Goal: Information Seeking & Learning: Check status

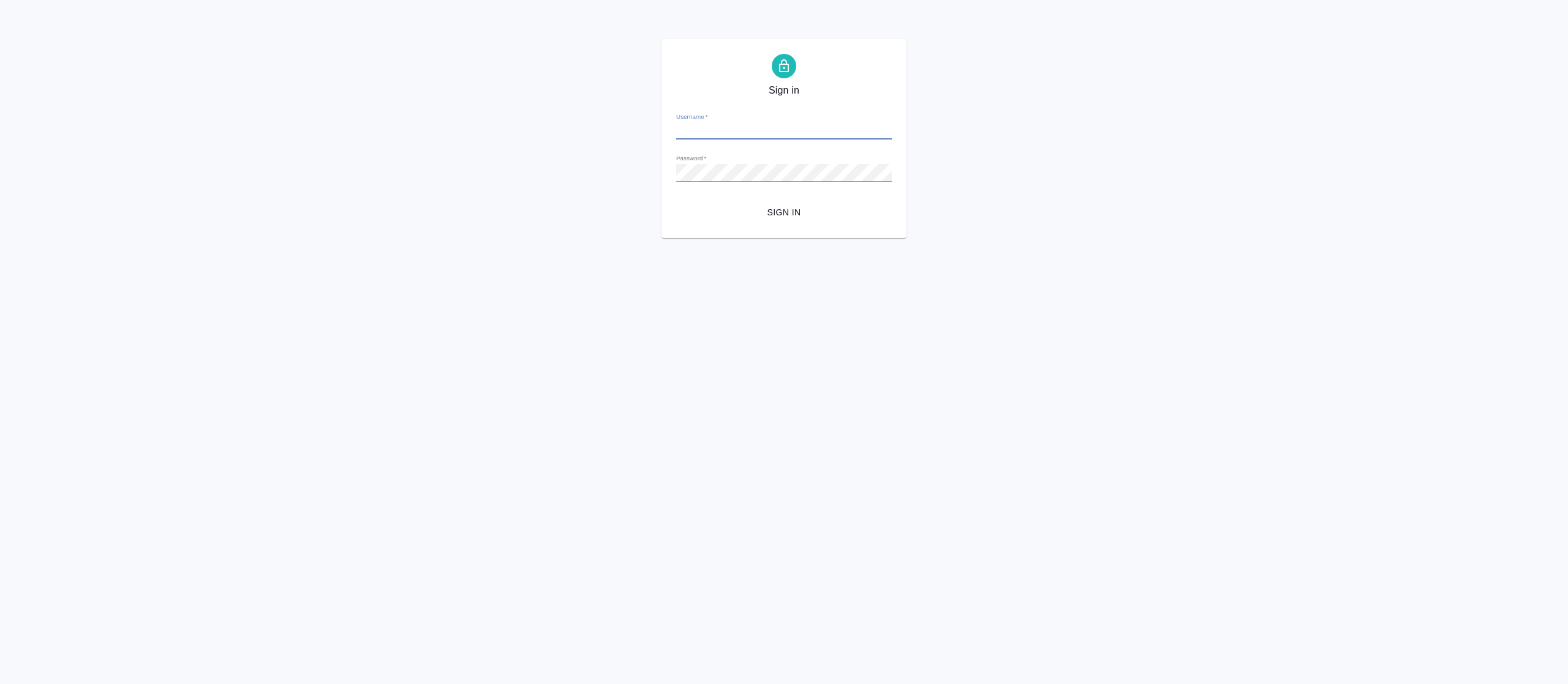
type input "fetisova@awatera.com"
click at [782, 210] on span "Sign in" at bounding box center [784, 212] width 196 height 15
type input "[EMAIL_ADDRESS][DOMAIN_NAME]"
click at [475, 149] on div "Sign in Username   * [EMAIL_ADDRESS][DOMAIN_NAME] Password   * urlPath   * /Cli…" at bounding box center [784, 138] width 1568 height 199
click at [676, 201] on button "Sign in" at bounding box center [784, 213] width 216 height 23
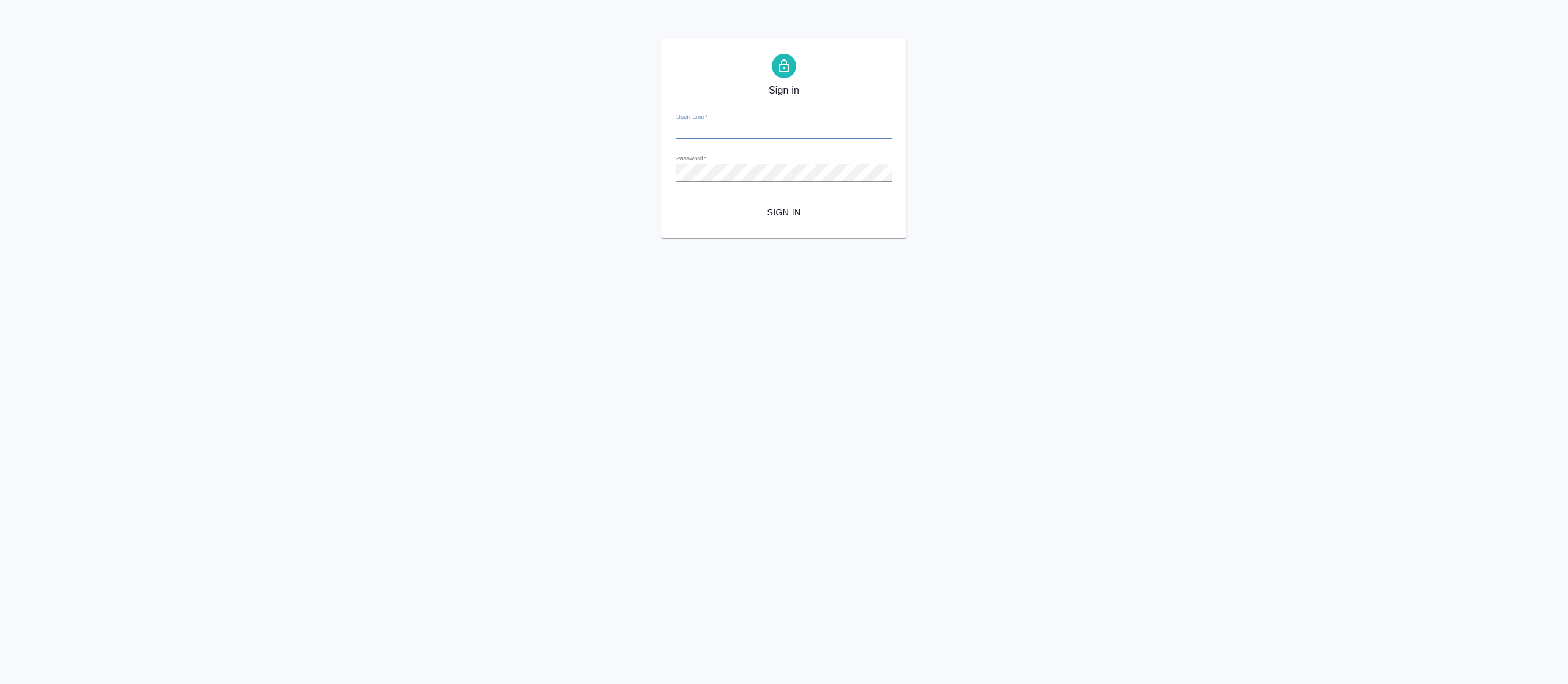
type input "[EMAIL_ADDRESS][DOMAIN_NAME]"
click at [528, 173] on div "Sign in Username   * fetisova@awatera.com Password   * urlPath   * /Client/67a3…" at bounding box center [784, 138] width 1568 height 199
click at [676, 201] on button "Sign in" at bounding box center [784, 213] width 216 height 23
type input "[EMAIL_ADDRESS][DOMAIN_NAME]"
click at [561, 153] on div "Sign in Username   * [EMAIL_ADDRESS][DOMAIN_NAME] Password   * urlPath   * /Ord…" at bounding box center [784, 138] width 1568 height 199
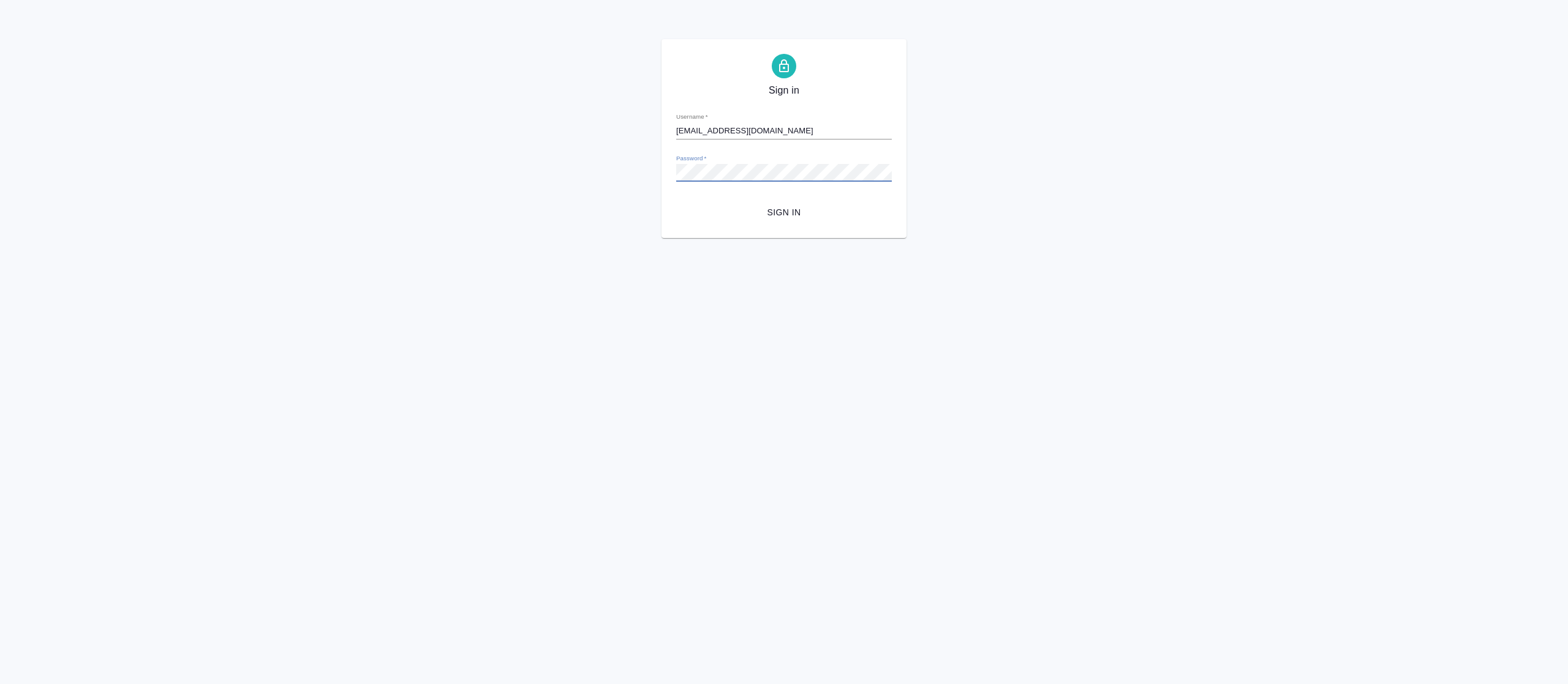
click at [676, 201] on button "Sign in" at bounding box center [784, 213] width 216 height 23
type input "[EMAIL_ADDRESS][DOMAIN_NAME]"
click at [544, 170] on div "Sign in Username   * [EMAIL_ADDRESS][DOMAIN_NAME] Password   * urlPath   * /Cli…" at bounding box center [784, 138] width 1568 height 199
click at [676, 201] on button "Sign in" at bounding box center [784, 213] width 216 height 23
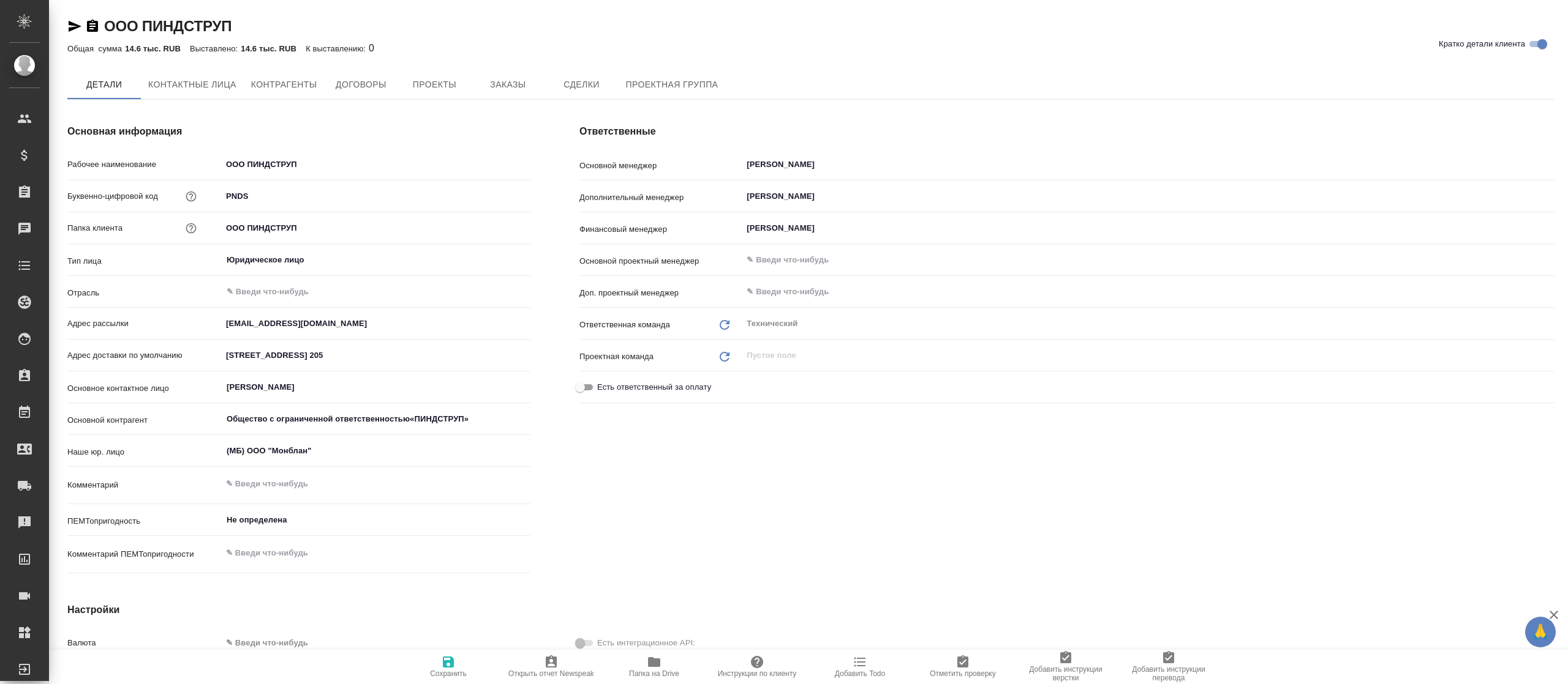
type input "Общество с ограниченной ответственностью«ПИНДСТРУП»"
type textarea "x"
type input "Общество с ограниченной ответственностью«ПИНДСТРУП»"
type textarea "x"
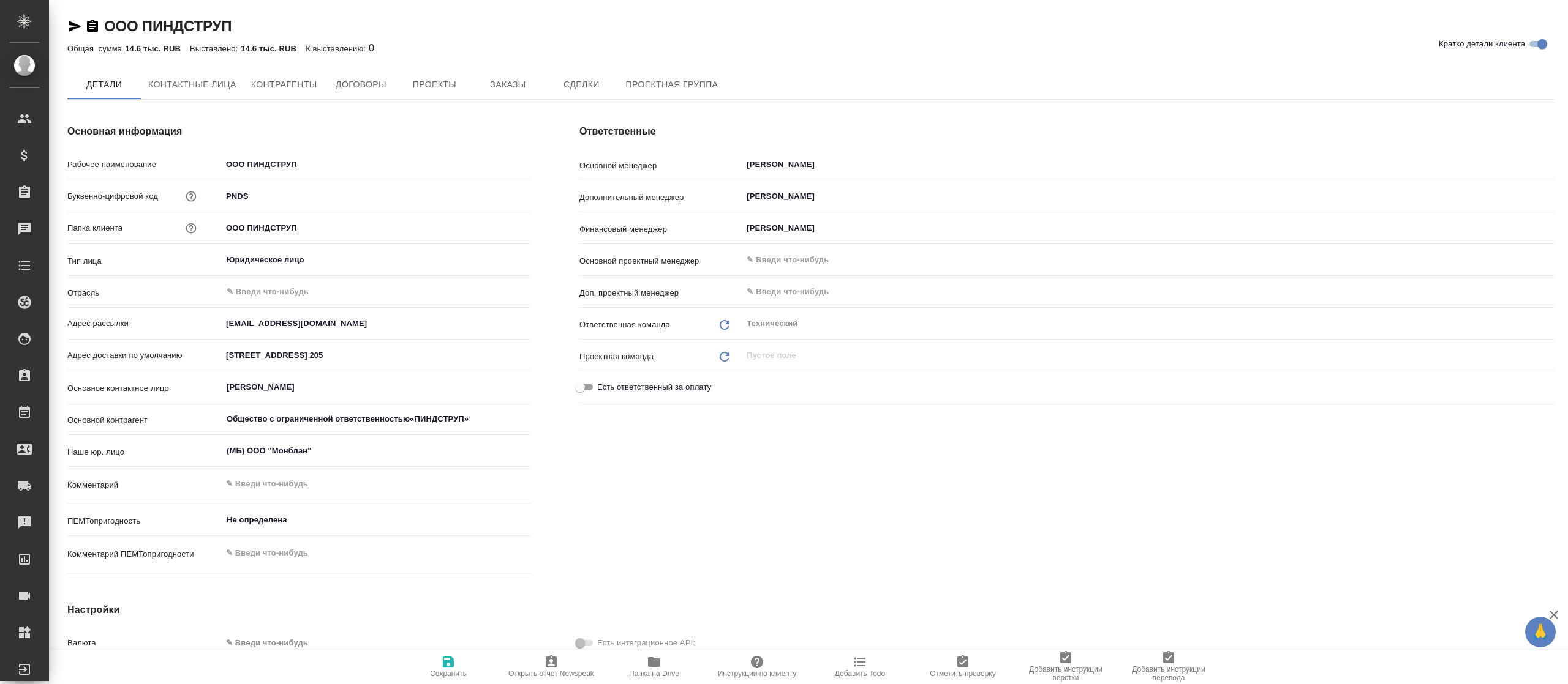
type textarea "x"
type input "Общество с ограниченной ответственностью«ПИНДСТРУП»"
type textarea "x"
type input "Общество с ограниченной ответственностью«ПИНДСТРУП»"
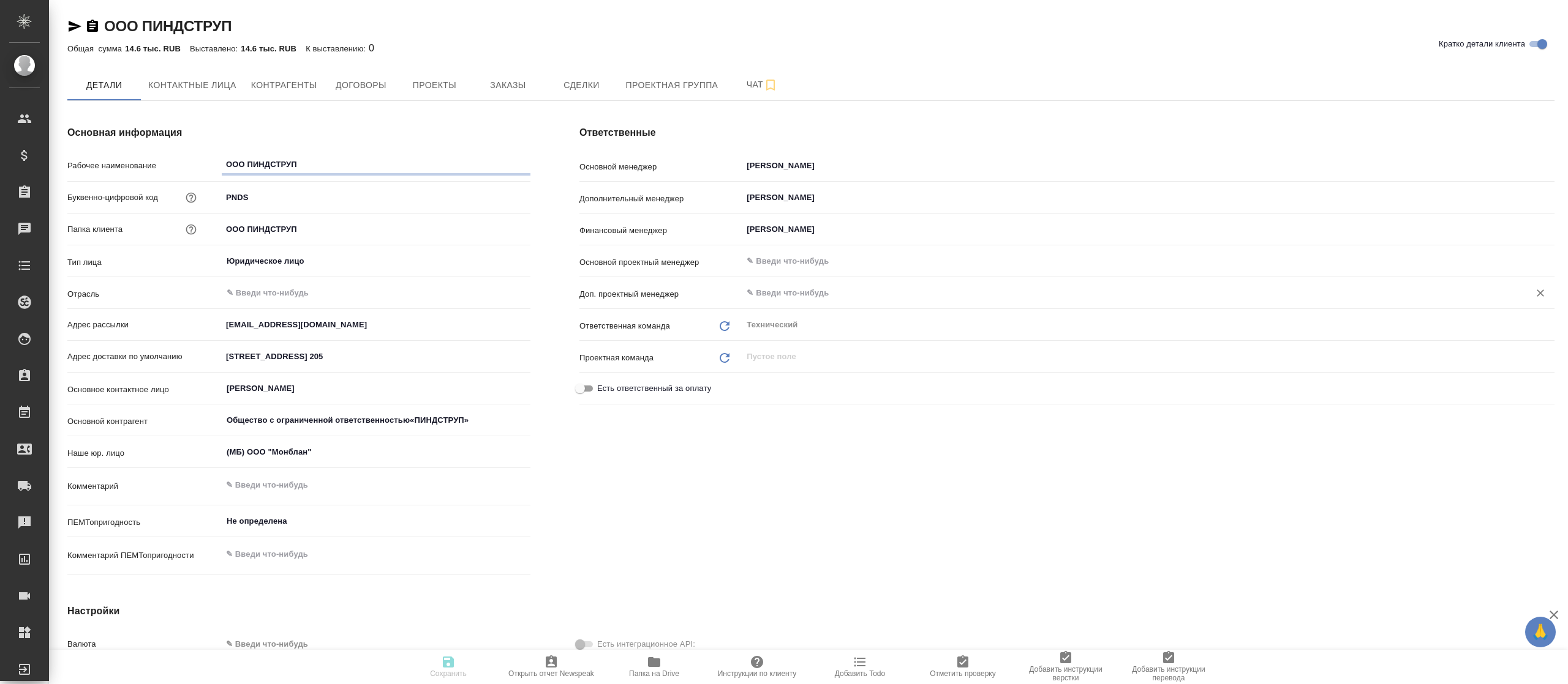
type textarea "x"
type input "Общество с ограниченной ответственностью«ПИНДСТРУП»"
type textarea "x"
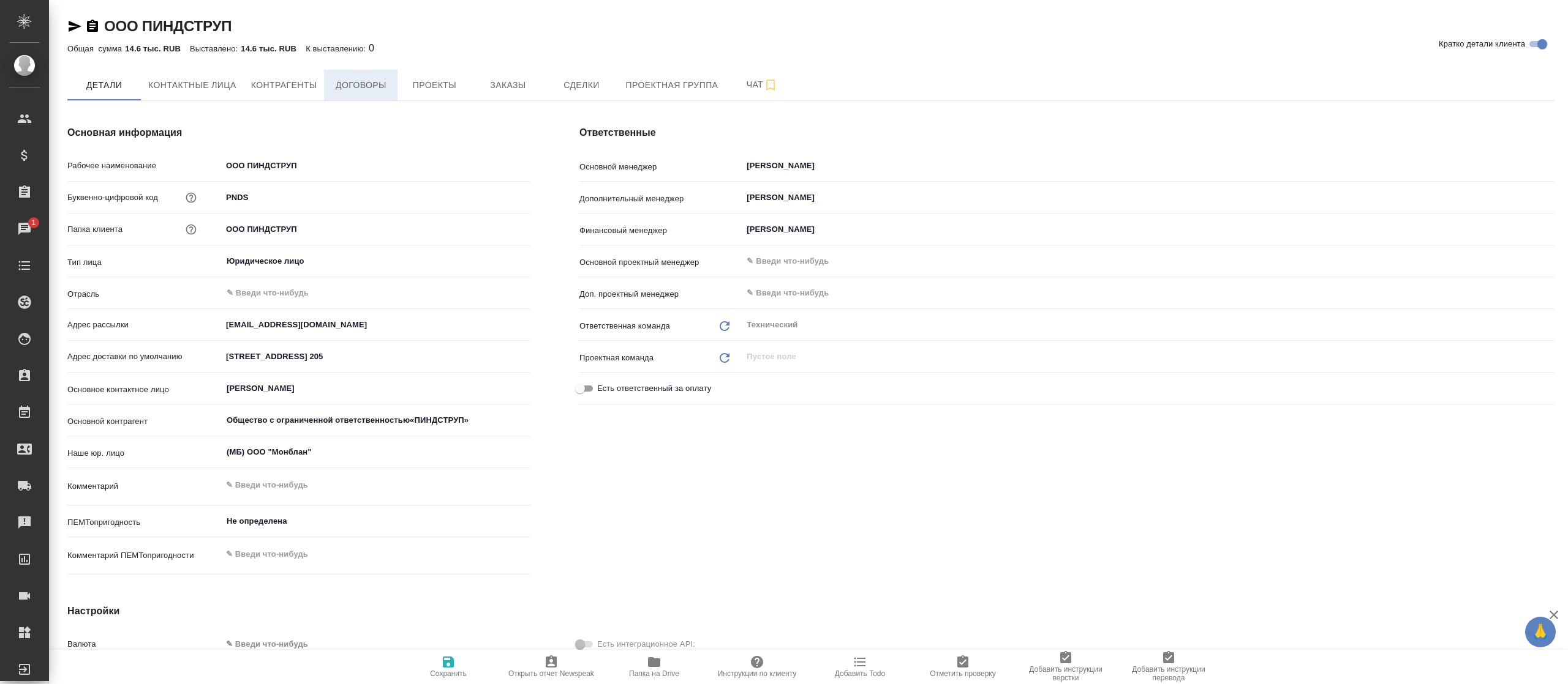
click at [375, 82] on span "Договоры" at bounding box center [360, 85] width 59 height 15
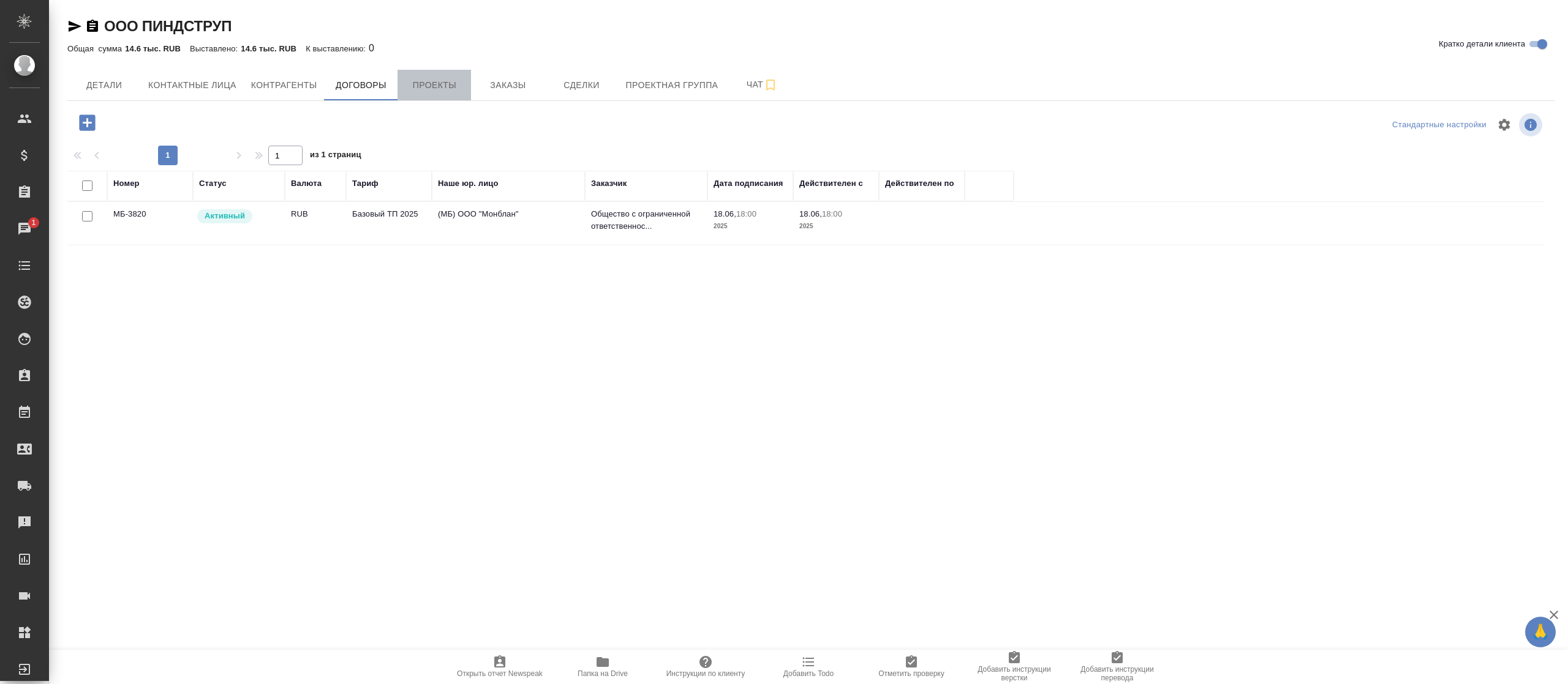
click at [448, 73] on button "Проекты" at bounding box center [434, 85] width 74 height 31
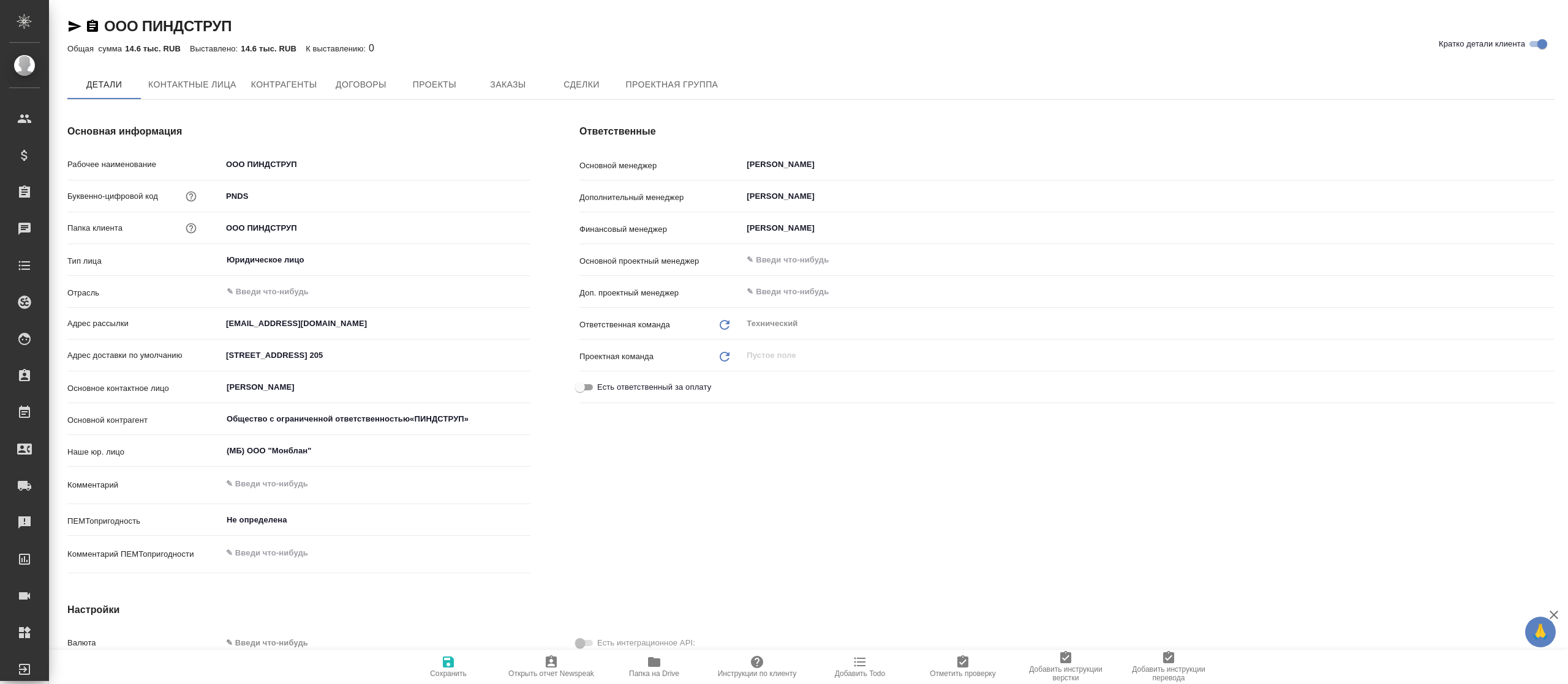
type input "Общество с ограниченной ответственностью«ПИНДСТРУП»"
type textarea "x"
type input "Общество с ограниченной ответственностью«ПИНДСТРУП»"
type textarea "x"
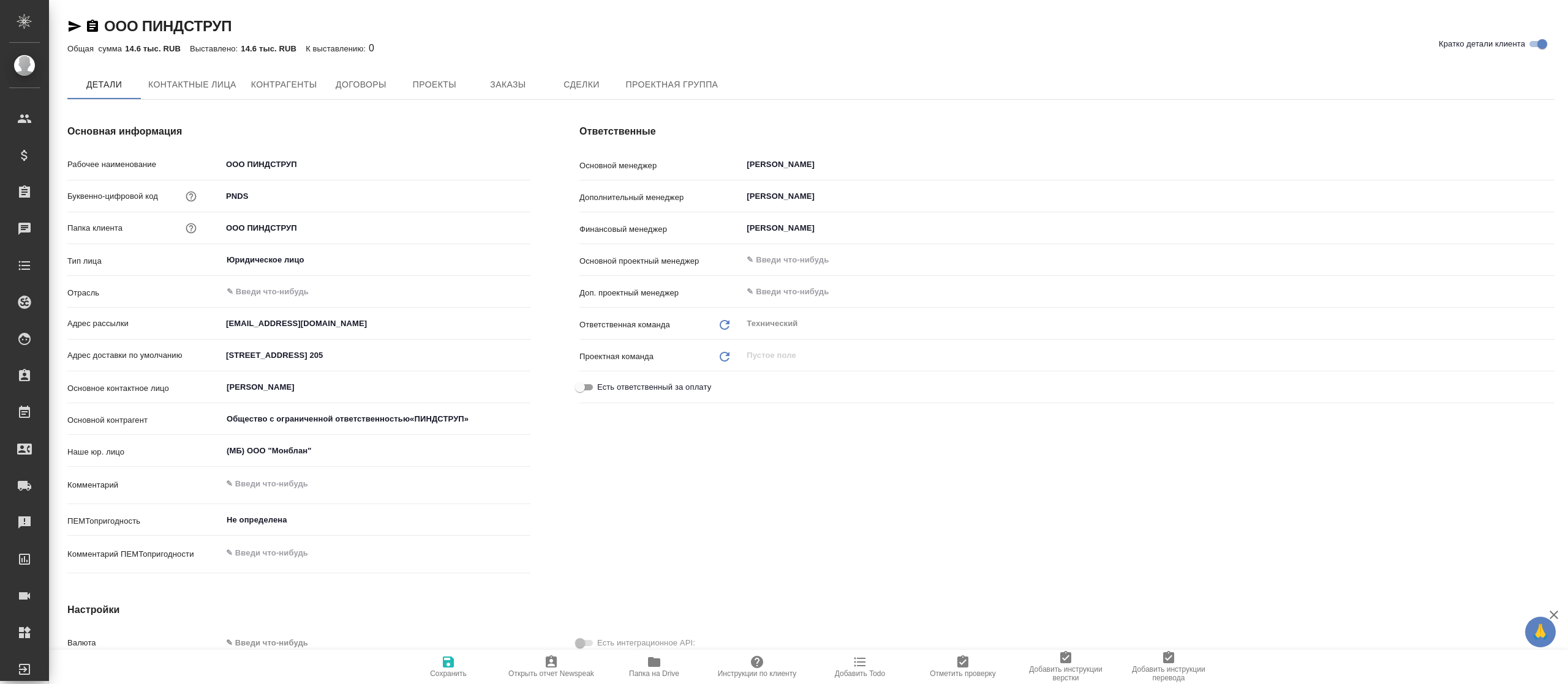
type textarea "x"
type input "Общество с ограниченной ответственностью«ПИНДСТРУП»"
type textarea "x"
type input "Общество с ограниченной ответственностью«ПИНДСТРУП»"
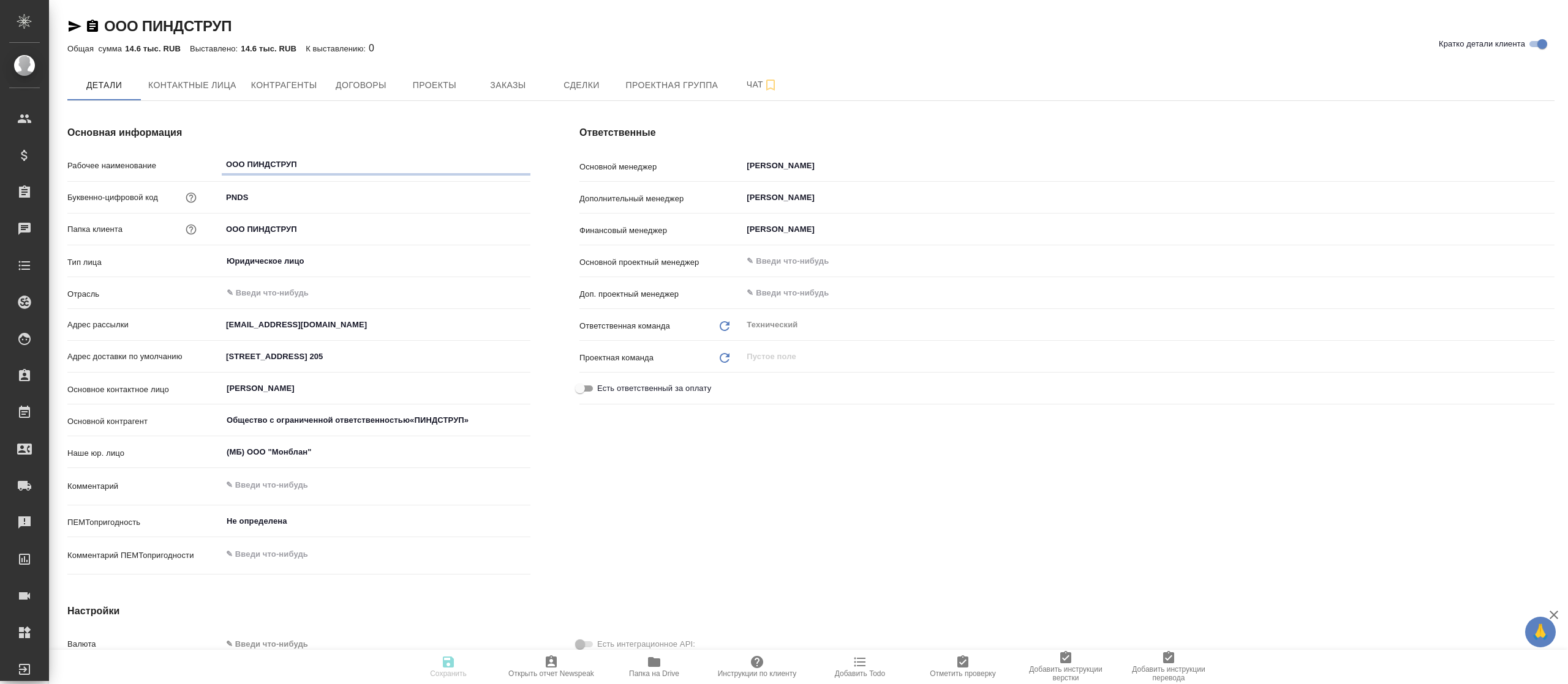
type textarea "x"
type input "Общество с ограниченной ответственностью«ПИНДСТРУП»"
type textarea "x"
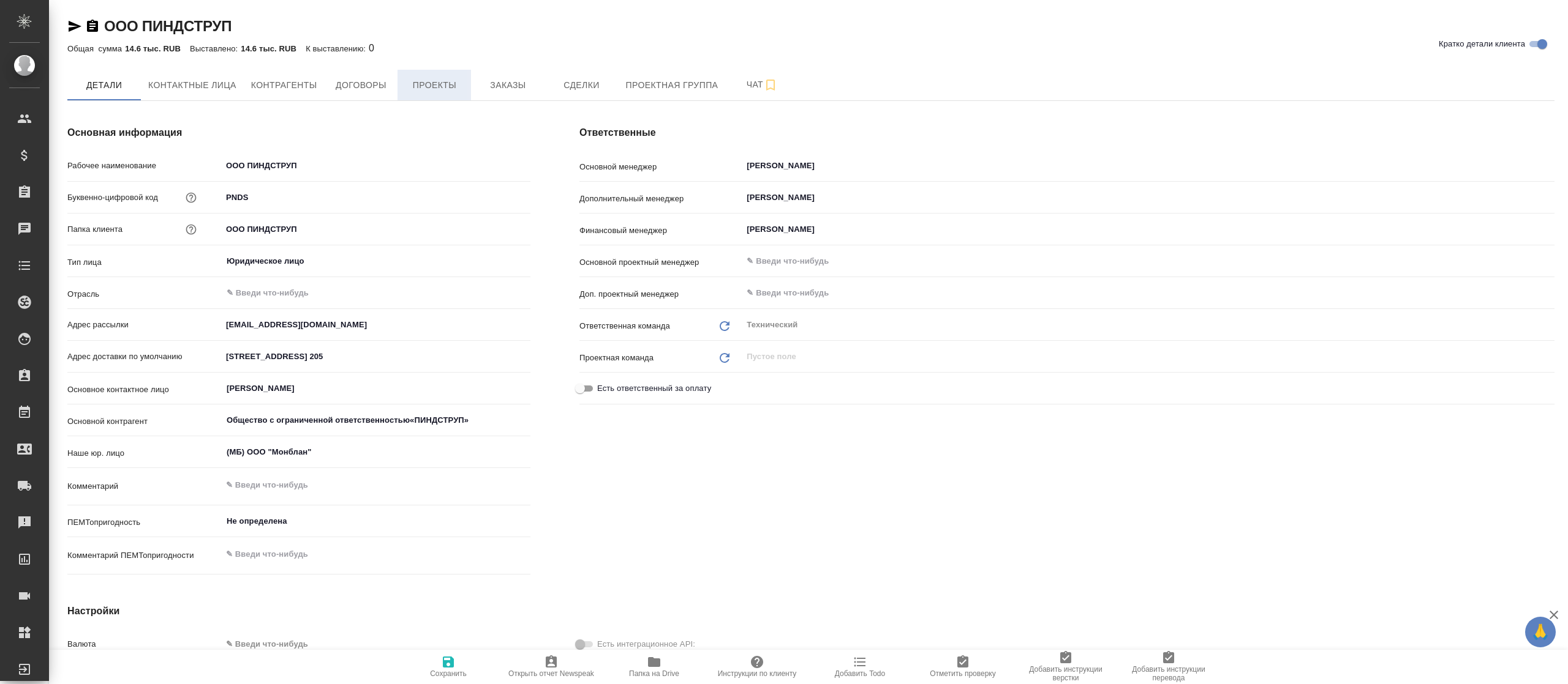
click at [433, 81] on span "Проекты" at bounding box center [434, 85] width 59 height 15
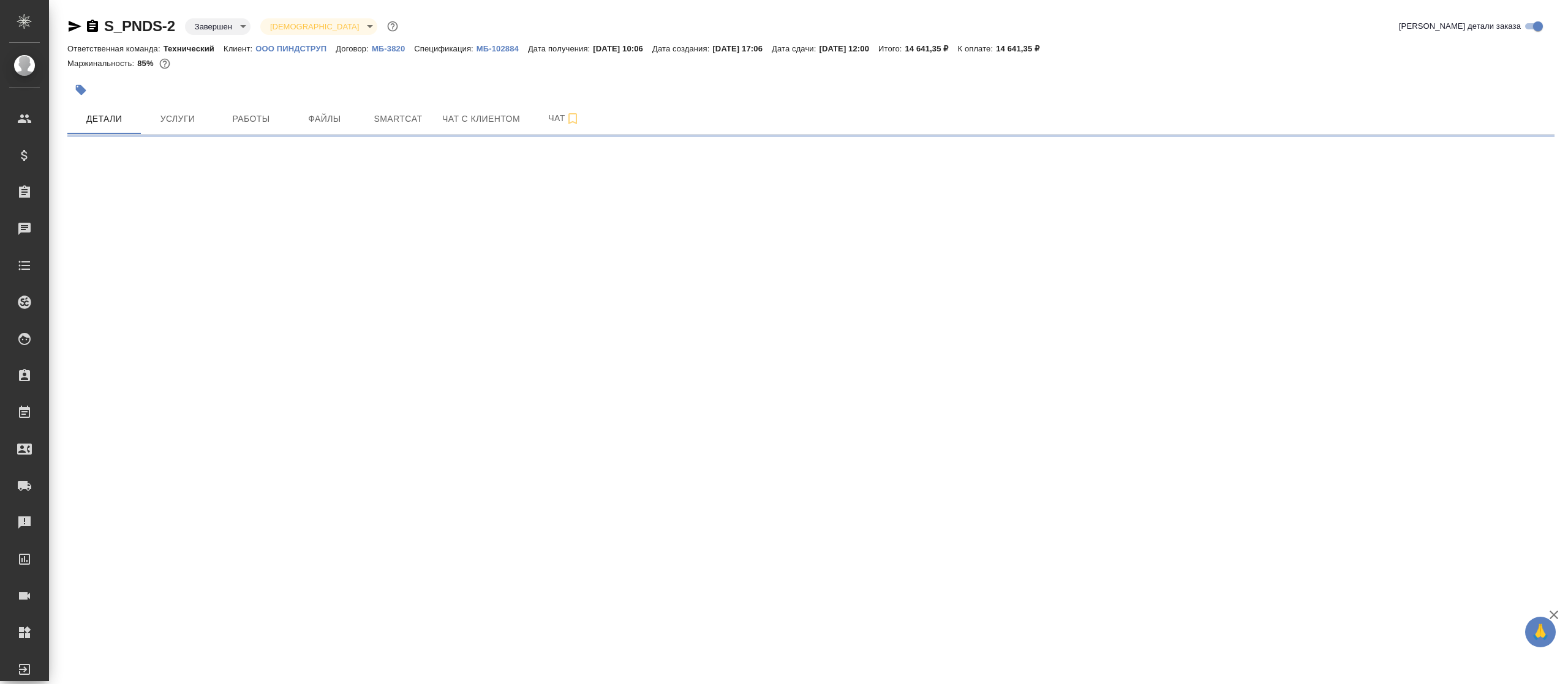
select select "RU"
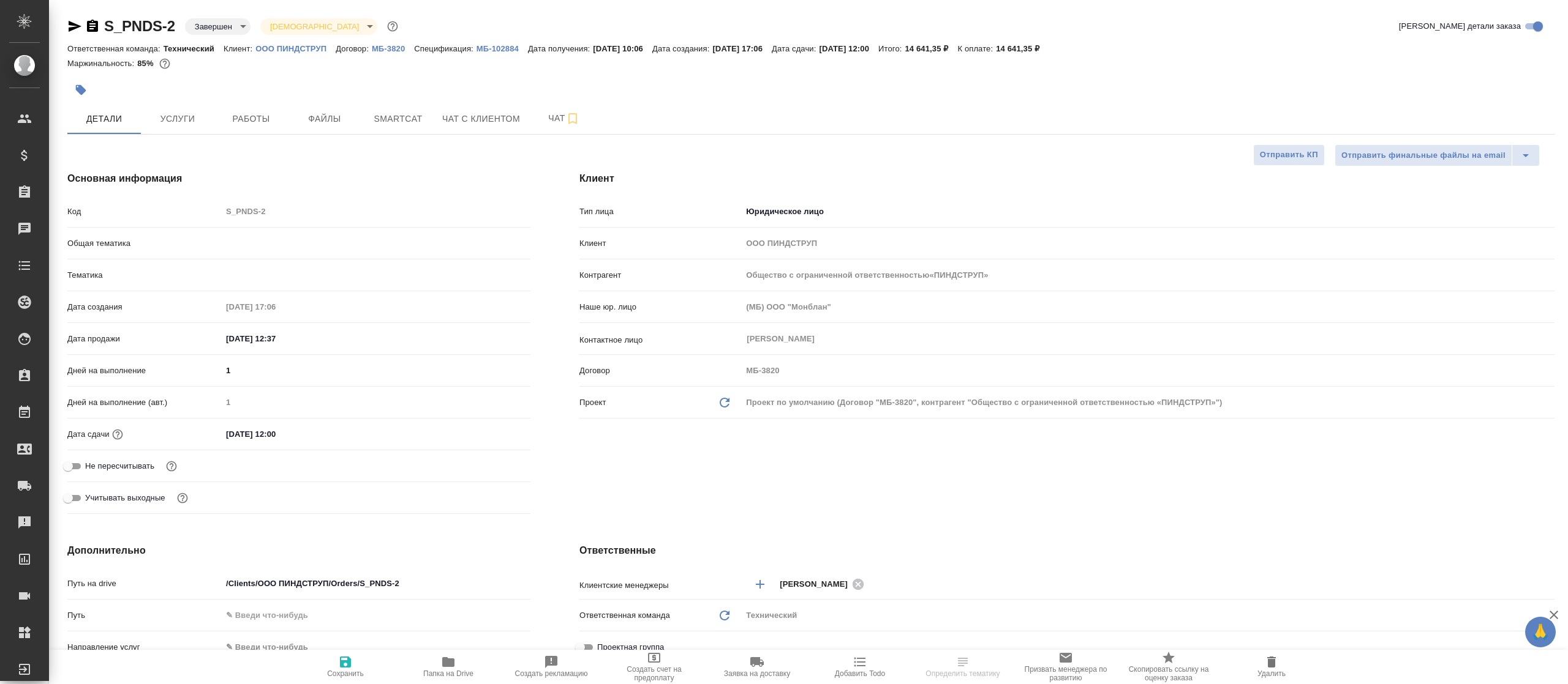
type textarea "x"
type input "Общество с ограниченной ответственностью«ПИНДСТРУП»"
type textarea "x"
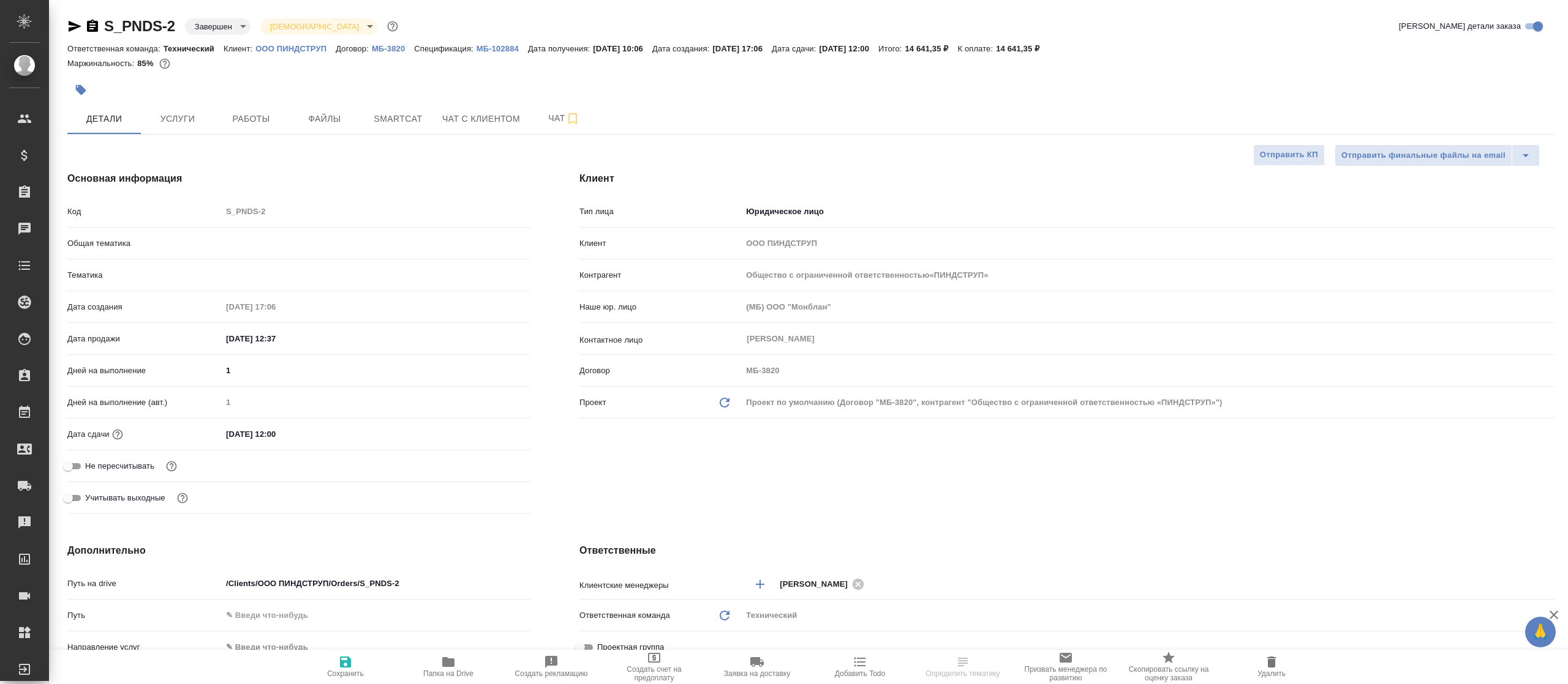
type textarea "x"
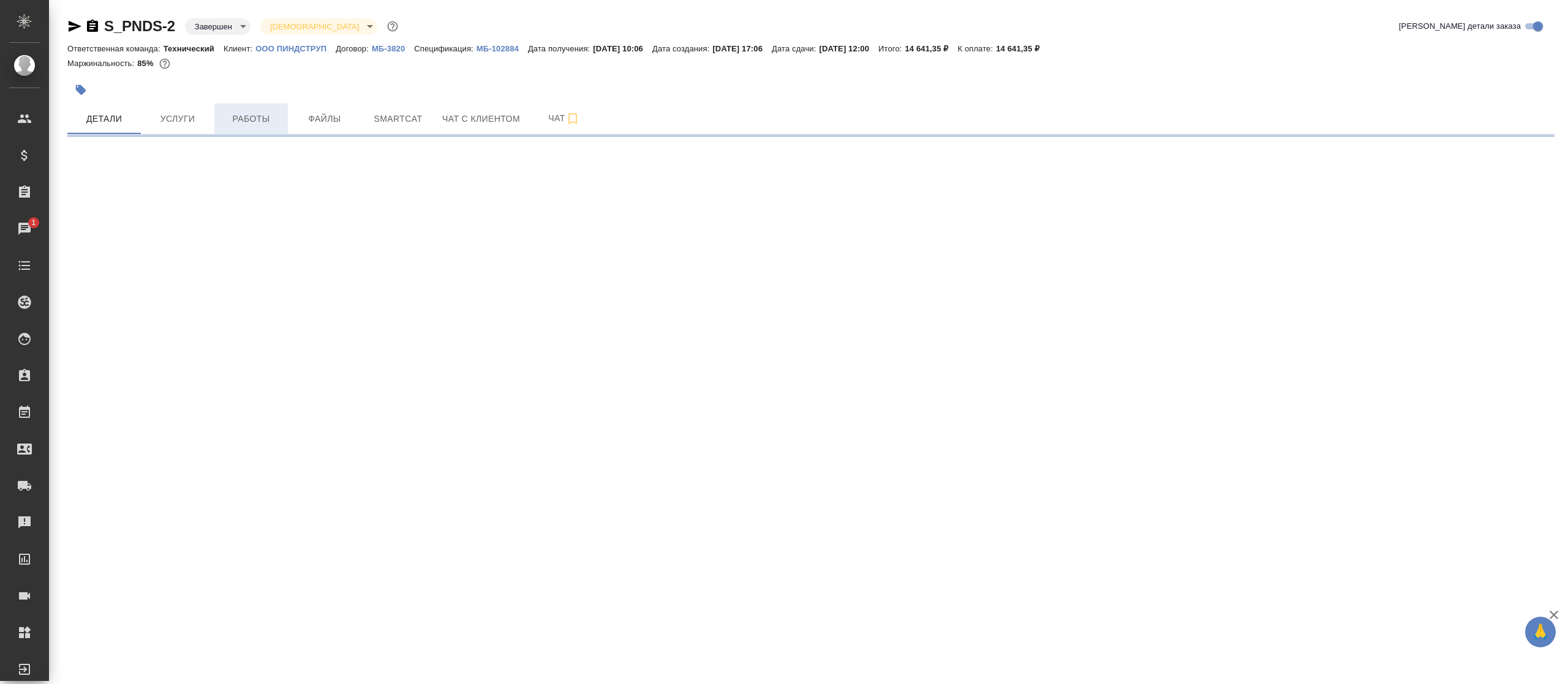
select select "RU"
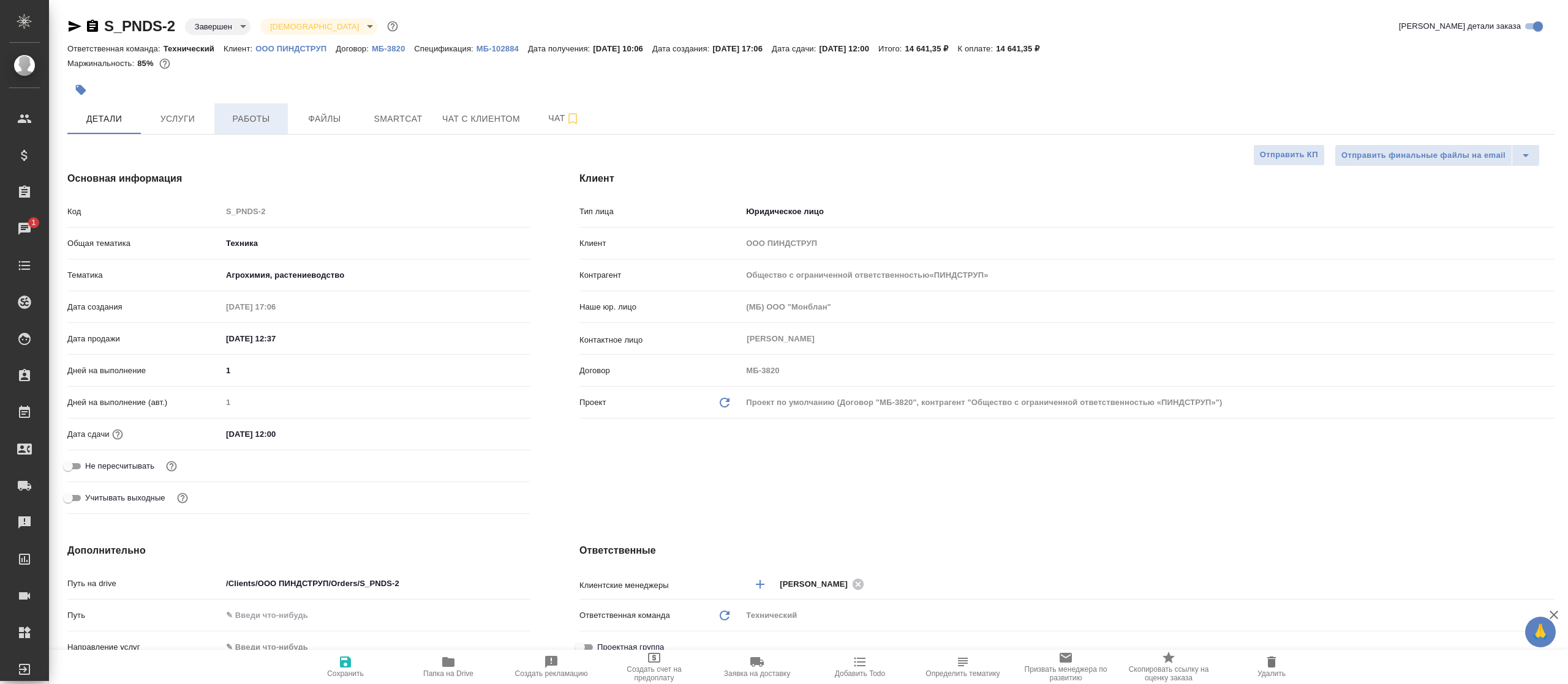
type textarea "x"
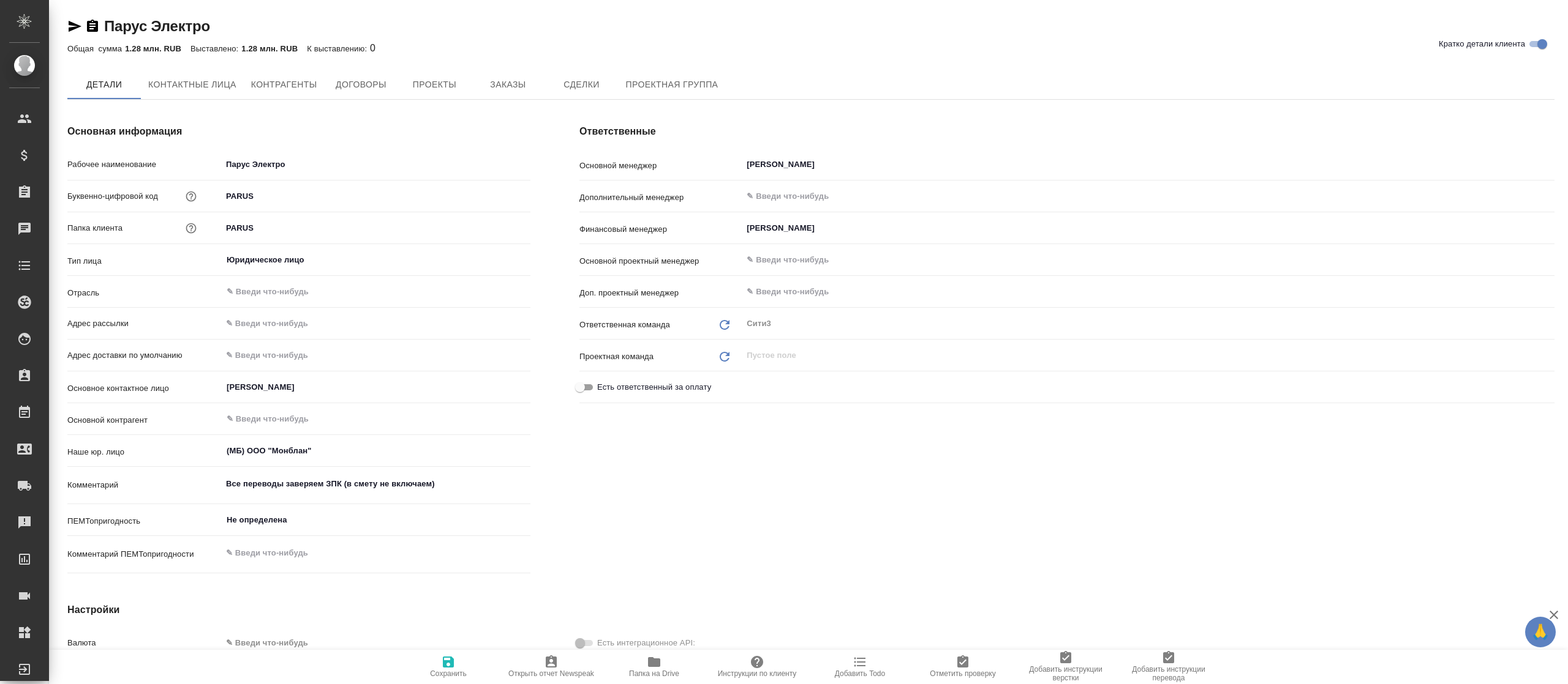
type textarea "x"
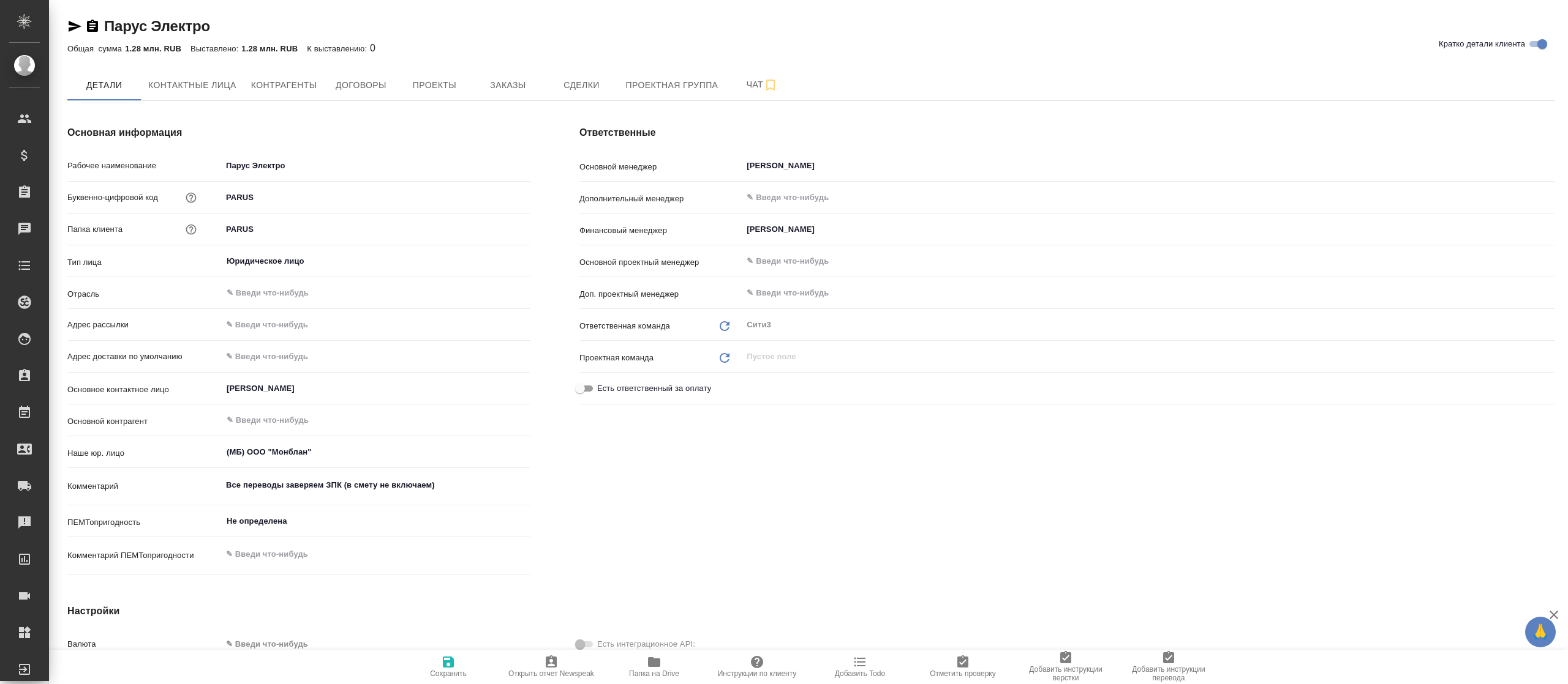
type textarea "x"
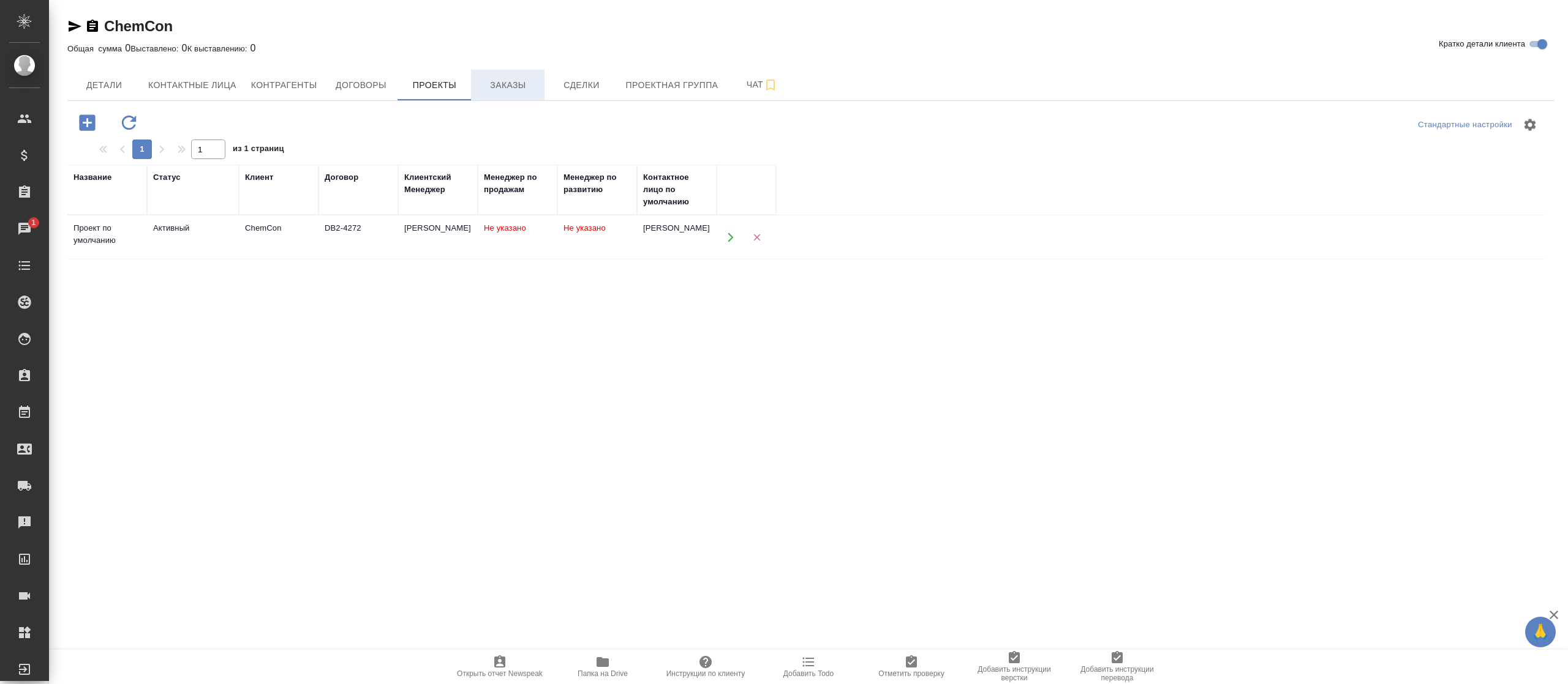
click at [495, 78] on span "Заказы" at bounding box center [507, 85] width 59 height 15
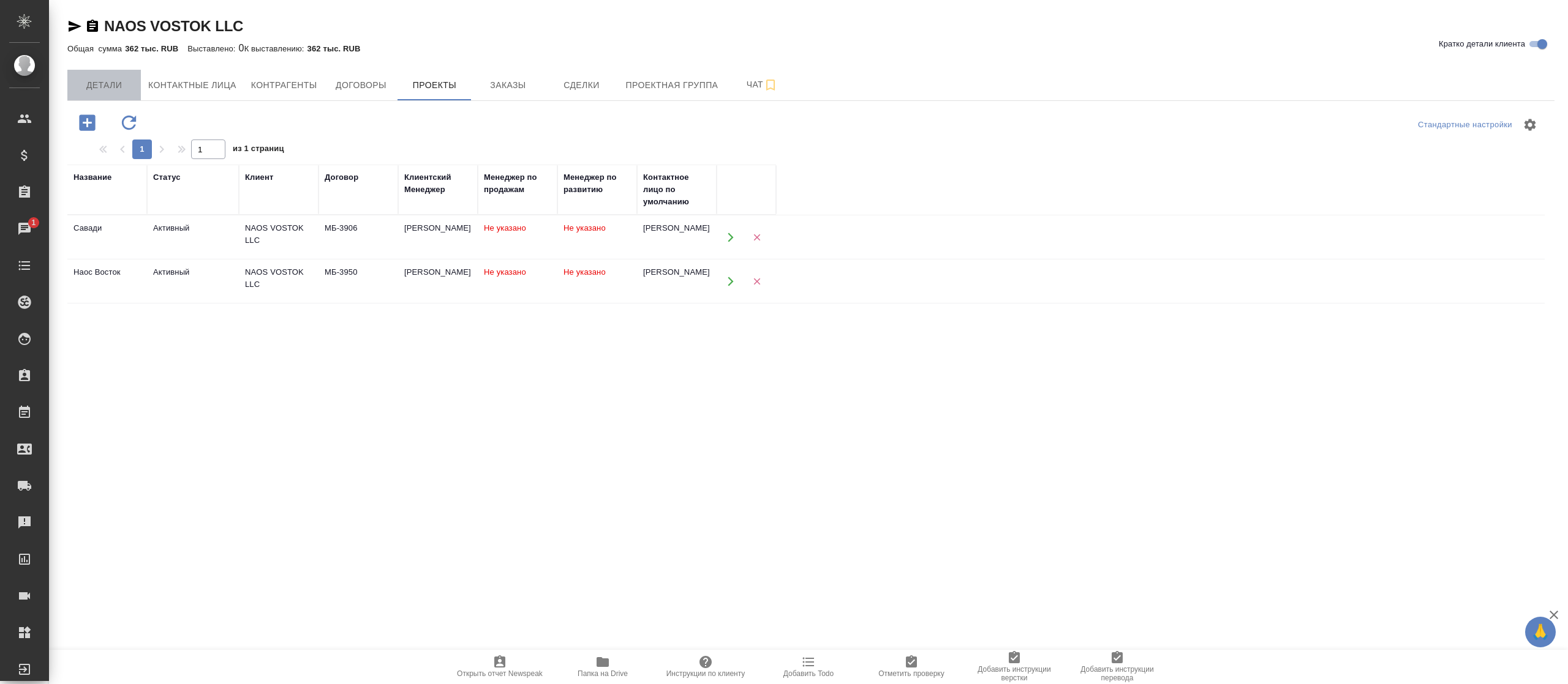
click at [126, 88] on span "Детали" at bounding box center [104, 85] width 59 height 15
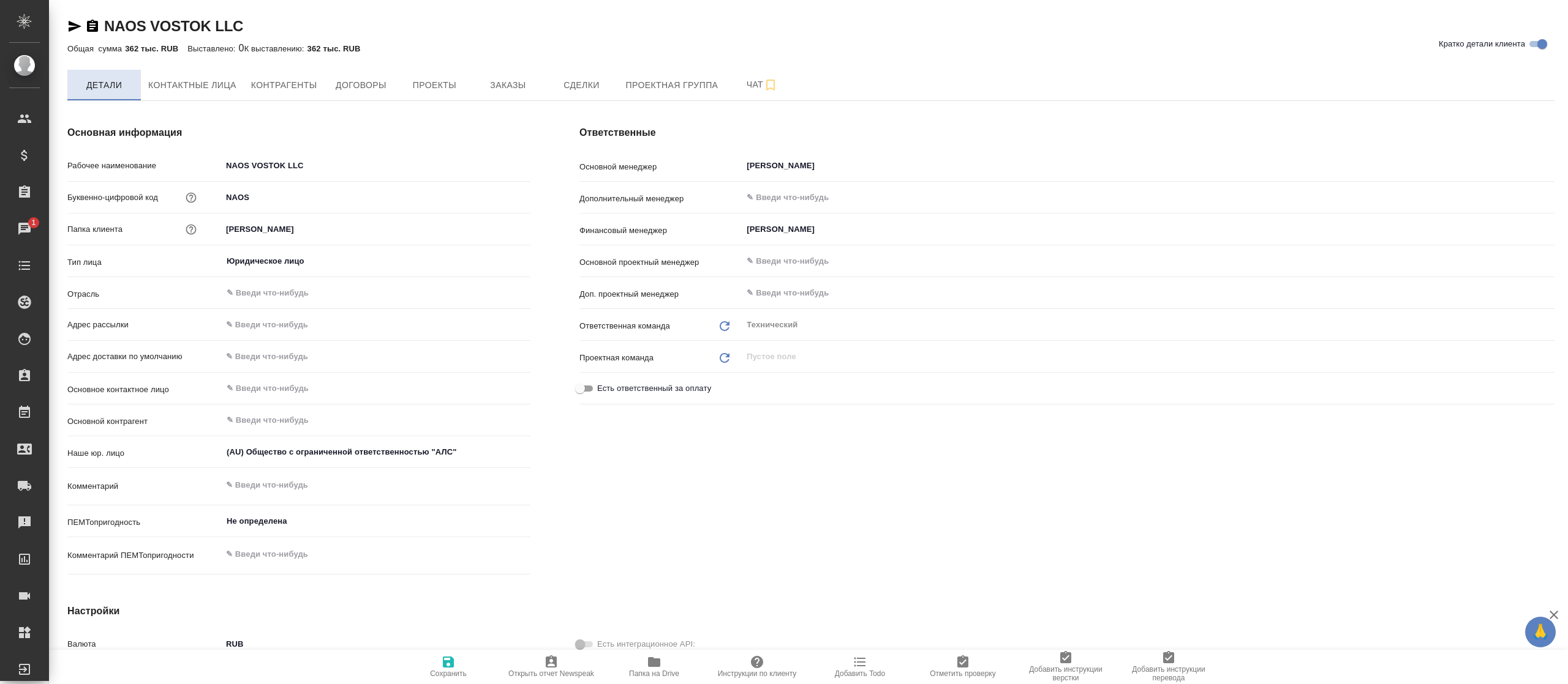
type textarea "x"
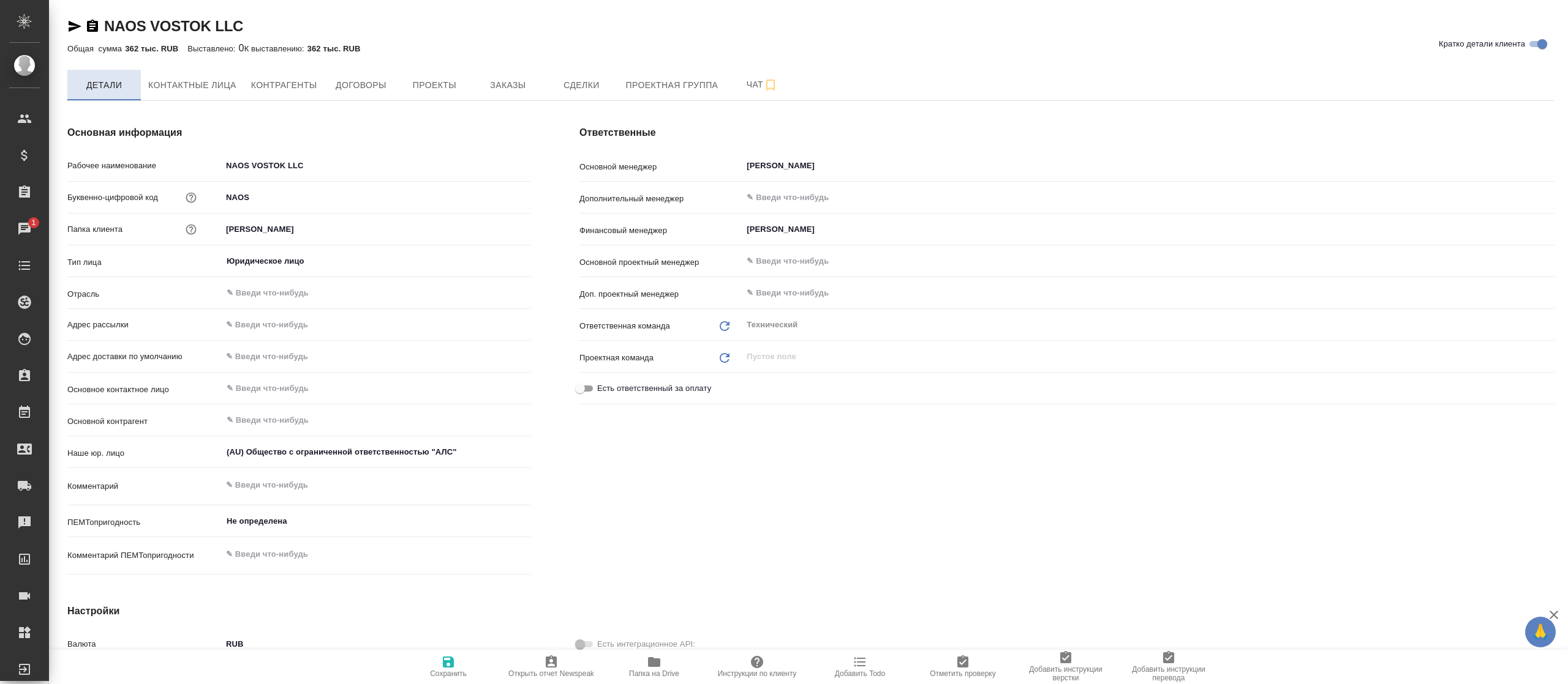
type textarea "x"
click at [207, 75] on button "Контактные лица" at bounding box center [192, 85] width 103 height 31
select select "RU"
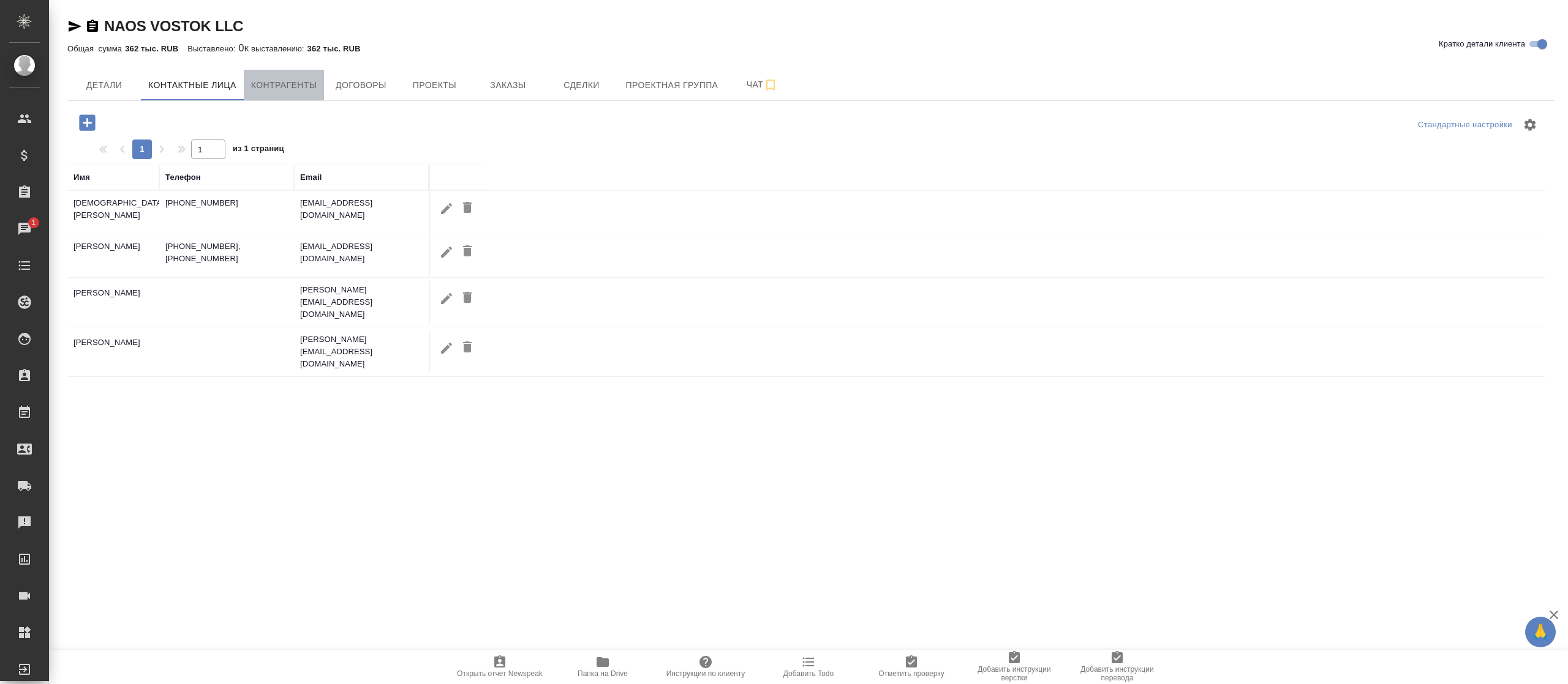
click at [284, 81] on span "Контрагенты" at bounding box center [284, 85] width 66 height 15
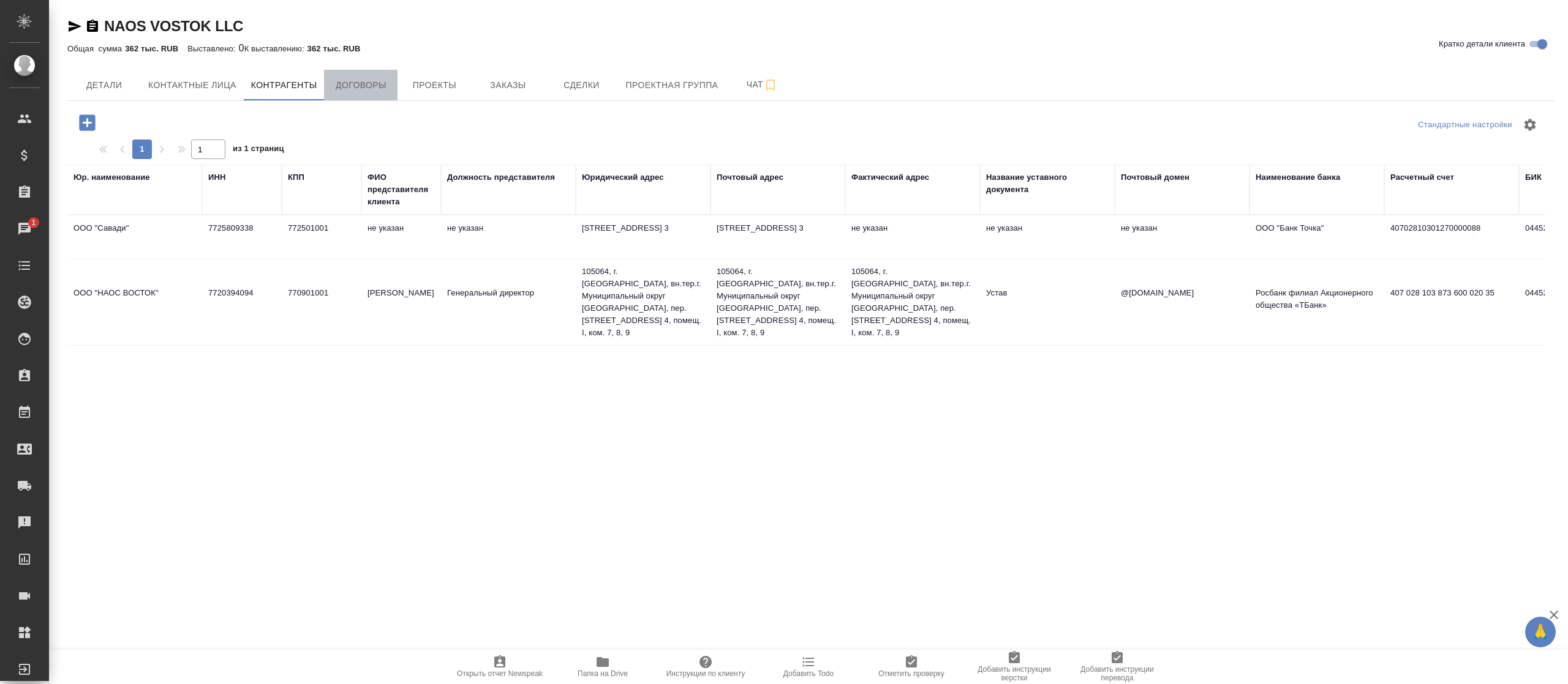
click at [355, 72] on button "Договоры" at bounding box center [360, 85] width 74 height 31
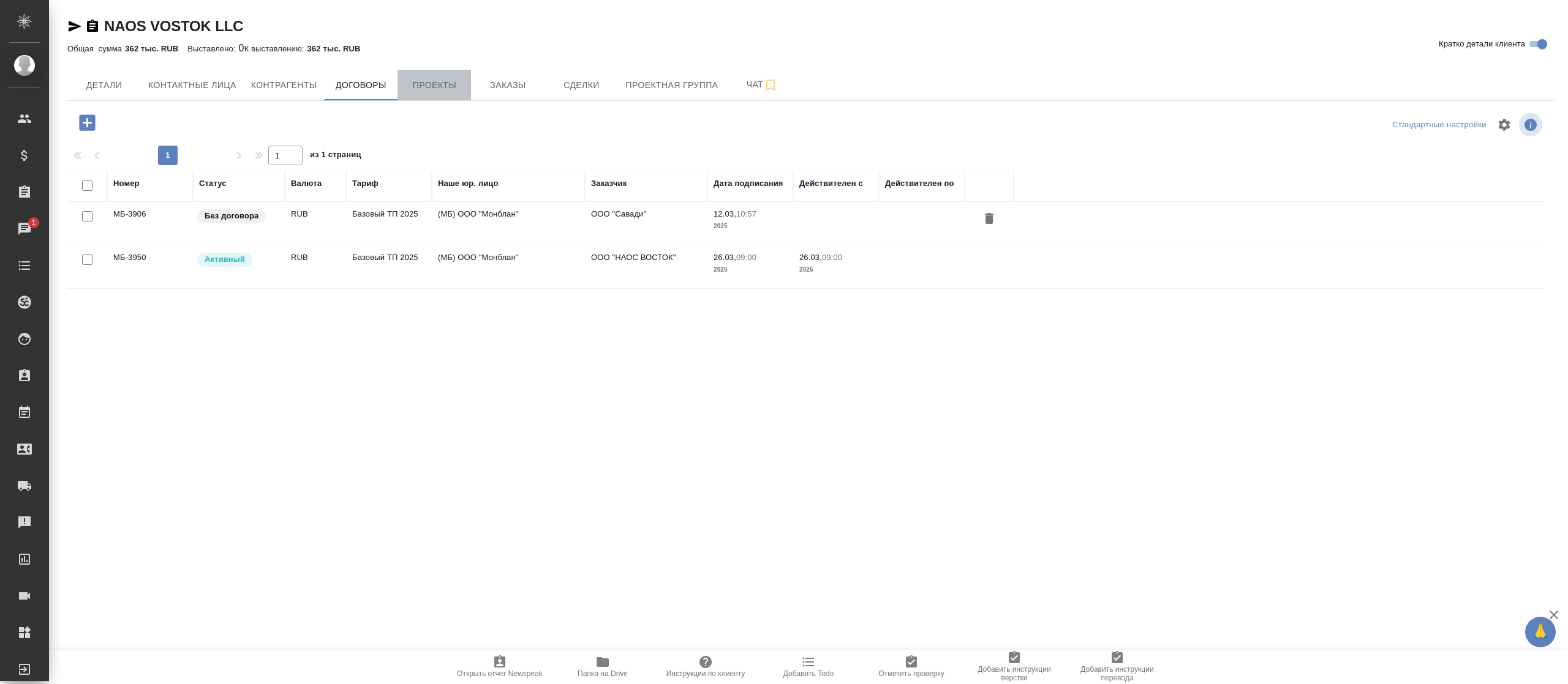
click at [433, 78] on span "Проекты" at bounding box center [434, 85] width 59 height 15
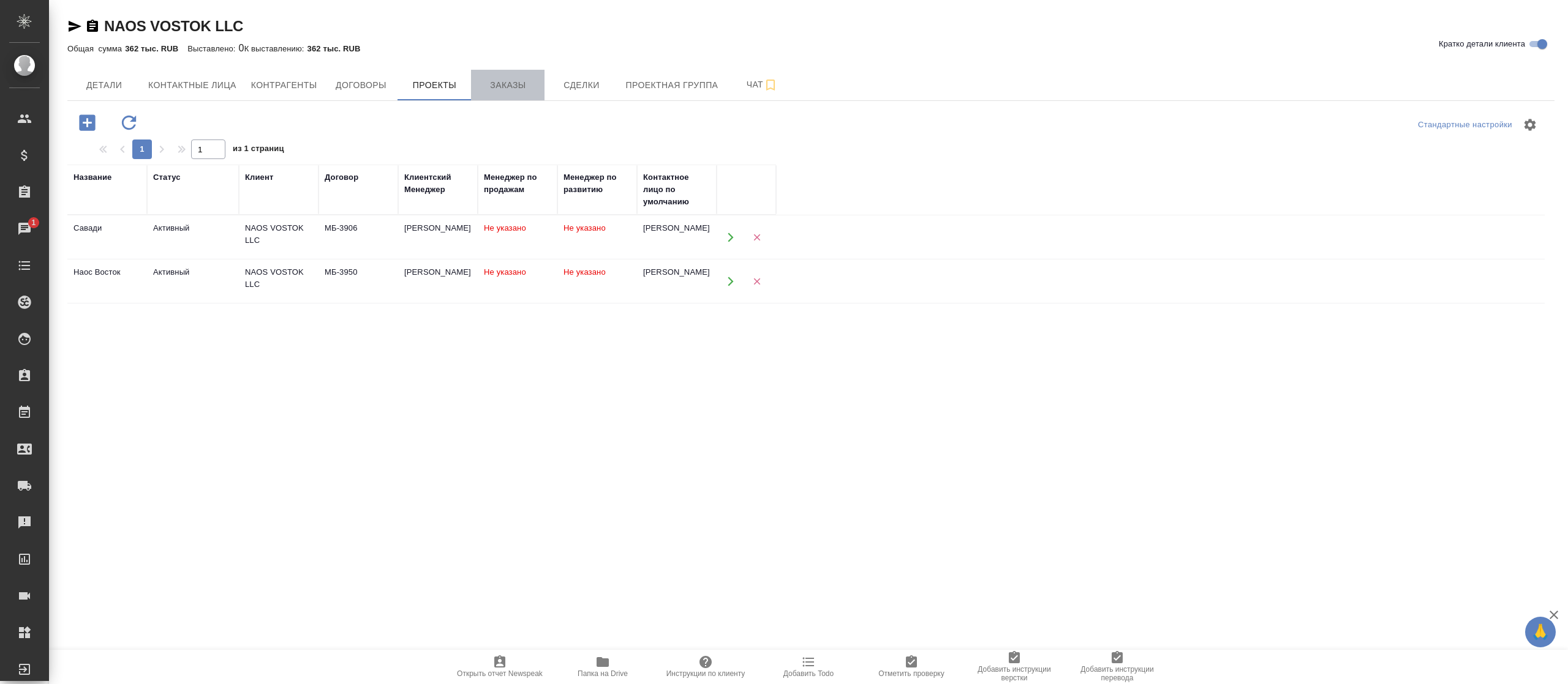
click at [529, 87] on span "Заказы" at bounding box center [507, 85] width 59 height 15
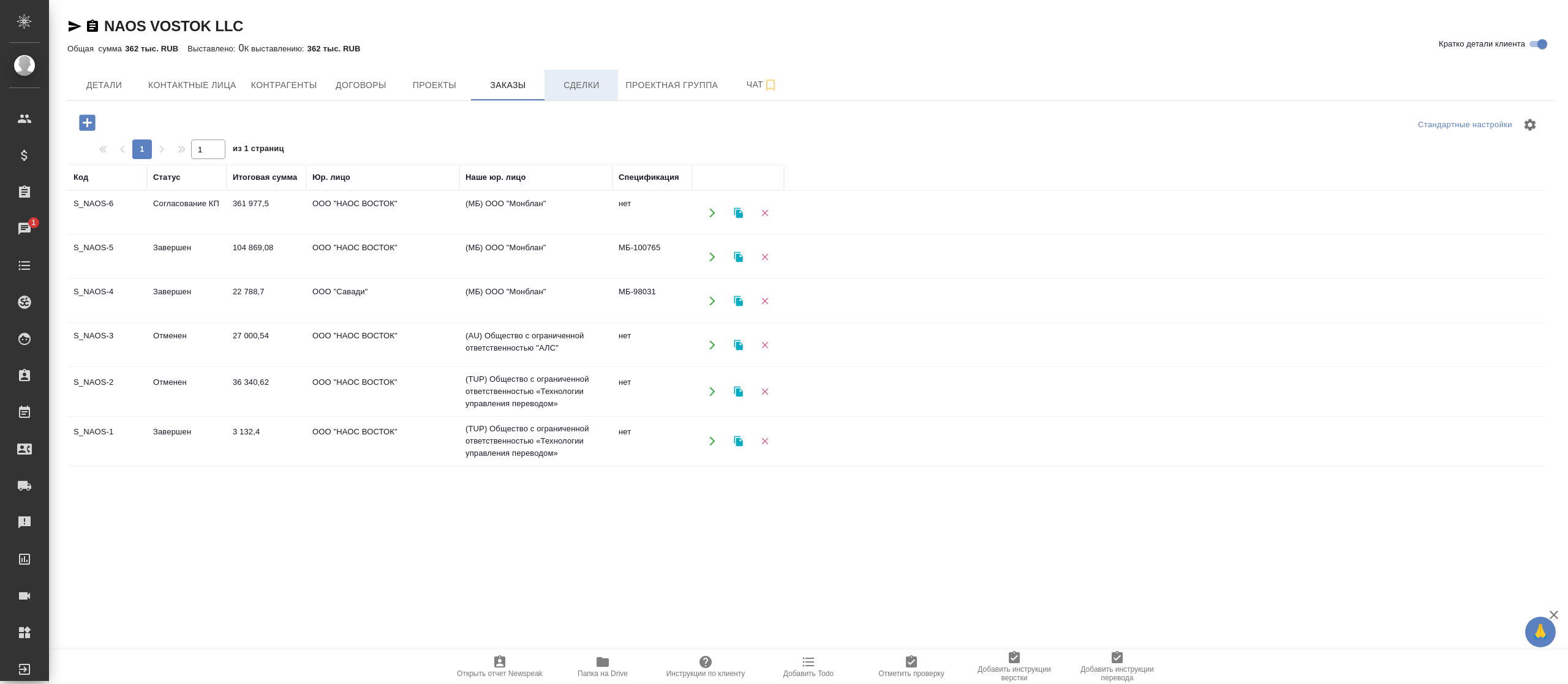
click at [586, 87] on span "Сделки" at bounding box center [581, 85] width 59 height 15
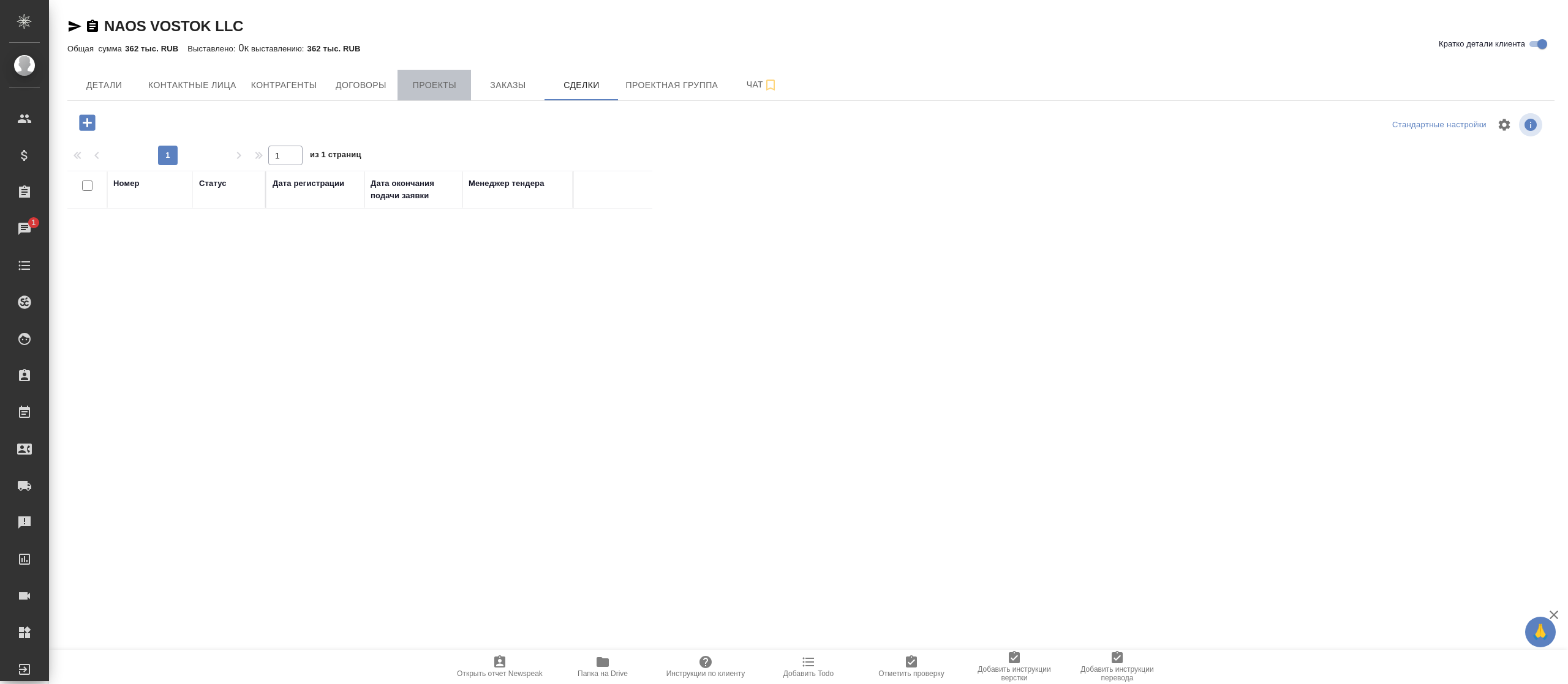
click at [403, 76] on button "Проекты" at bounding box center [434, 85] width 74 height 31
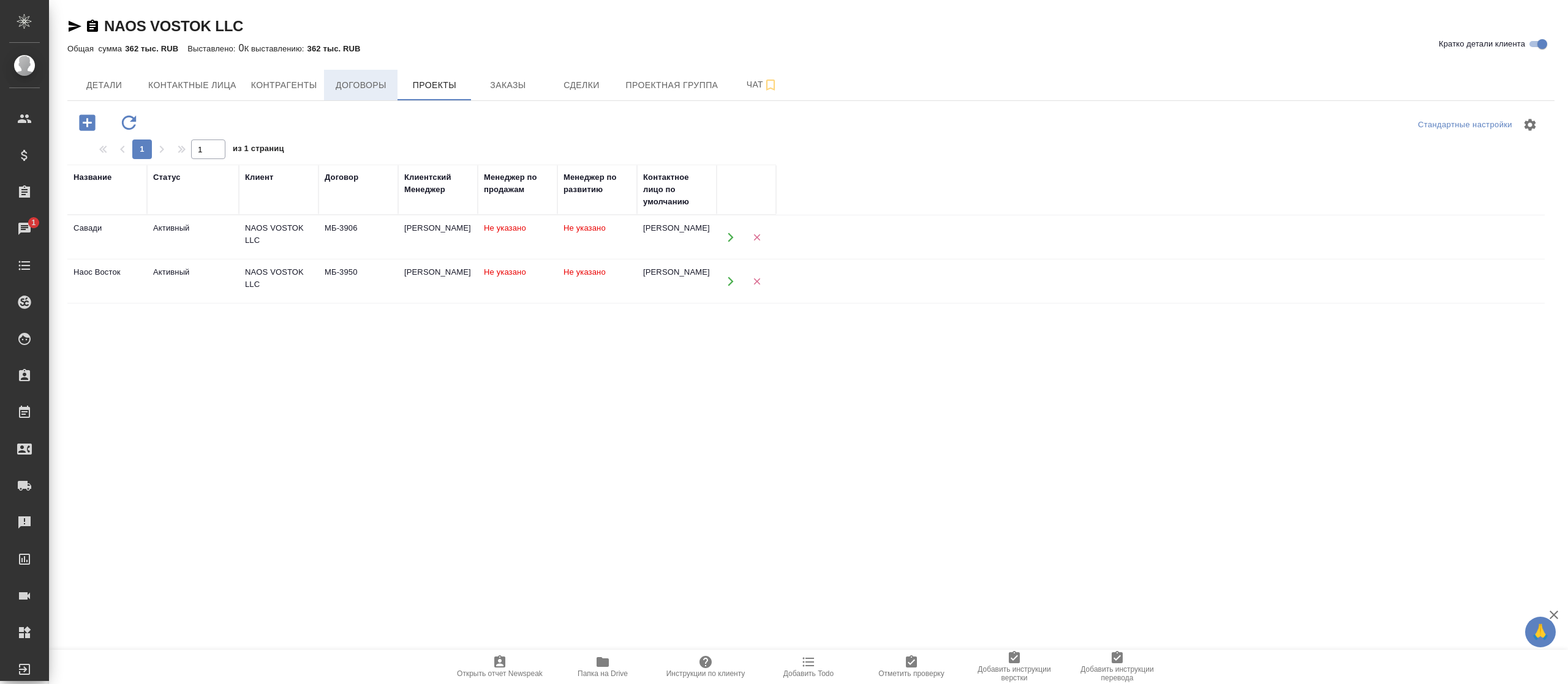
click at [353, 78] on span "Договоры" at bounding box center [360, 85] width 59 height 15
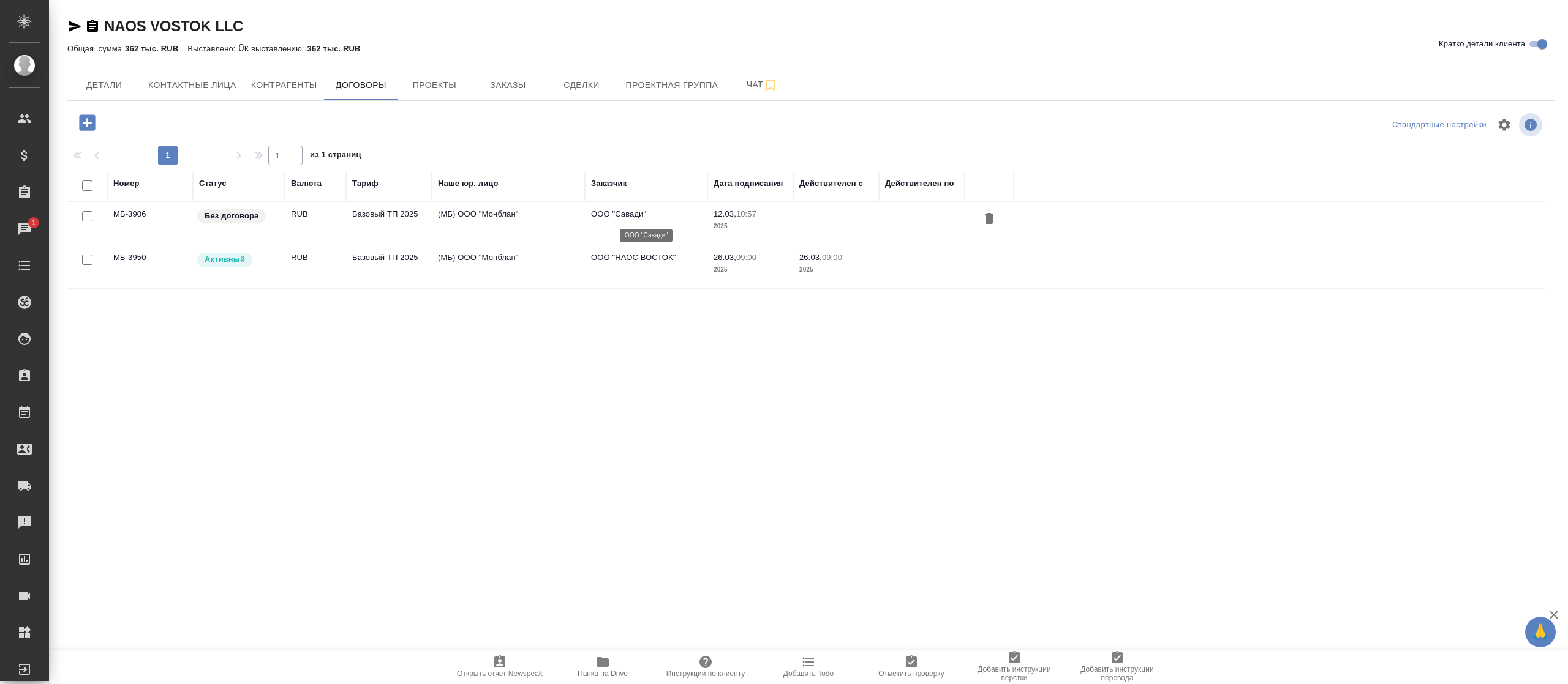
click at [611, 210] on p "ООО "Савади"" at bounding box center [646, 214] width 110 height 12
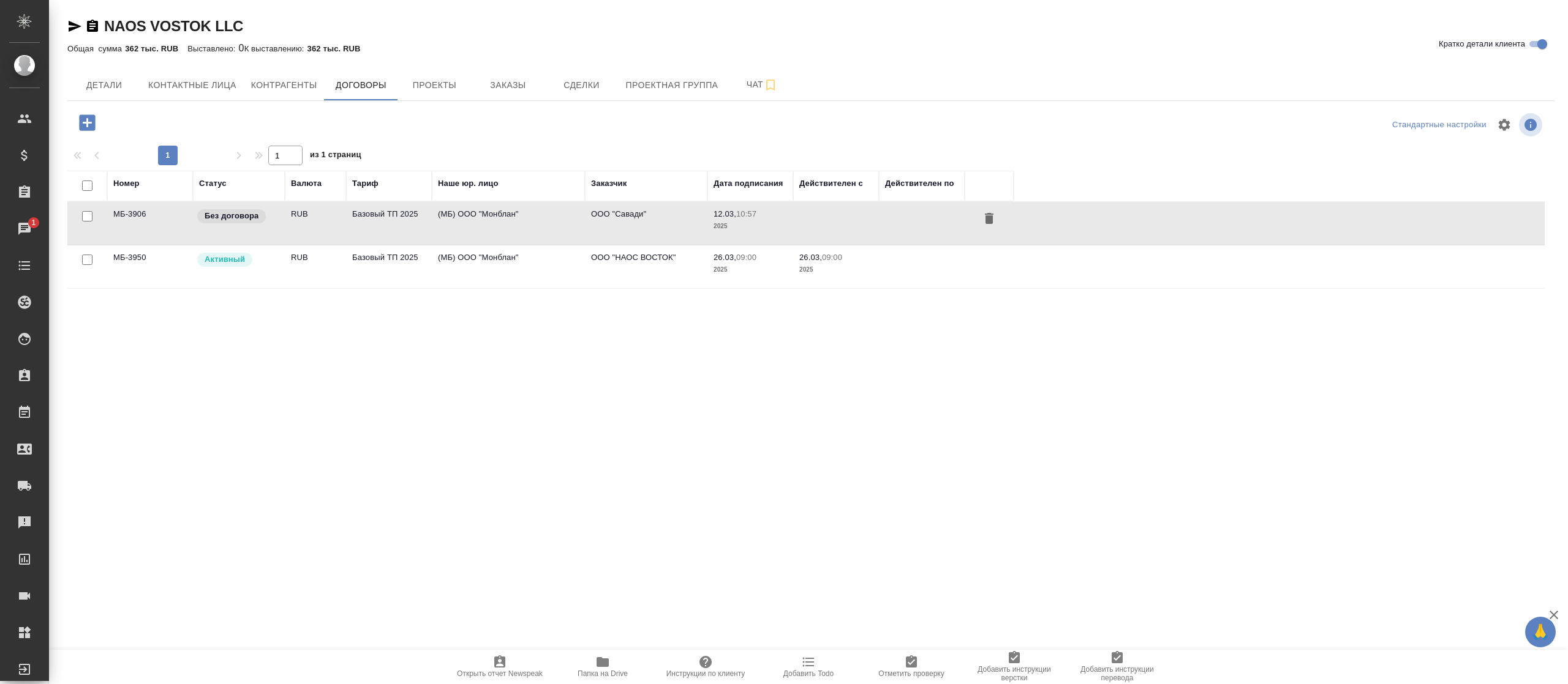
click at [449, 218] on td "(МБ) ООО "Монблан"" at bounding box center [508, 223] width 153 height 43
click at [437, 92] on span "Проекты" at bounding box center [434, 85] width 59 height 15
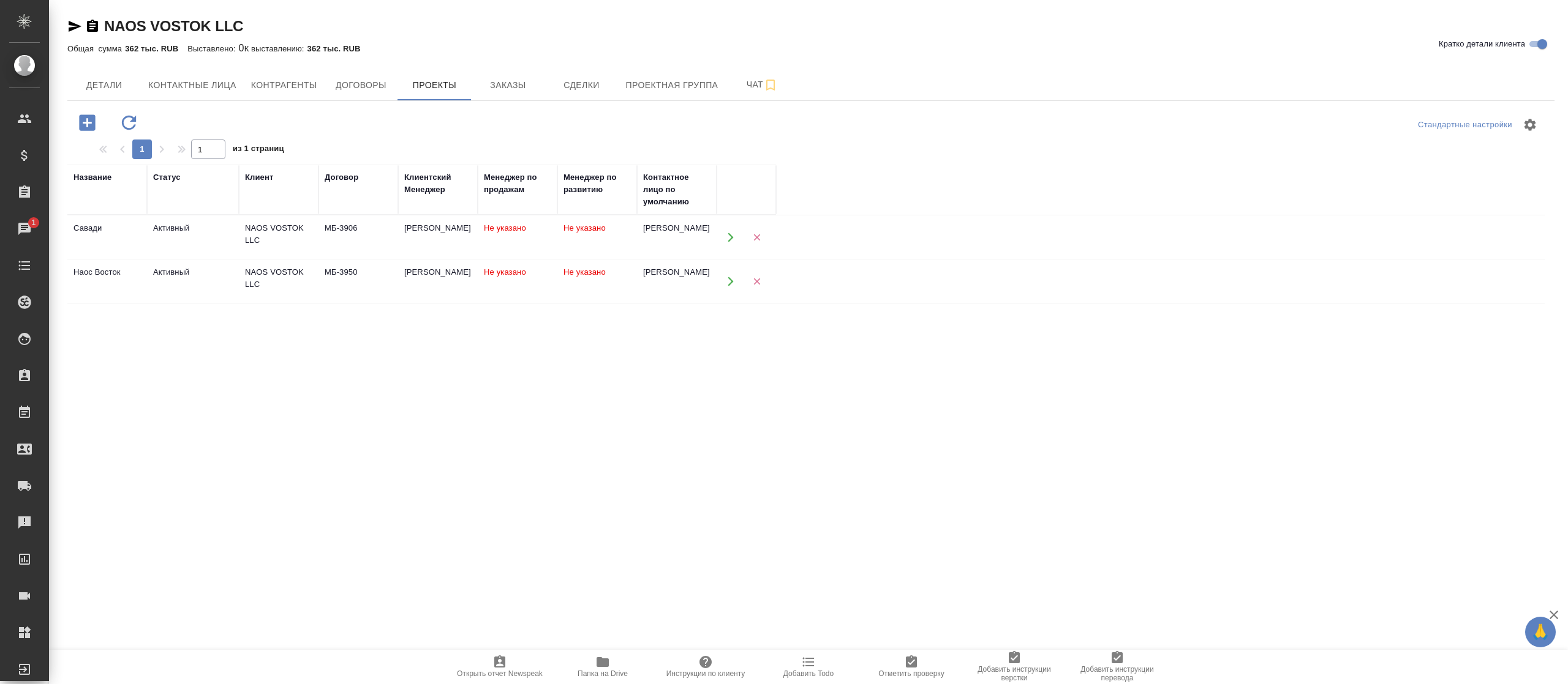
click at [209, 21] on link "NAOS VOSTOK LLC" at bounding box center [173, 26] width 139 height 16
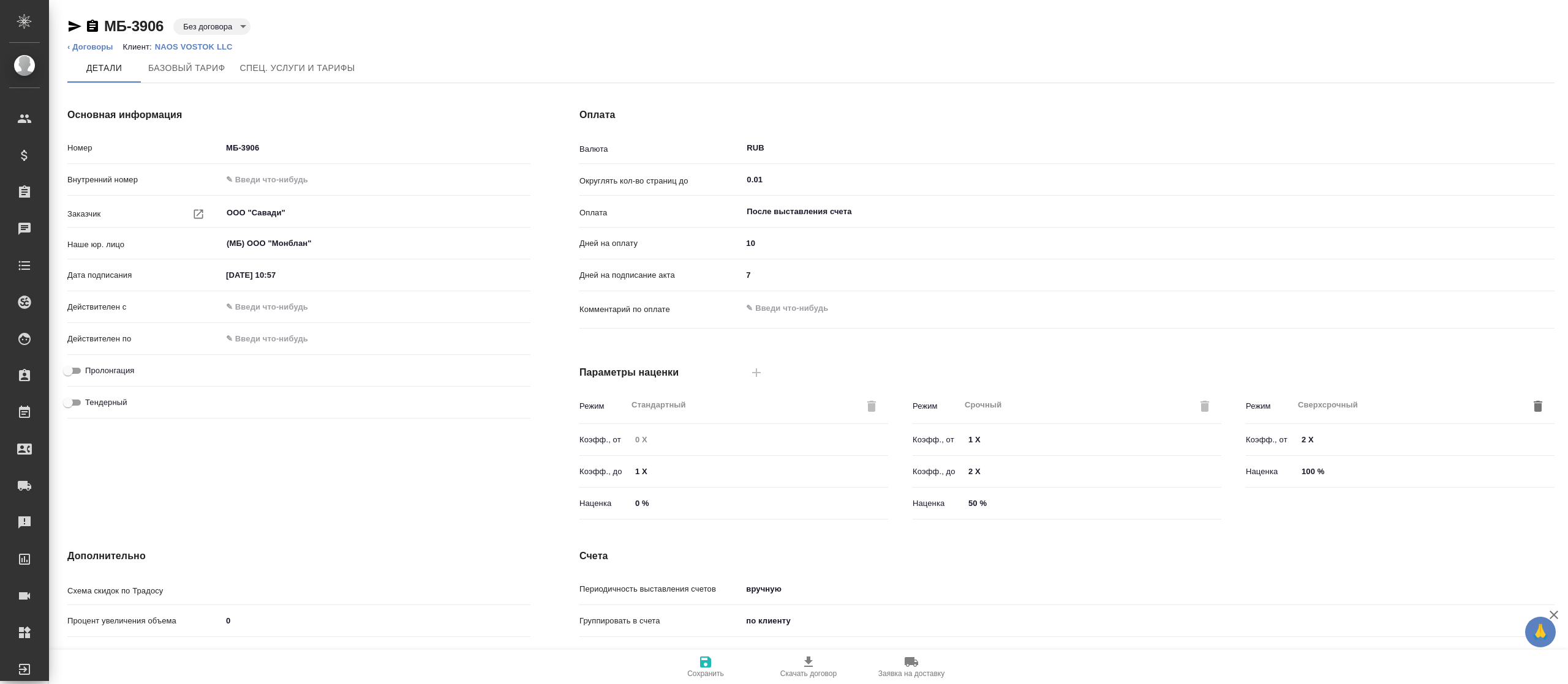
type input "Базовый ТП 2025"
type input "Стандартный шаблон - 30-70-100 - ВЫБЕРИ МЕНЯ!"
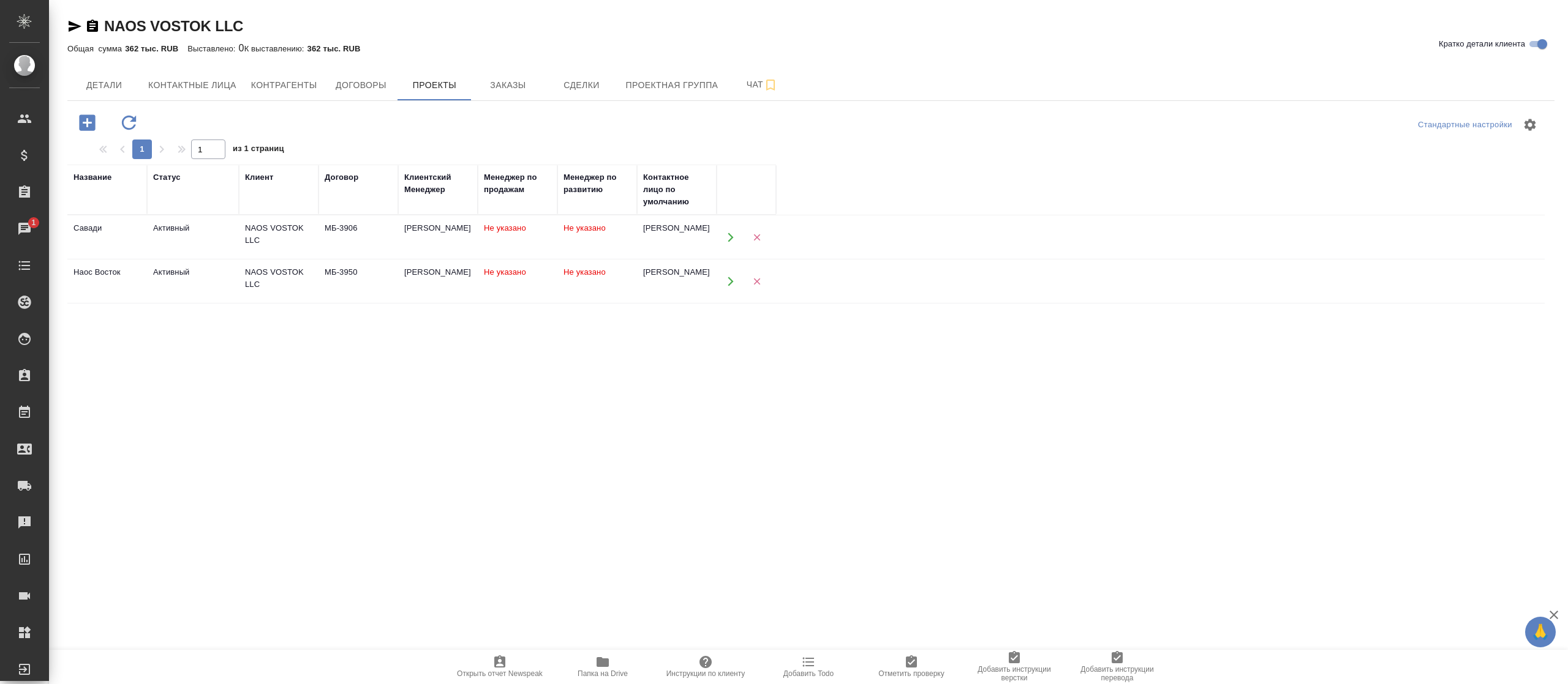
click at [729, 236] on icon "button" at bounding box center [730, 237] width 11 height 11
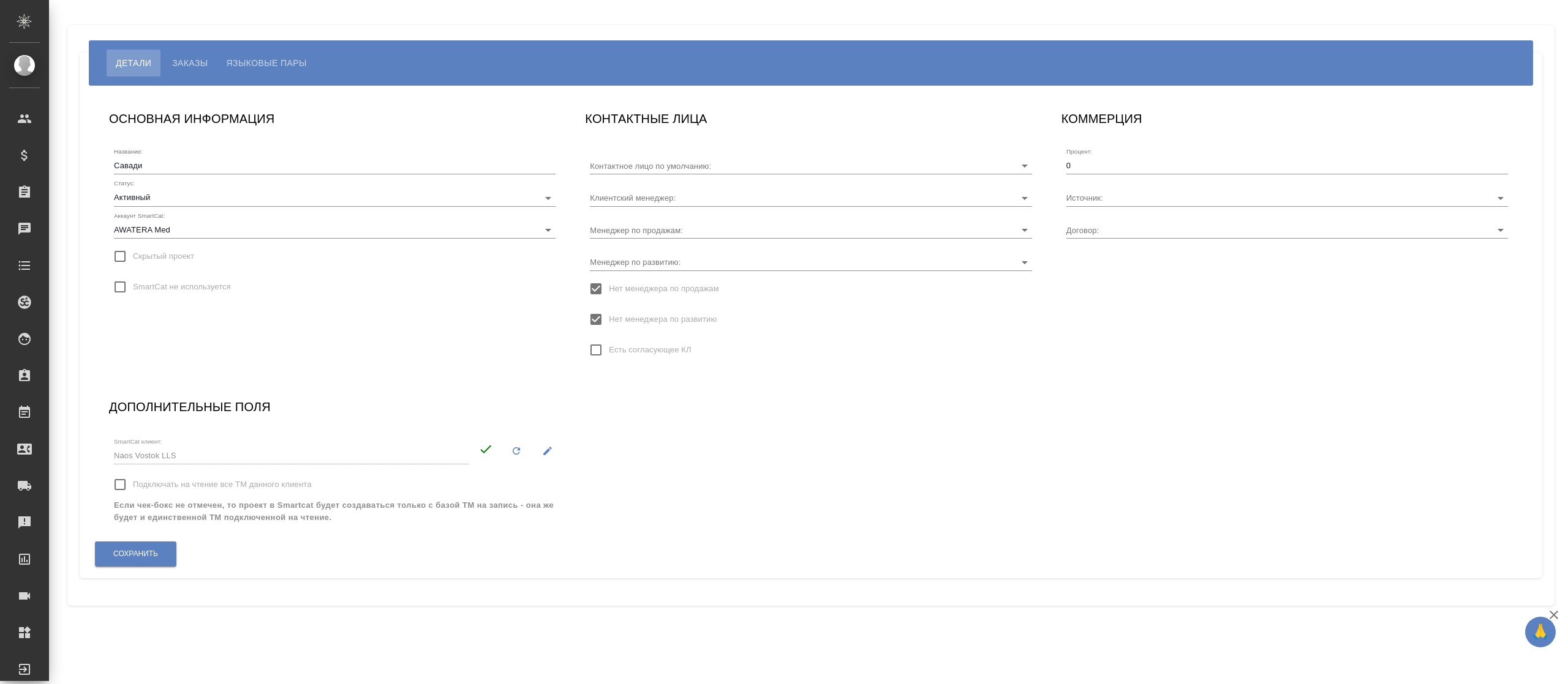
type input "[PERSON_NAME]"
type input "МБ-3906"
type input "[PERSON_NAME]"
click at [188, 61] on span "Заказы" at bounding box center [190, 63] width 36 height 15
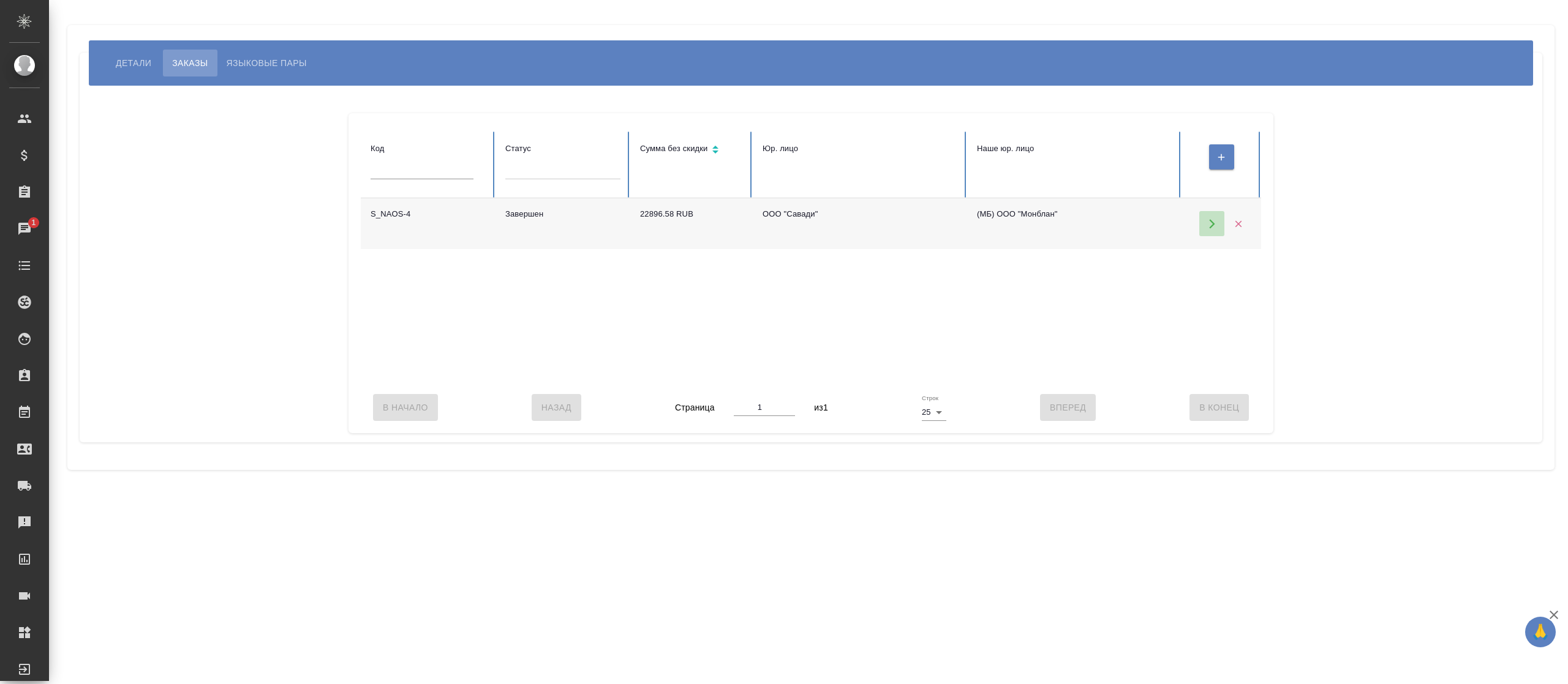
click at [1213, 224] on icon "button" at bounding box center [1212, 223] width 6 height 9
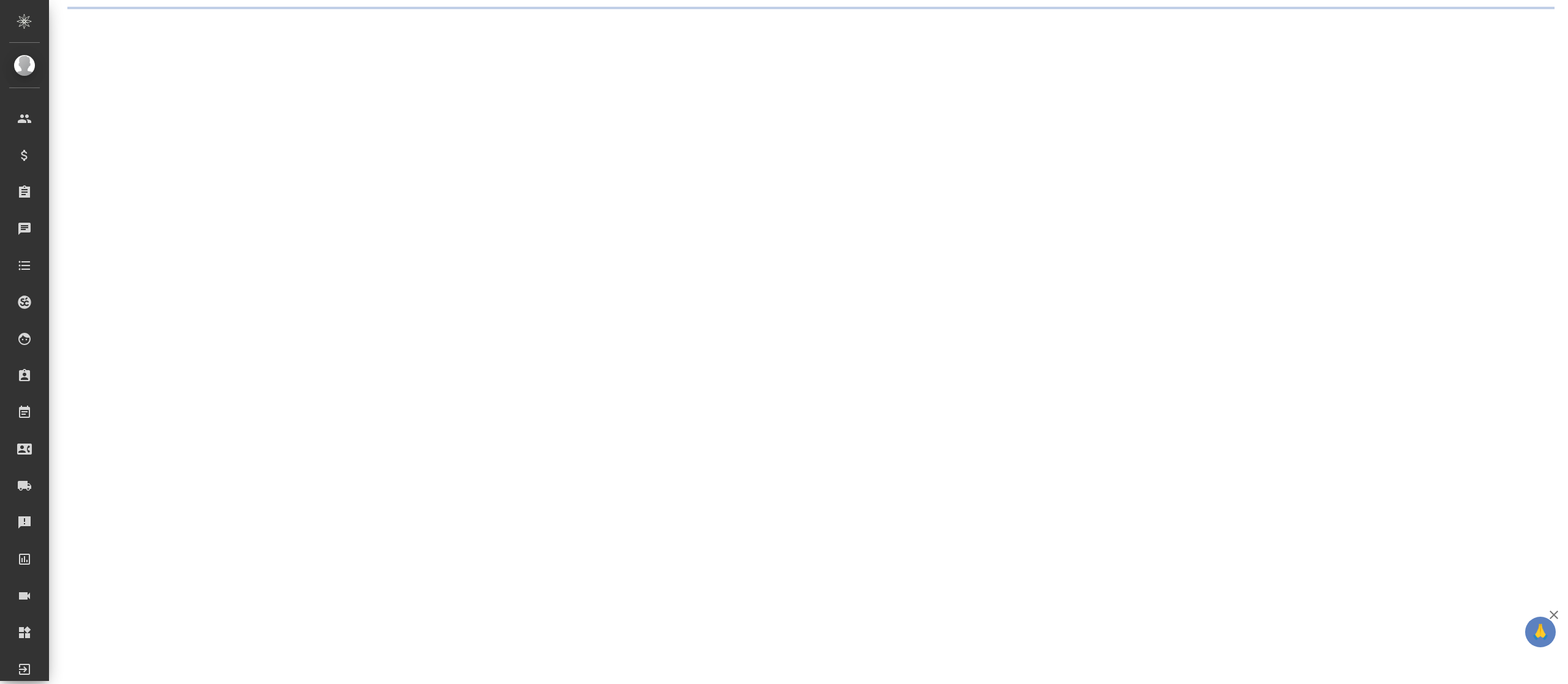
select select "RU"
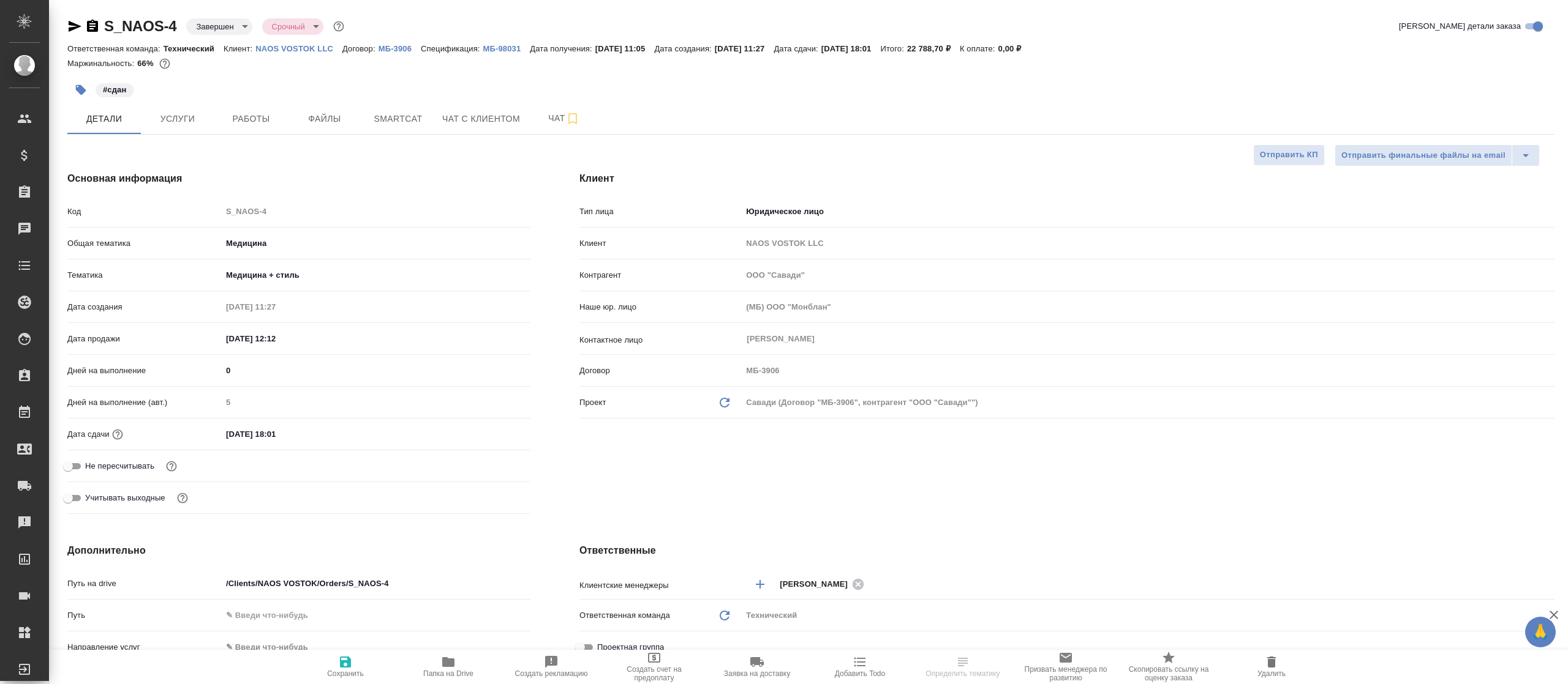
type textarea "x"
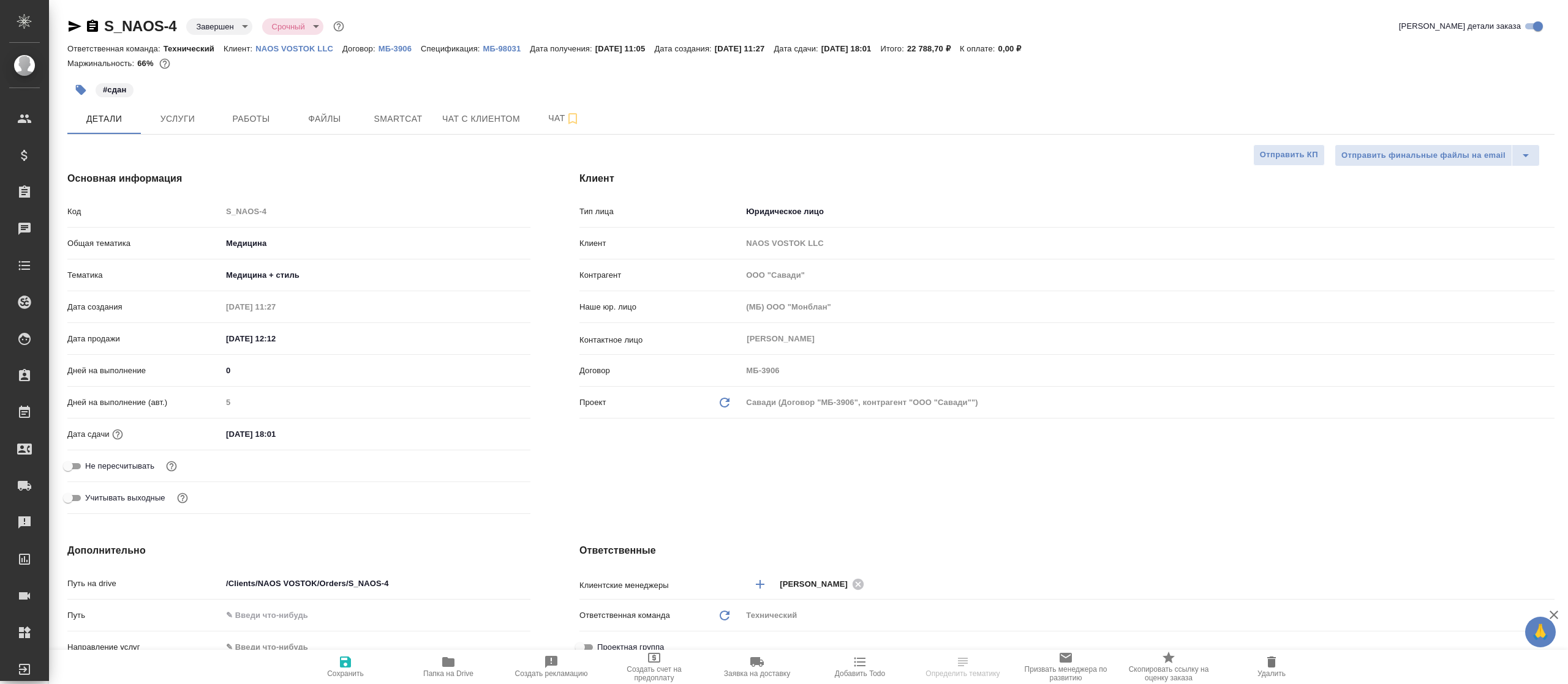
type textarea "x"
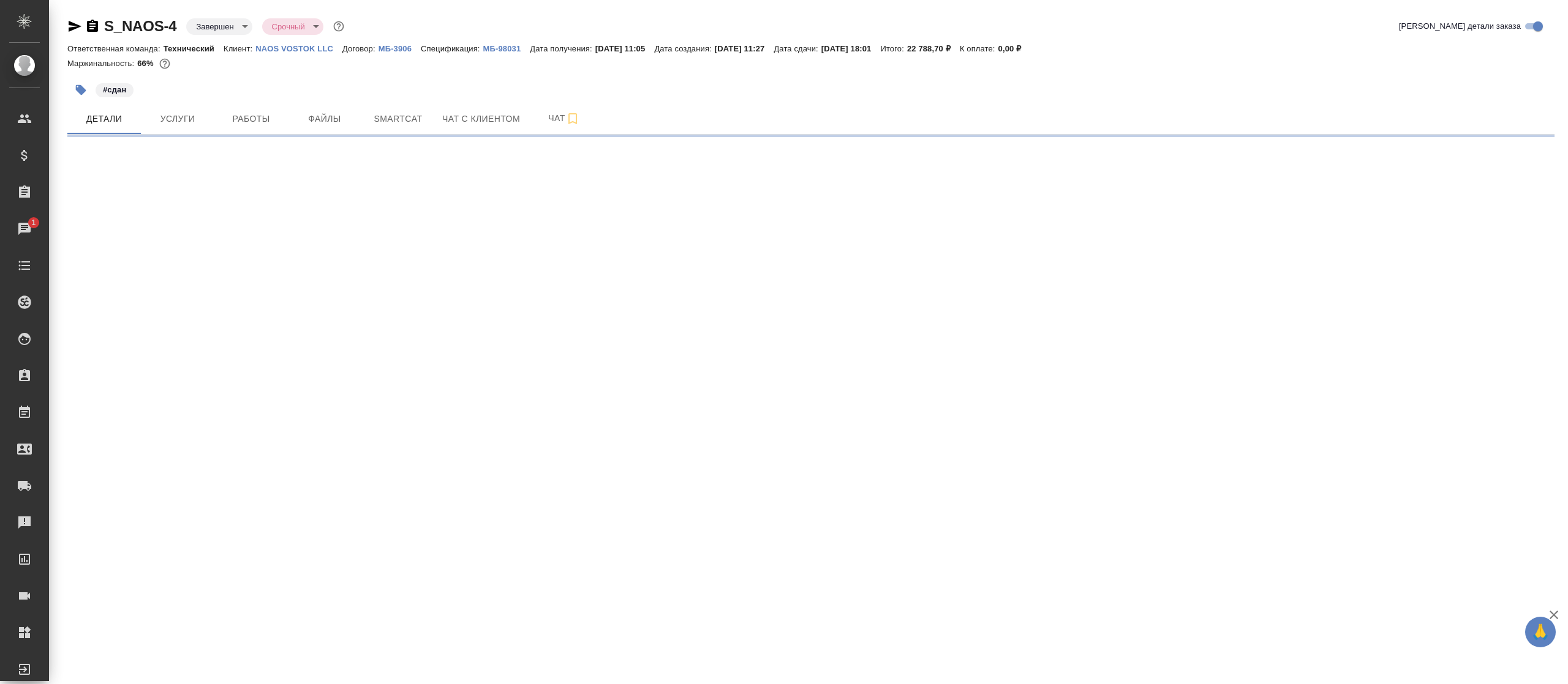
select select "RU"
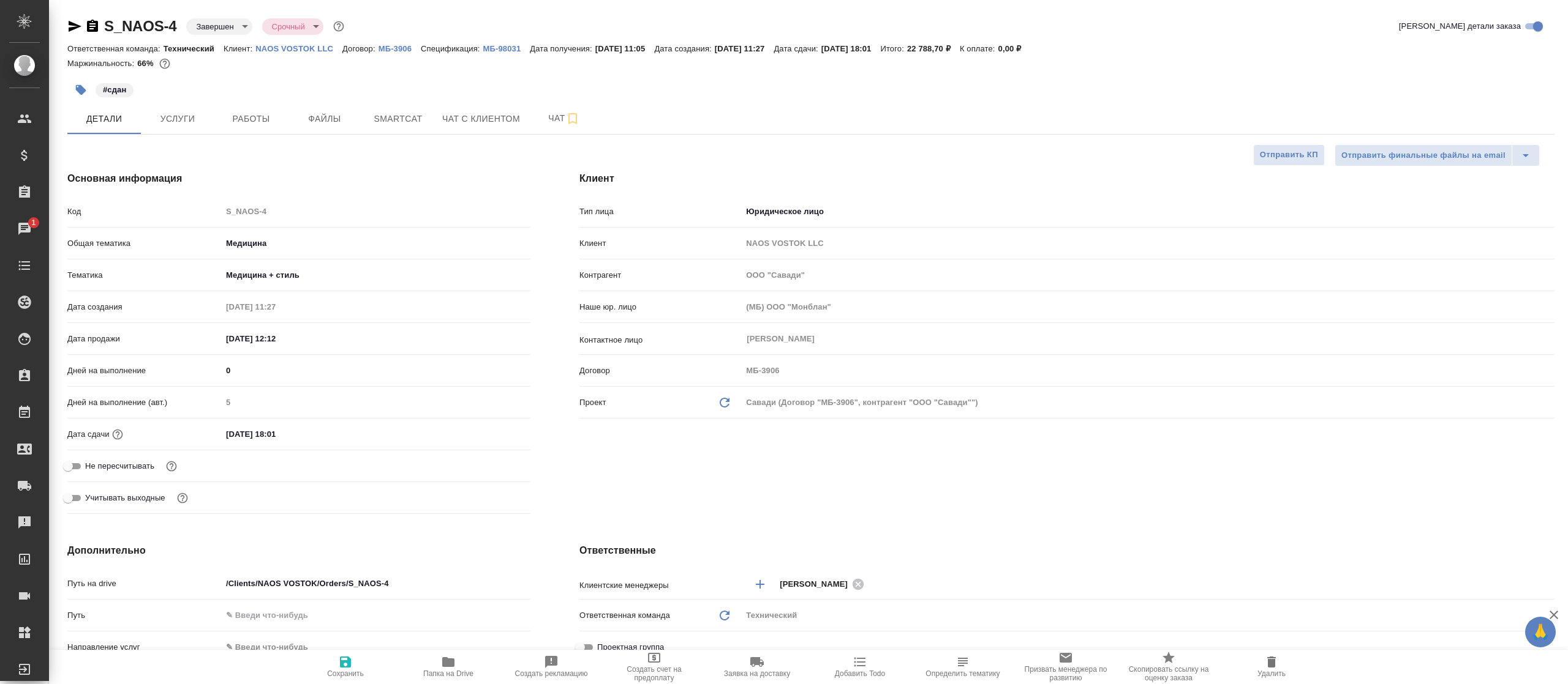
type textarea "x"
click at [408, 48] on p "МБ-3906" at bounding box center [399, 49] width 42 height 9
type textarea "x"
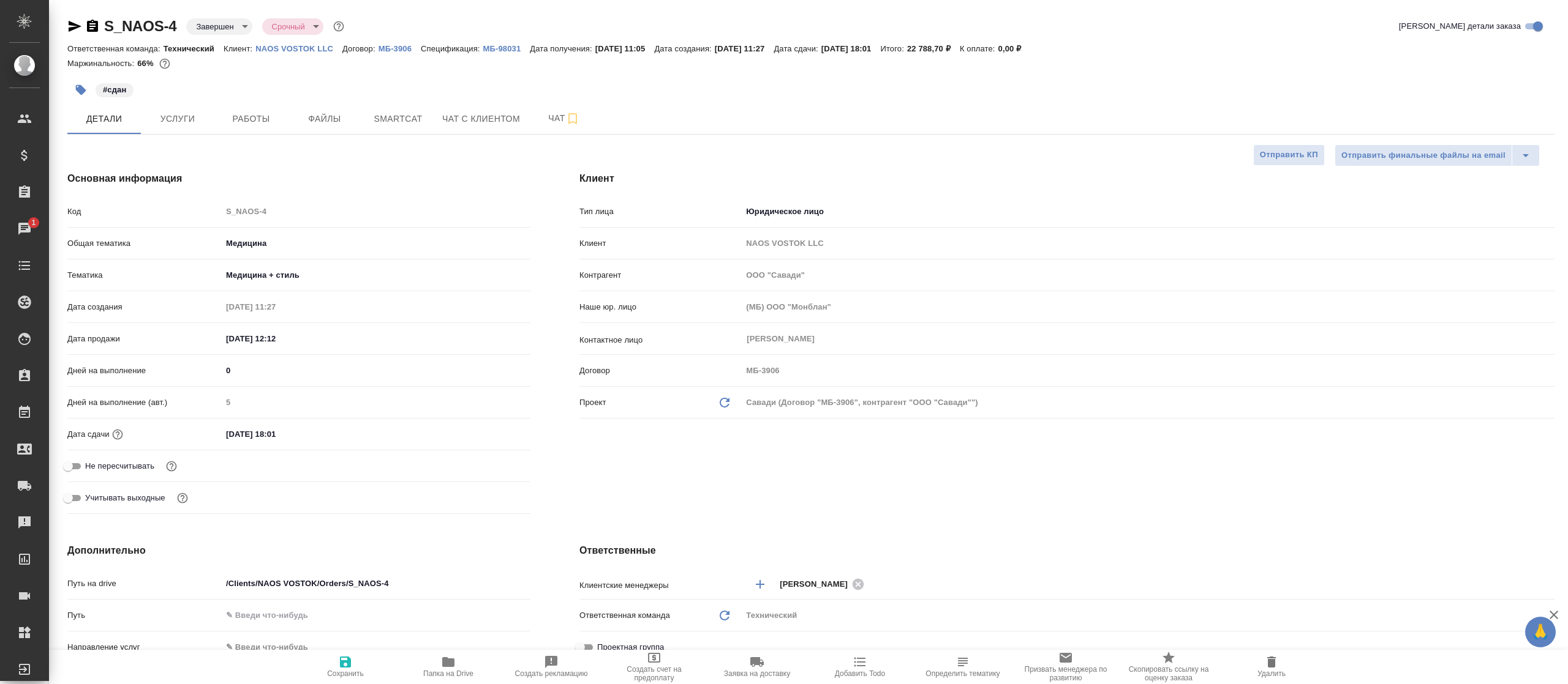
type textarea "x"
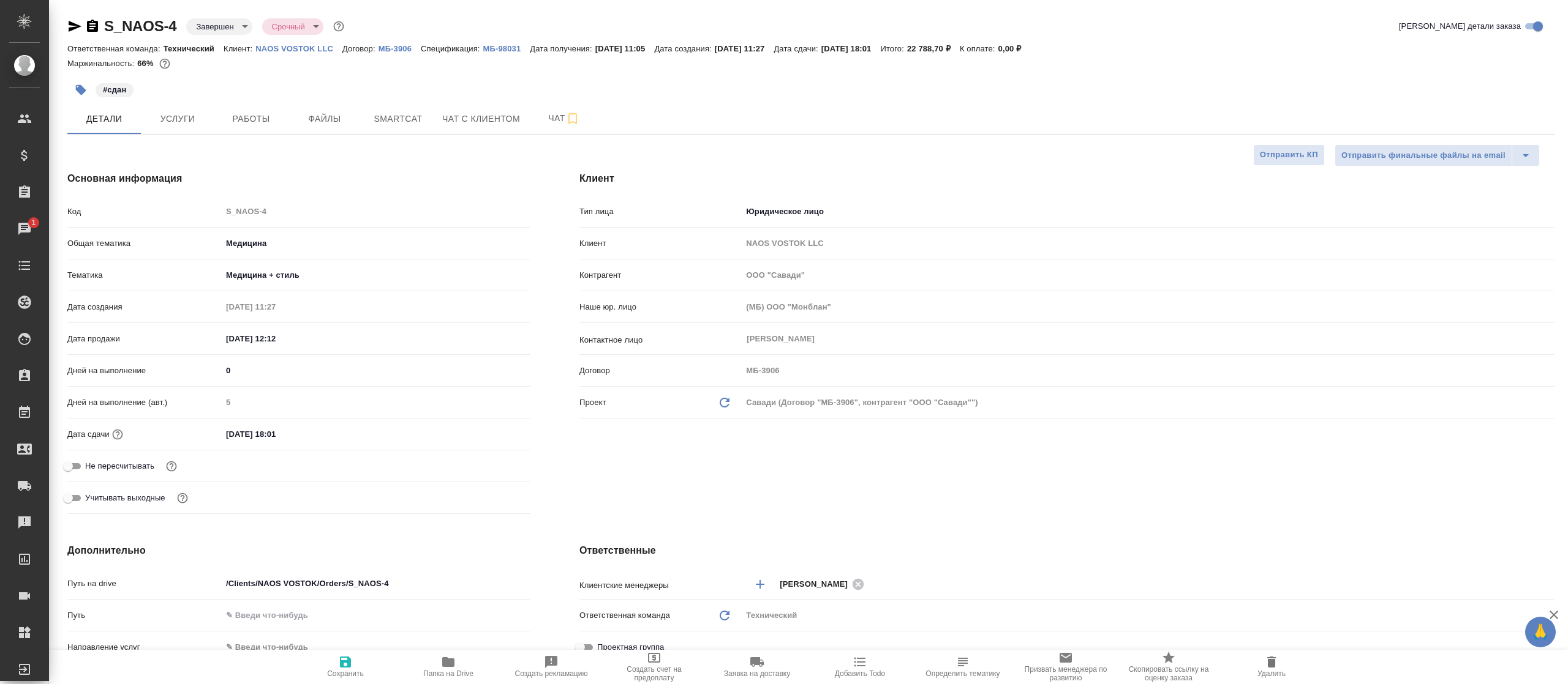
type textarea "x"
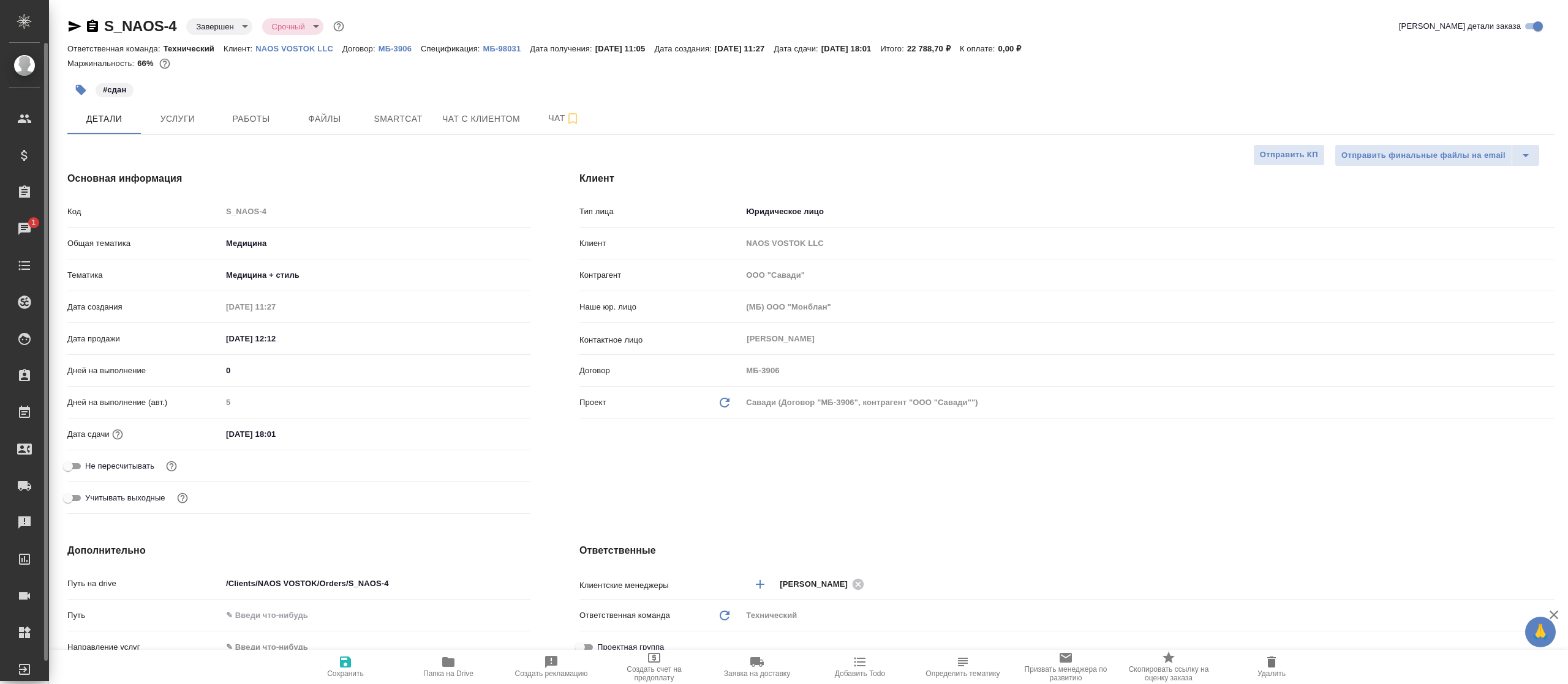
type textarea "x"
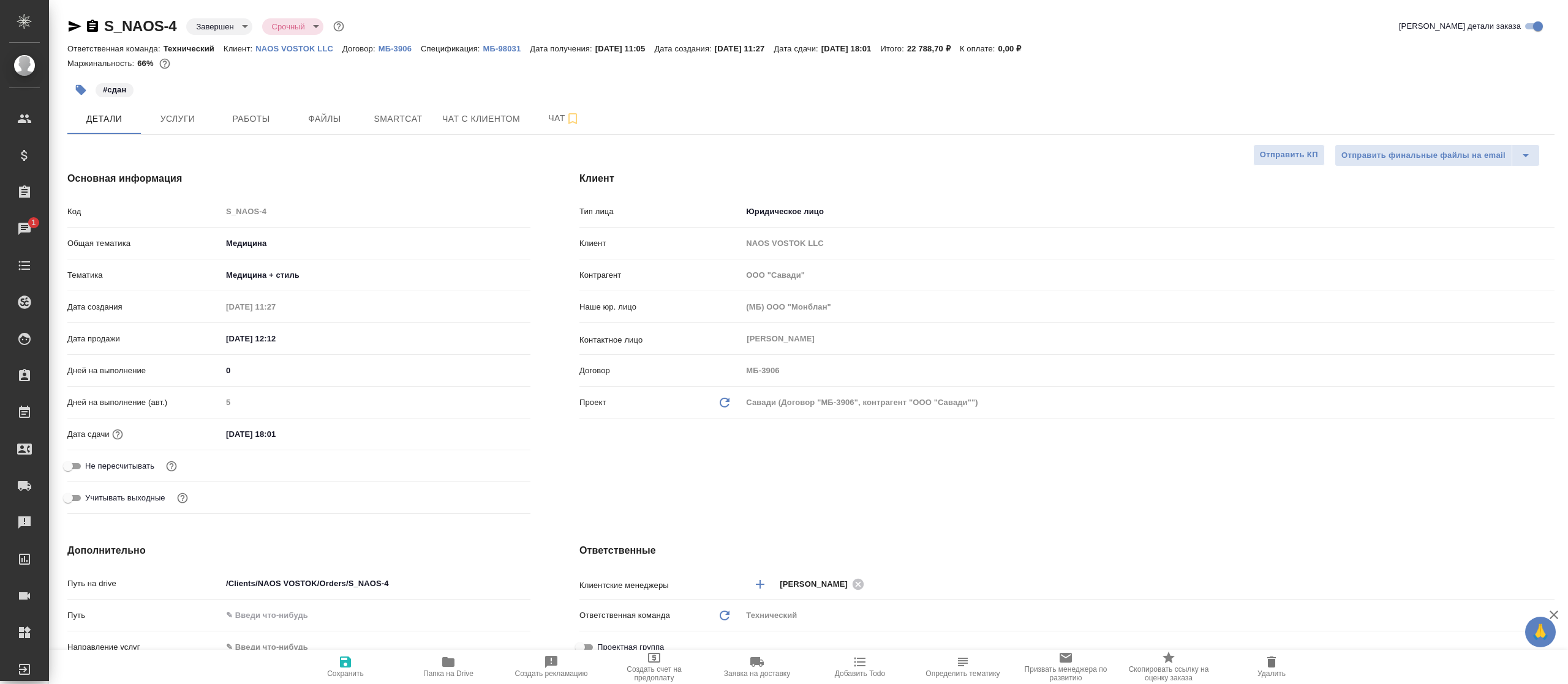
type textarea "x"
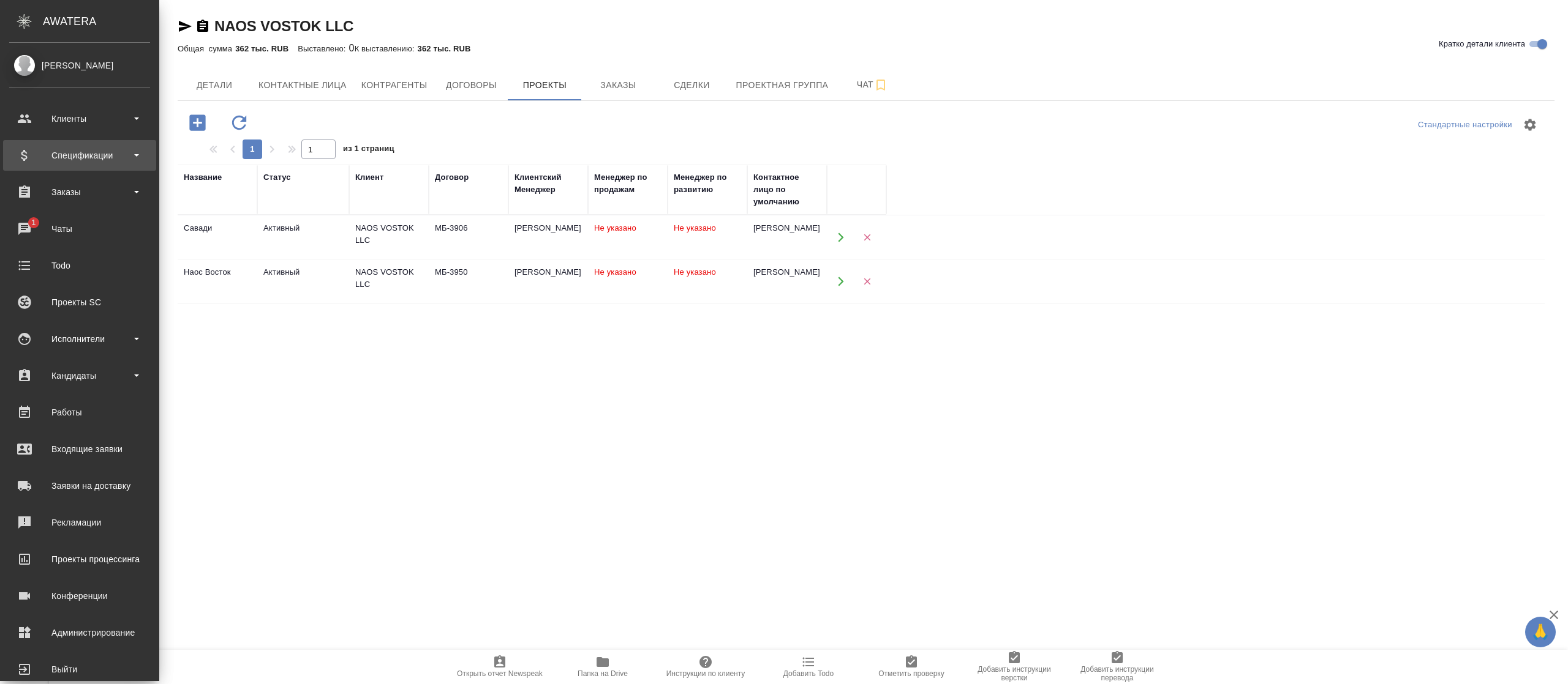
click at [76, 159] on div "Спецификации" at bounding box center [79, 155] width 141 height 19
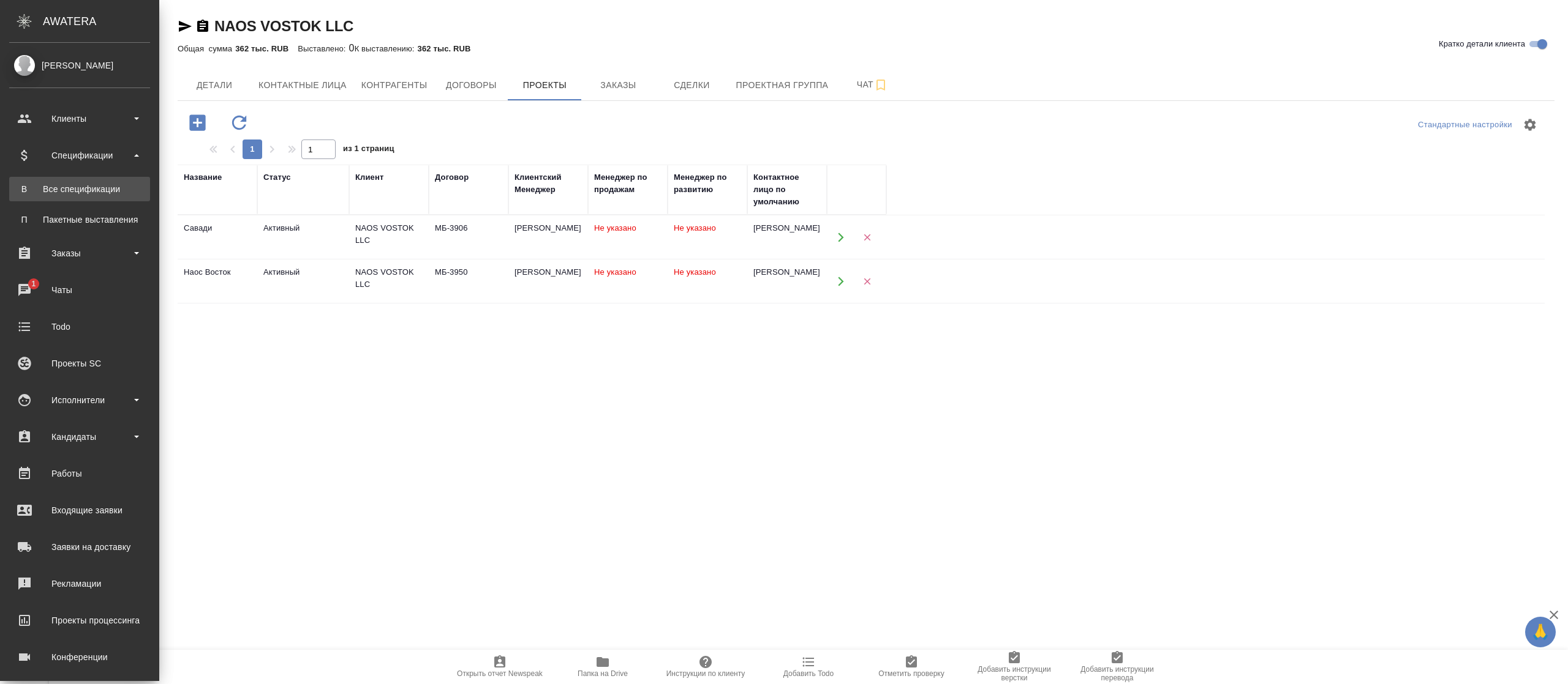
click at [74, 185] on div "Все спецификации" at bounding box center [79, 189] width 128 height 12
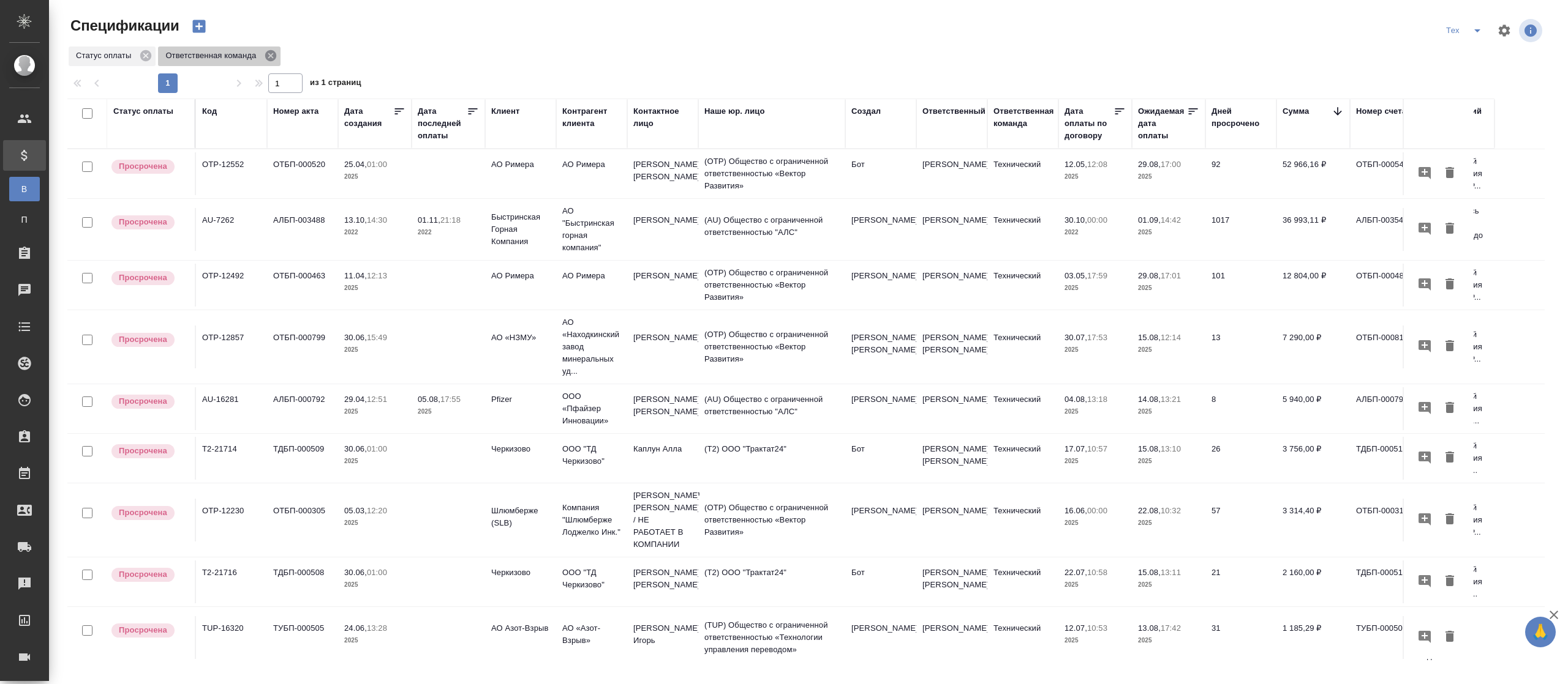
click at [273, 54] on icon at bounding box center [270, 56] width 14 height 14
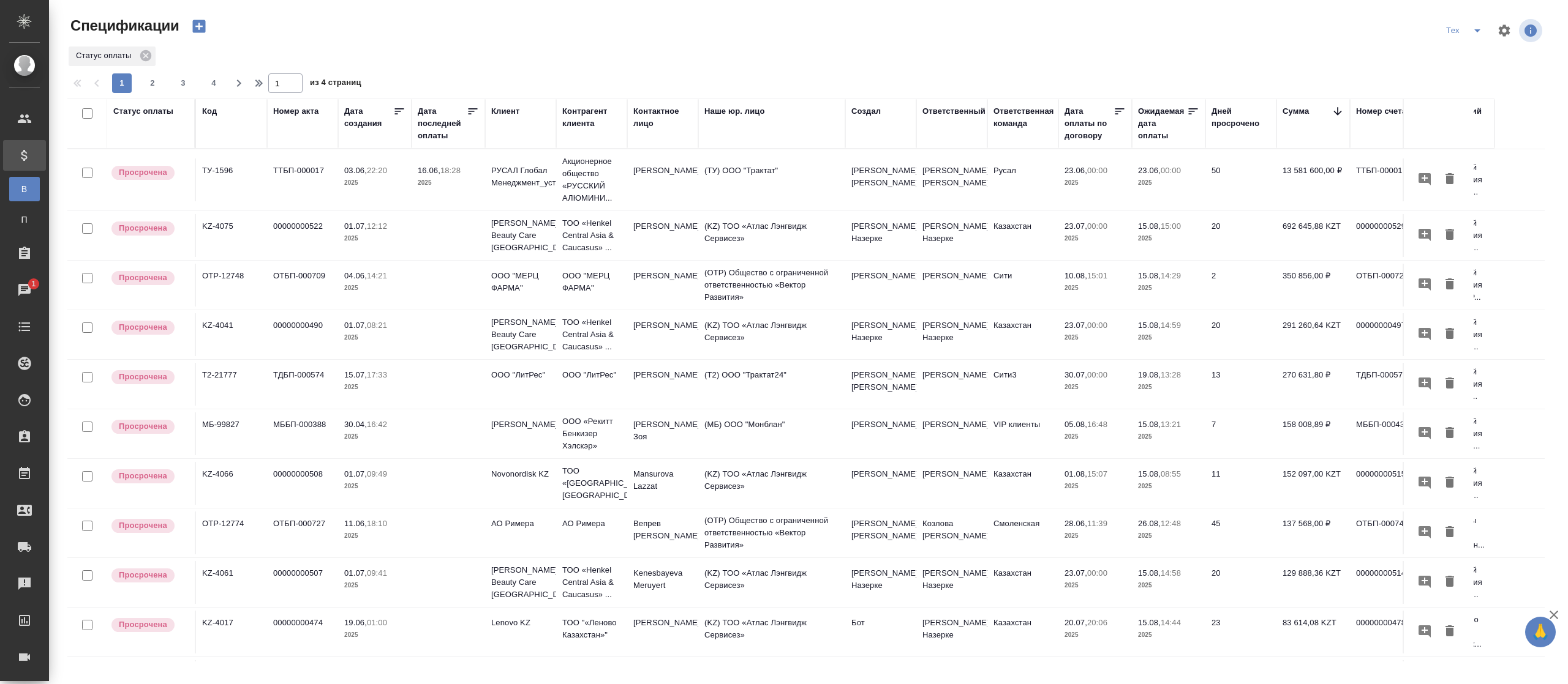
click at [1166, 280] on p "14:29" at bounding box center [1170, 275] width 20 height 9
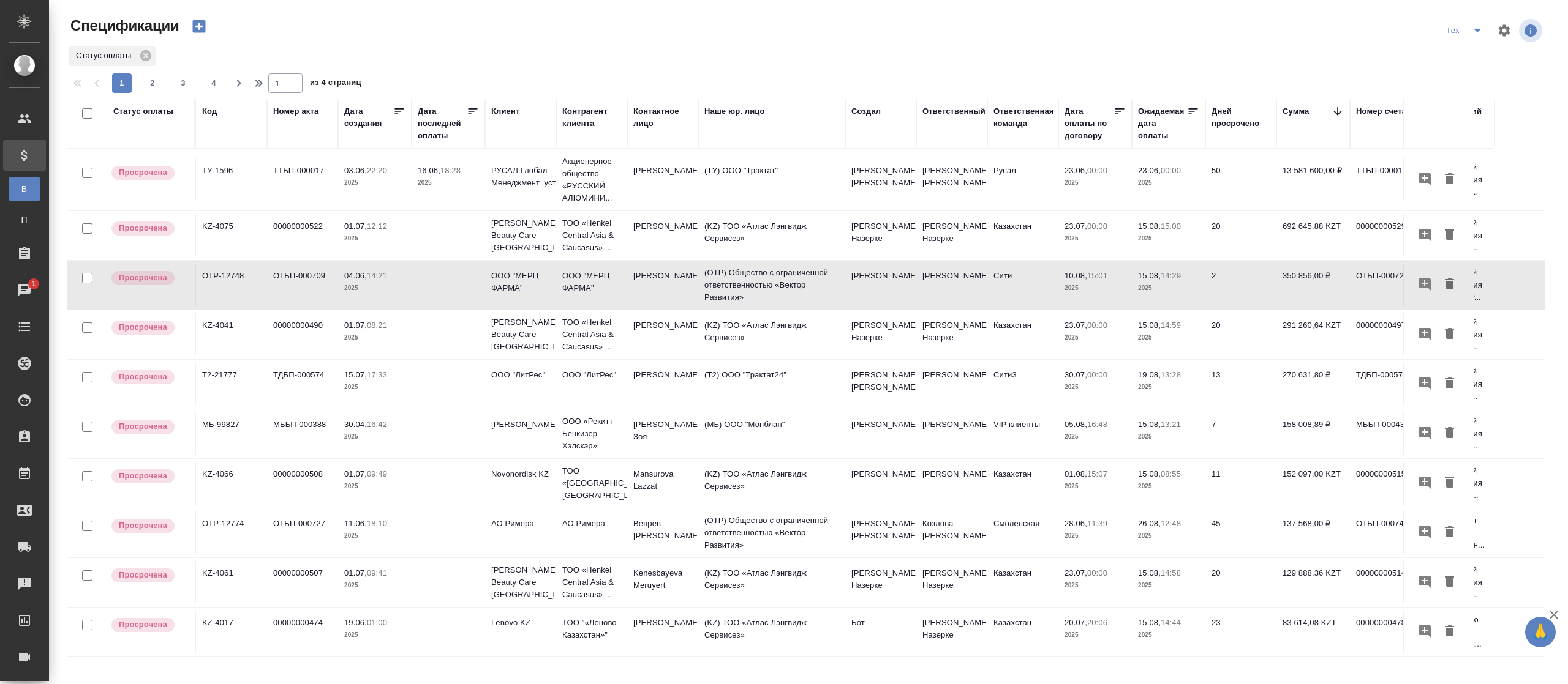
click at [891, 201] on td "[PERSON_NAME]" at bounding box center [881, 180] width 71 height 43
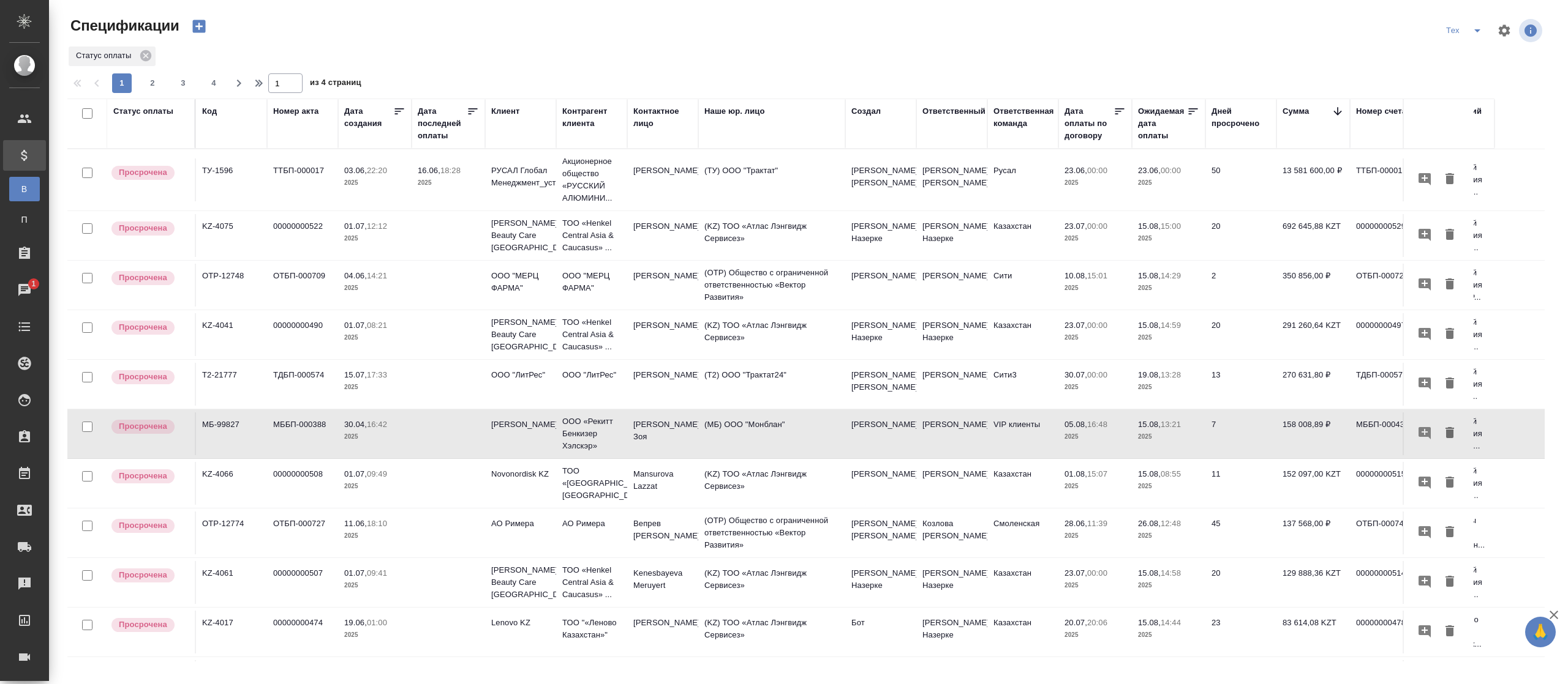
click at [659, 201] on td "Вепрев Виталий Сергеевич" at bounding box center [663, 180] width 71 height 43
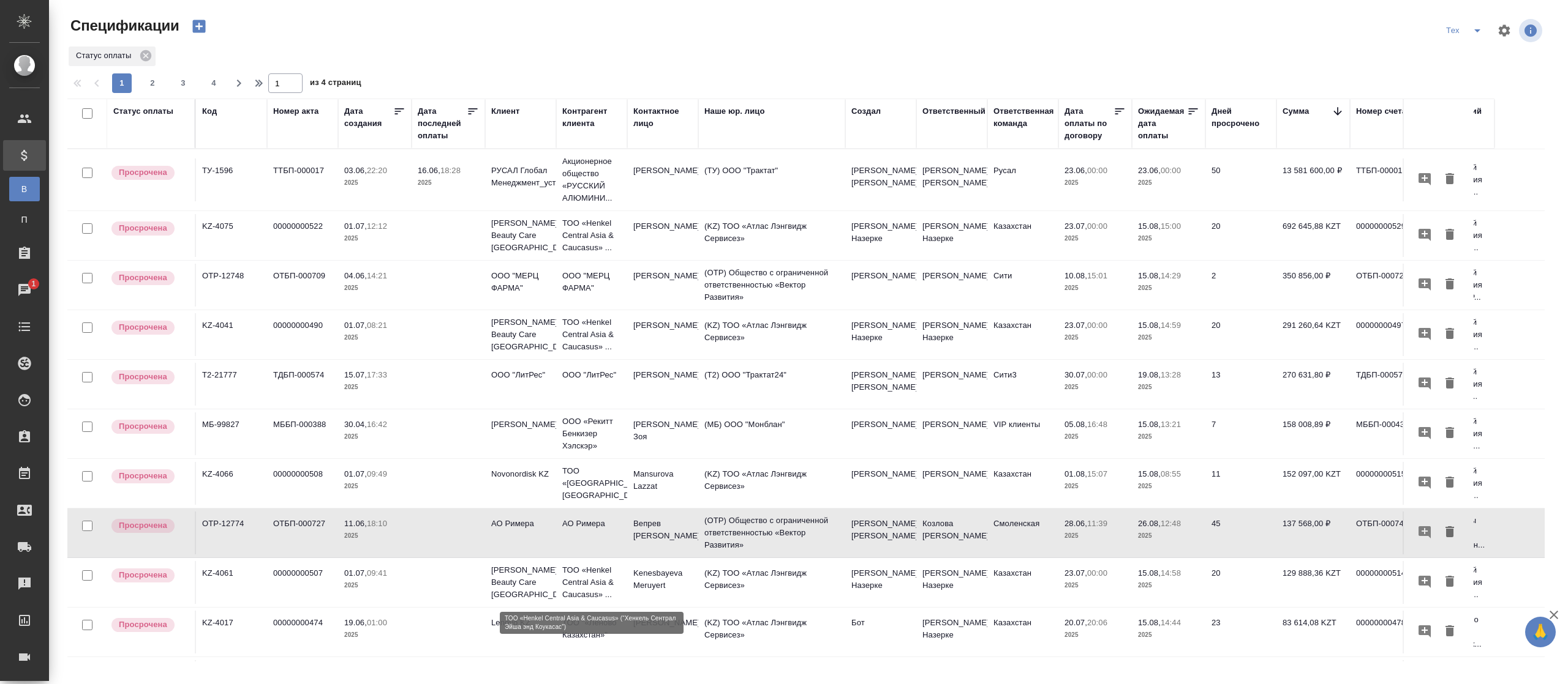
click at [593, 583] on p "ТОО «Henkel Central Asia & Caucasus» ..." at bounding box center [592, 582] width 59 height 36
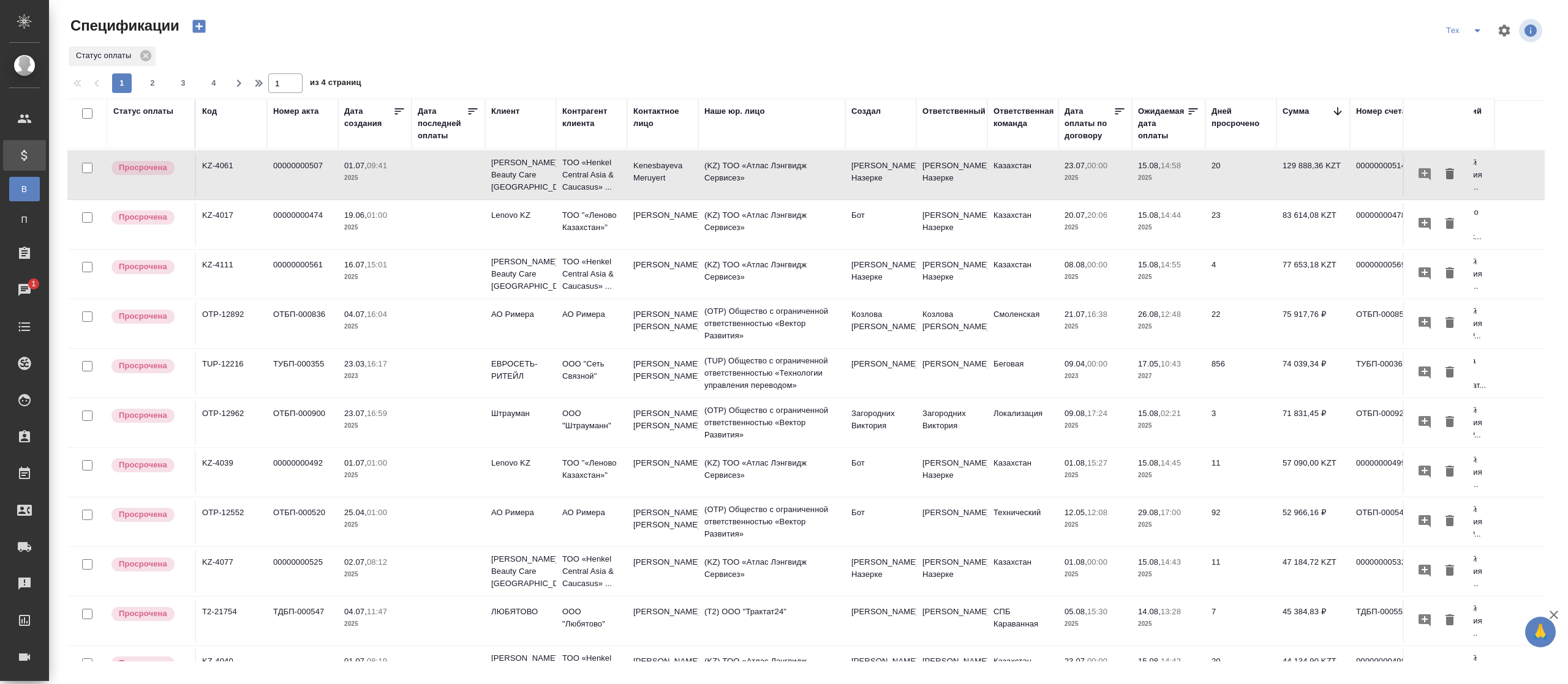
scroll to position [813, 0]
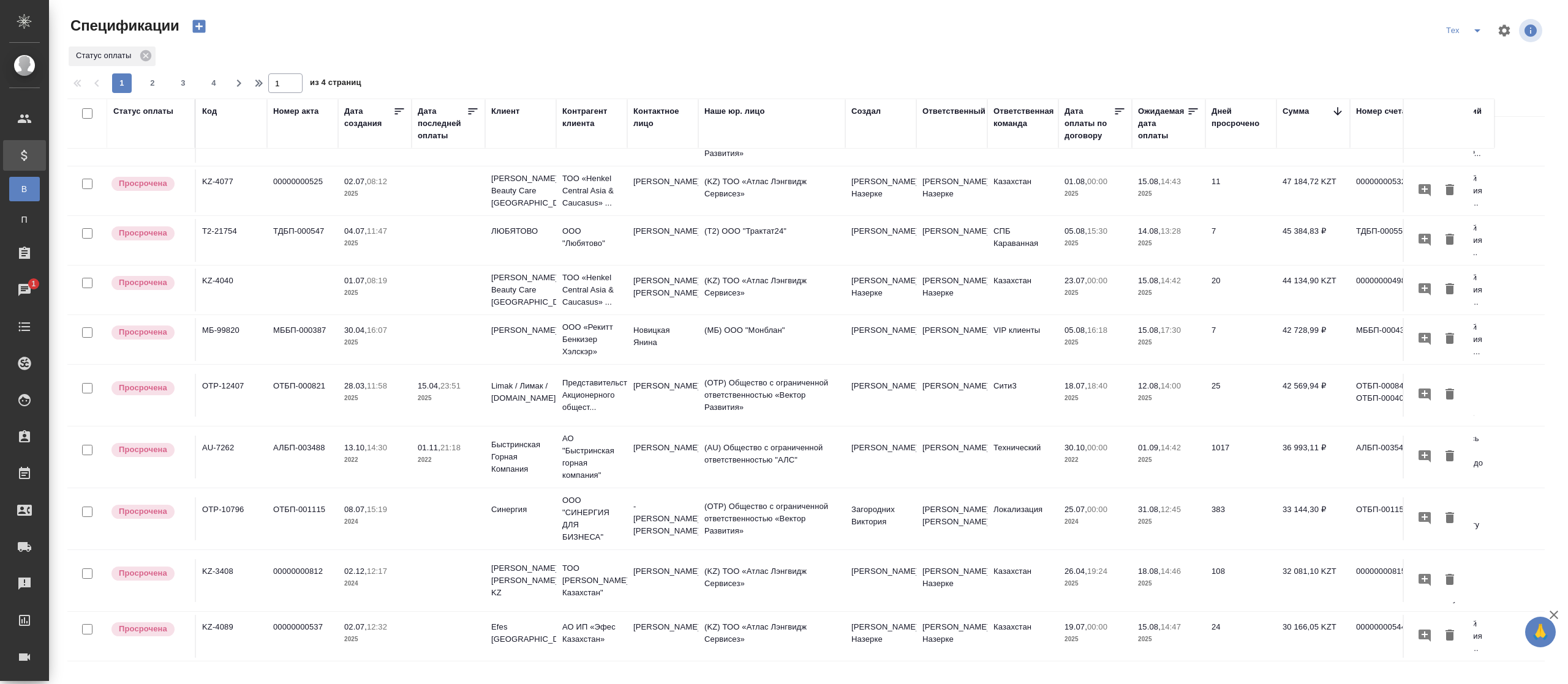
click at [156, 132] on div "Статус оплаты" at bounding box center [151, 123] width 76 height 36
click at [153, 109] on div "Статус оплаты" at bounding box center [143, 111] width 60 height 12
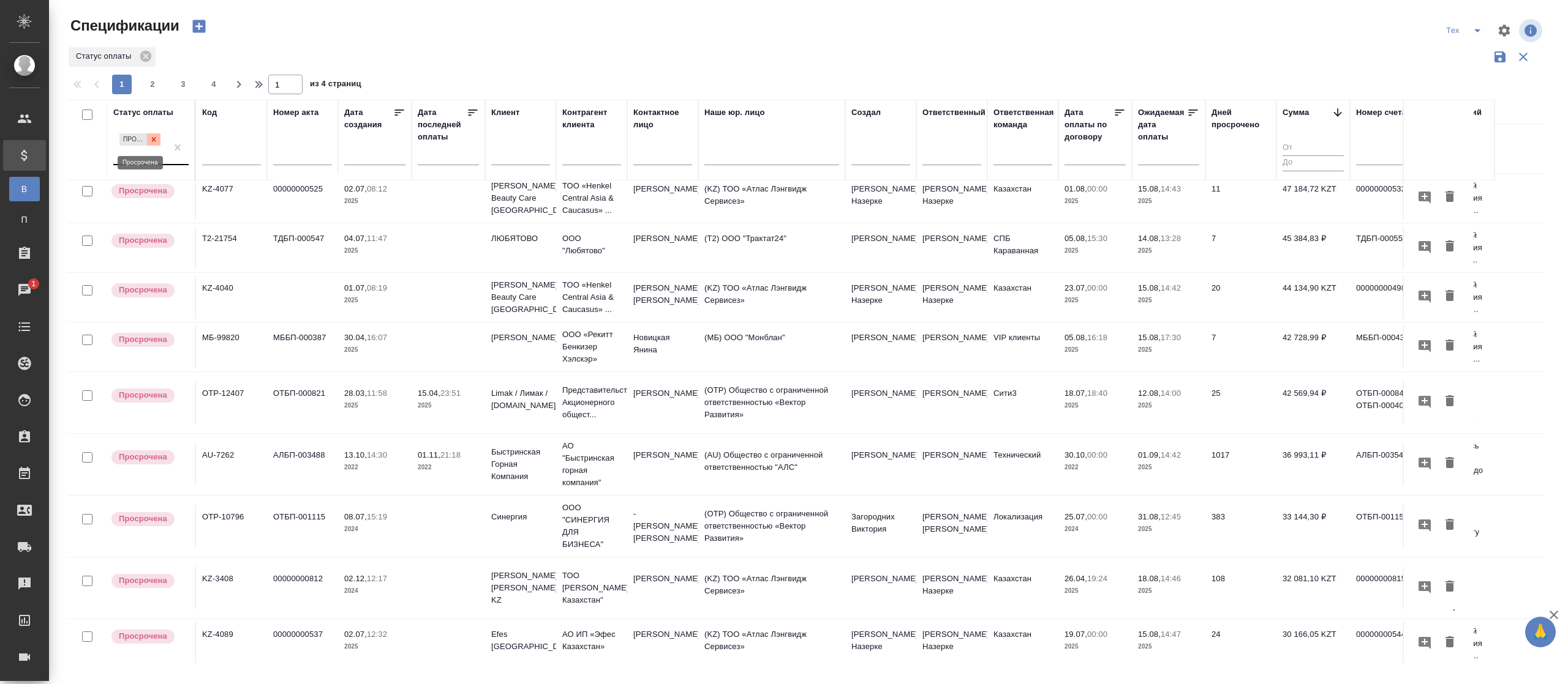
click at [152, 141] on icon at bounding box center [153, 140] width 9 height 9
click at [149, 151] on div "Просрочена" at bounding box center [140, 148] width 54 height 33
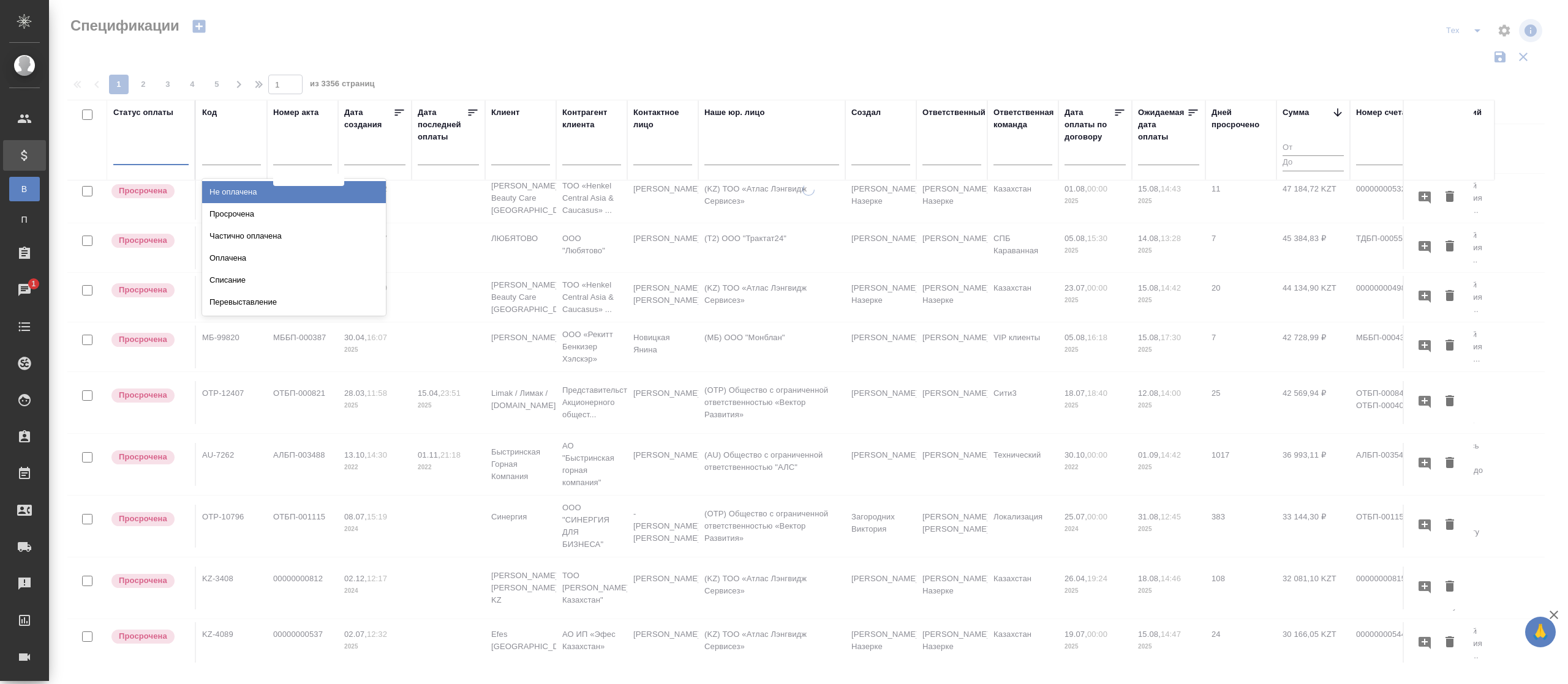
click at [221, 190] on div "Не оплачена" at bounding box center [293, 192] width 183 height 22
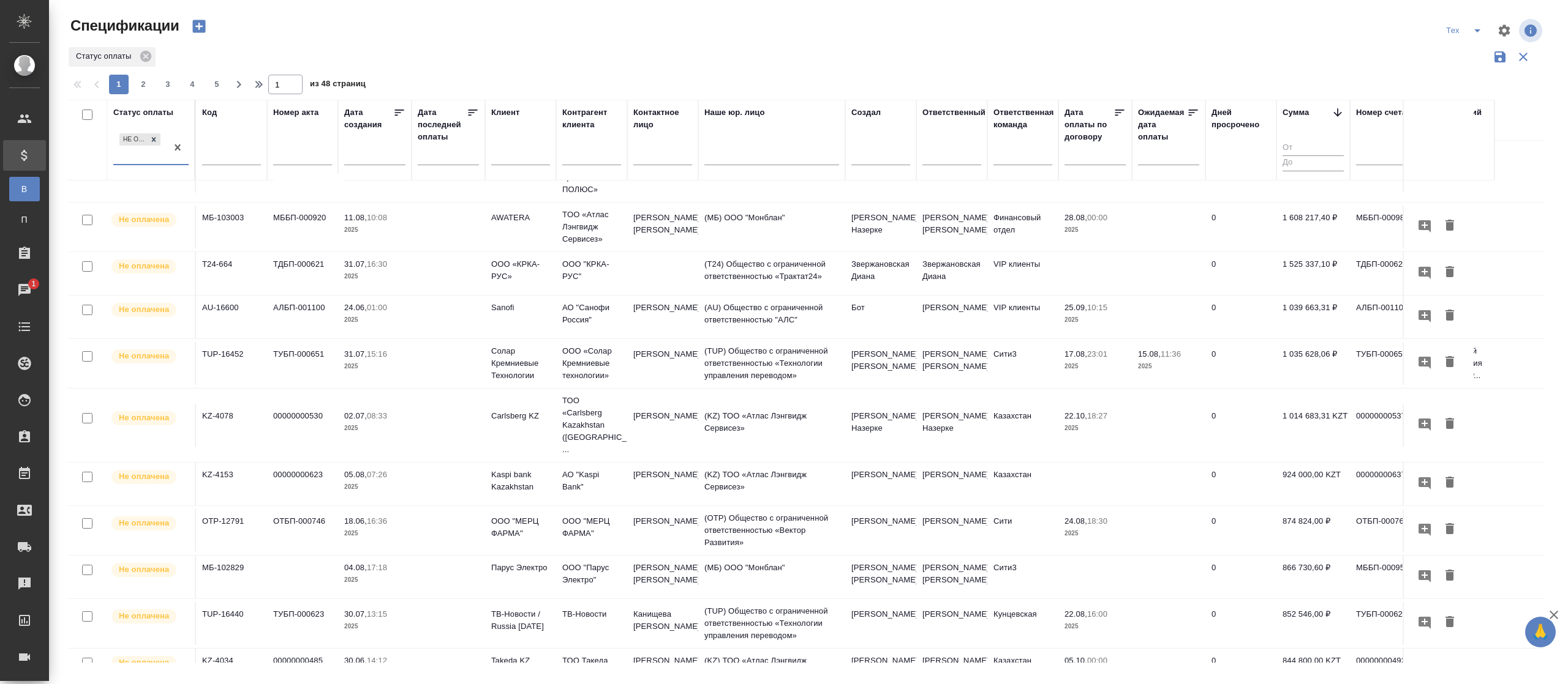
scroll to position [0, 0]
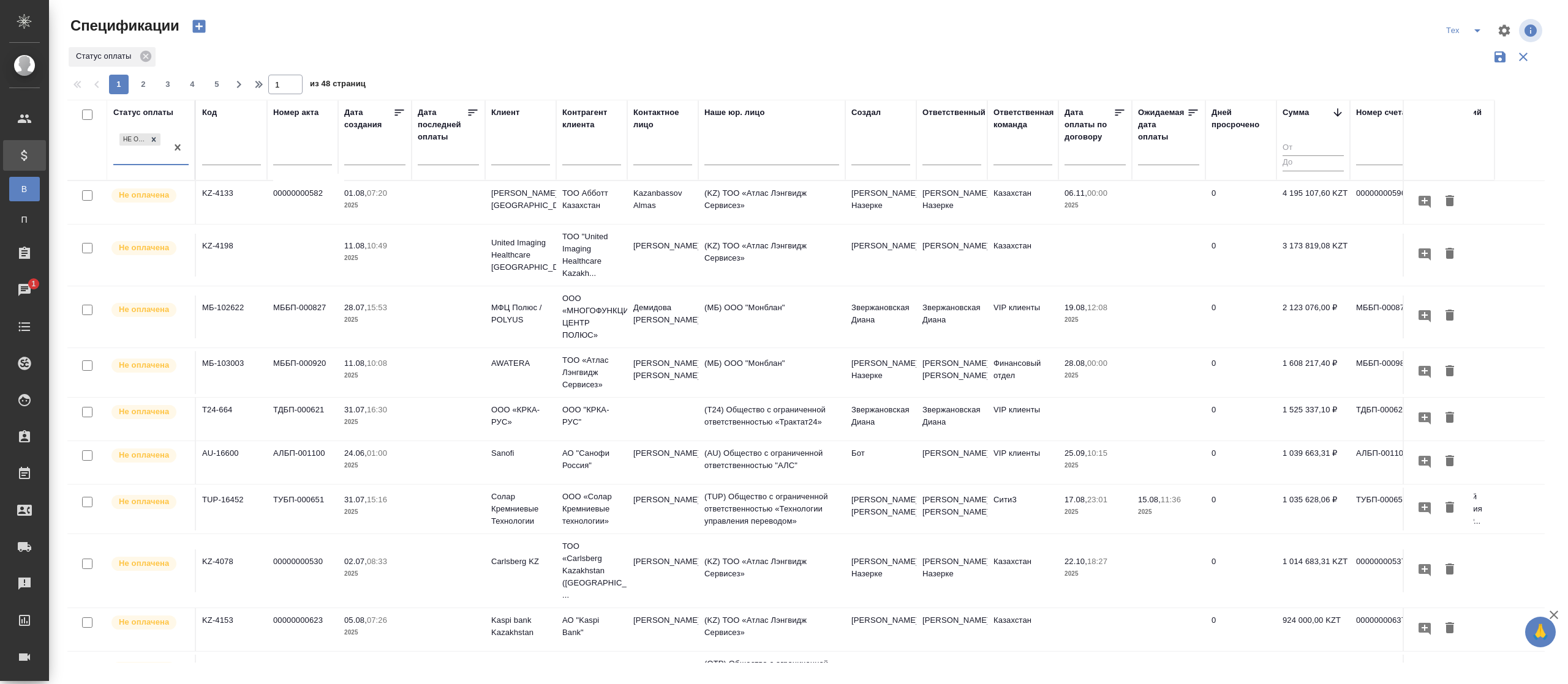
click at [1121, 112] on icon at bounding box center [1119, 112] width 12 height 12
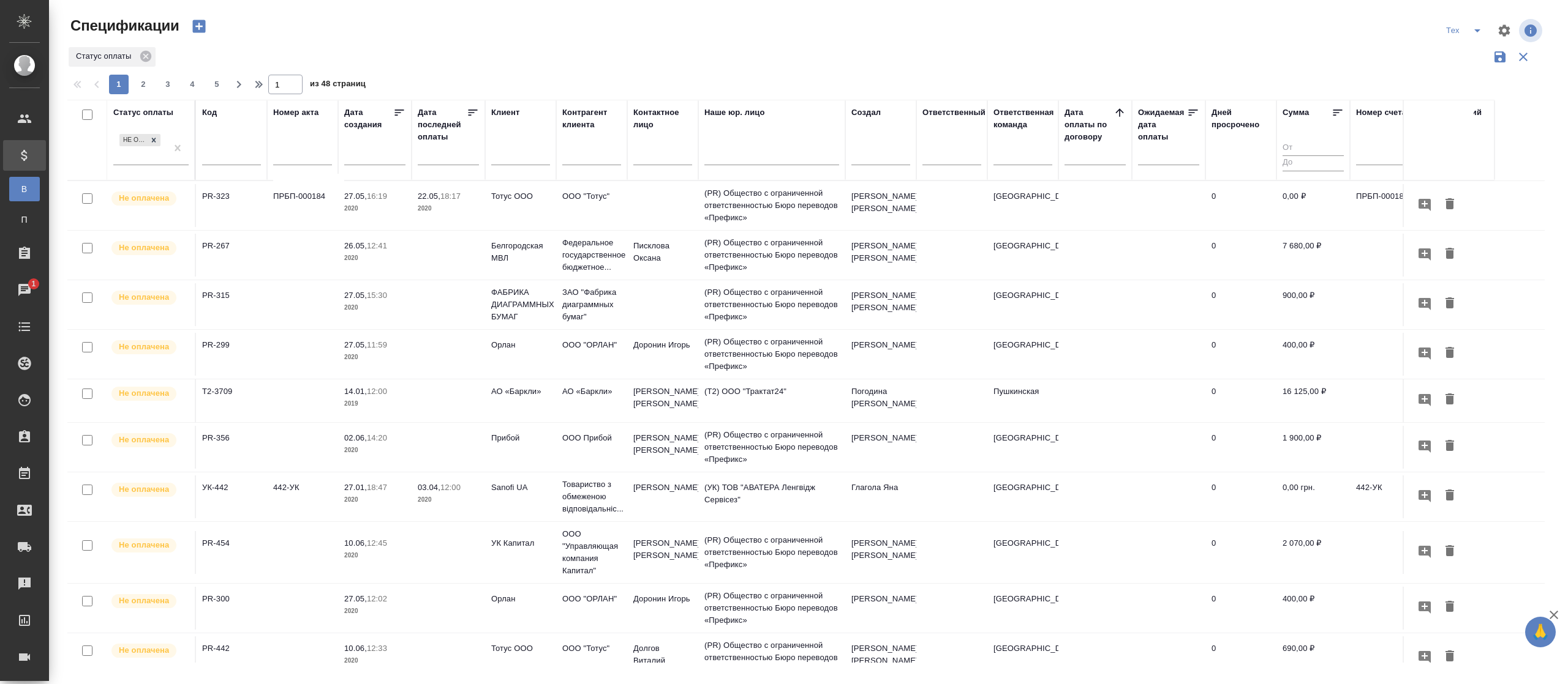
click at [1121, 112] on icon at bounding box center [1119, 112] width 12 height 12
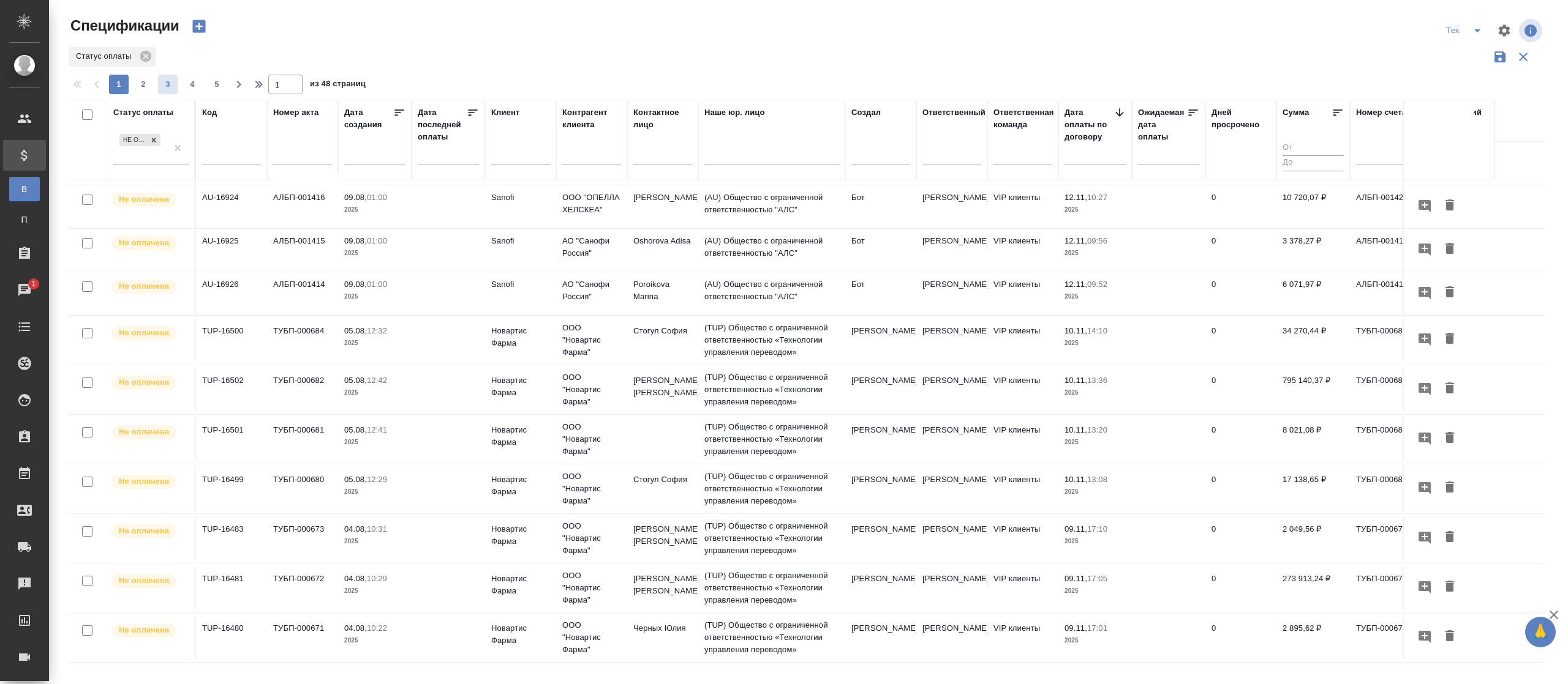
scroll to position [337, 0]
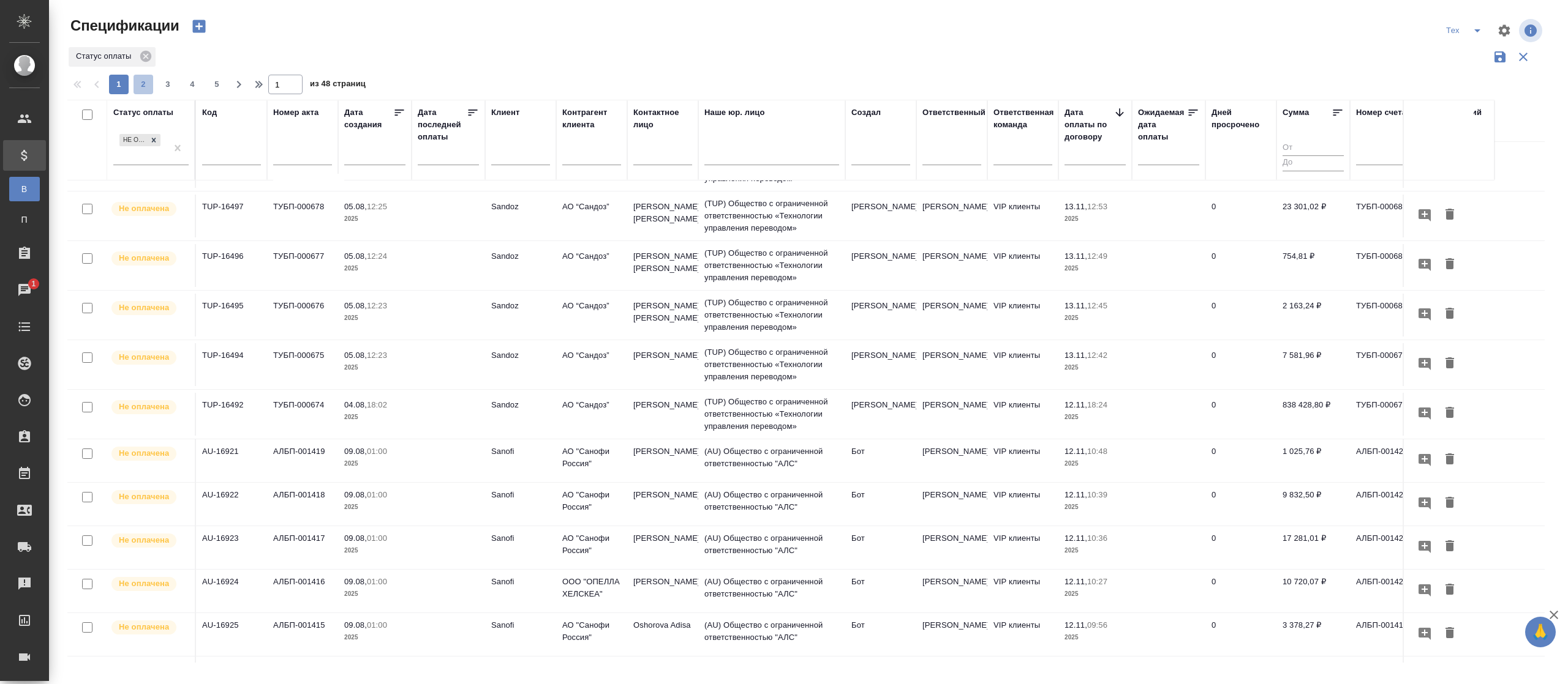
click at [146, 83] on span "2" at bounding box center [143, 84] width 19 height 12
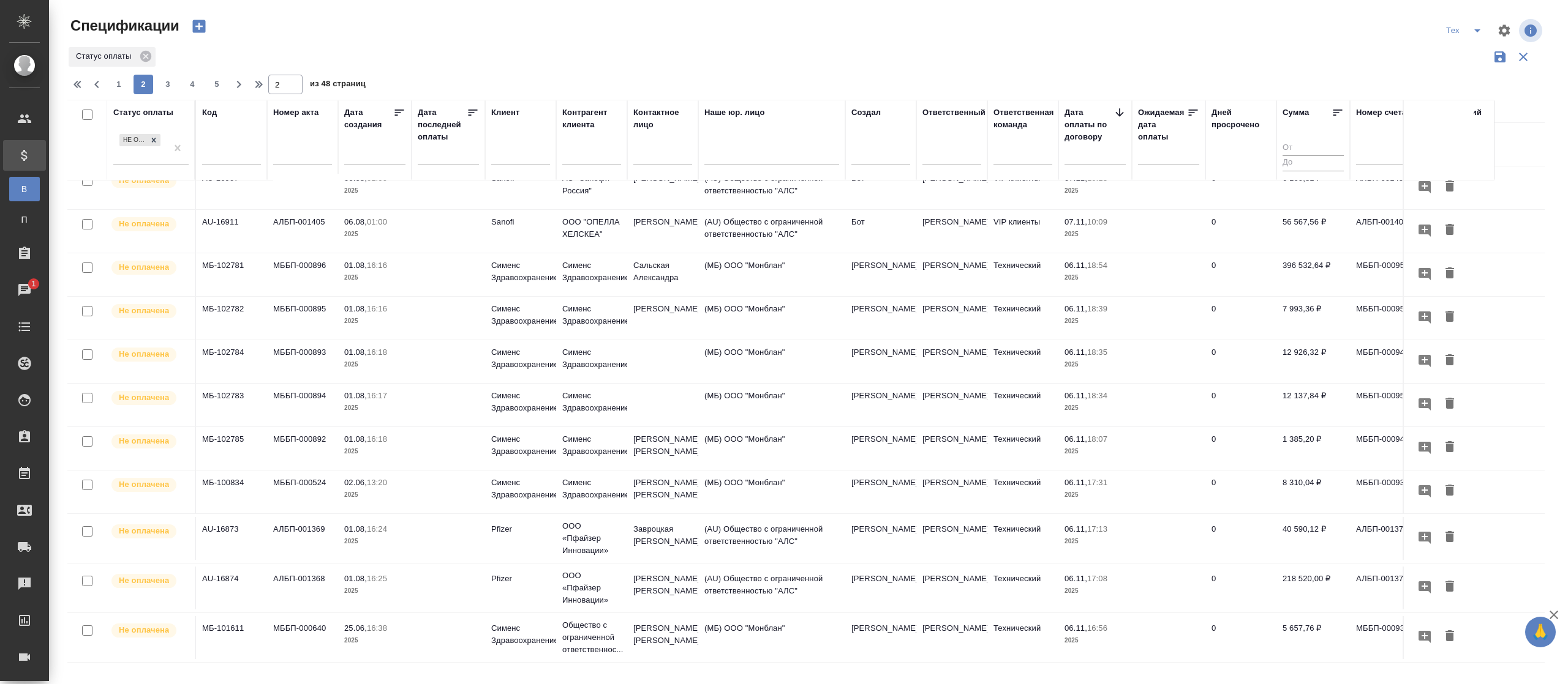
scroll to position [263, 0]
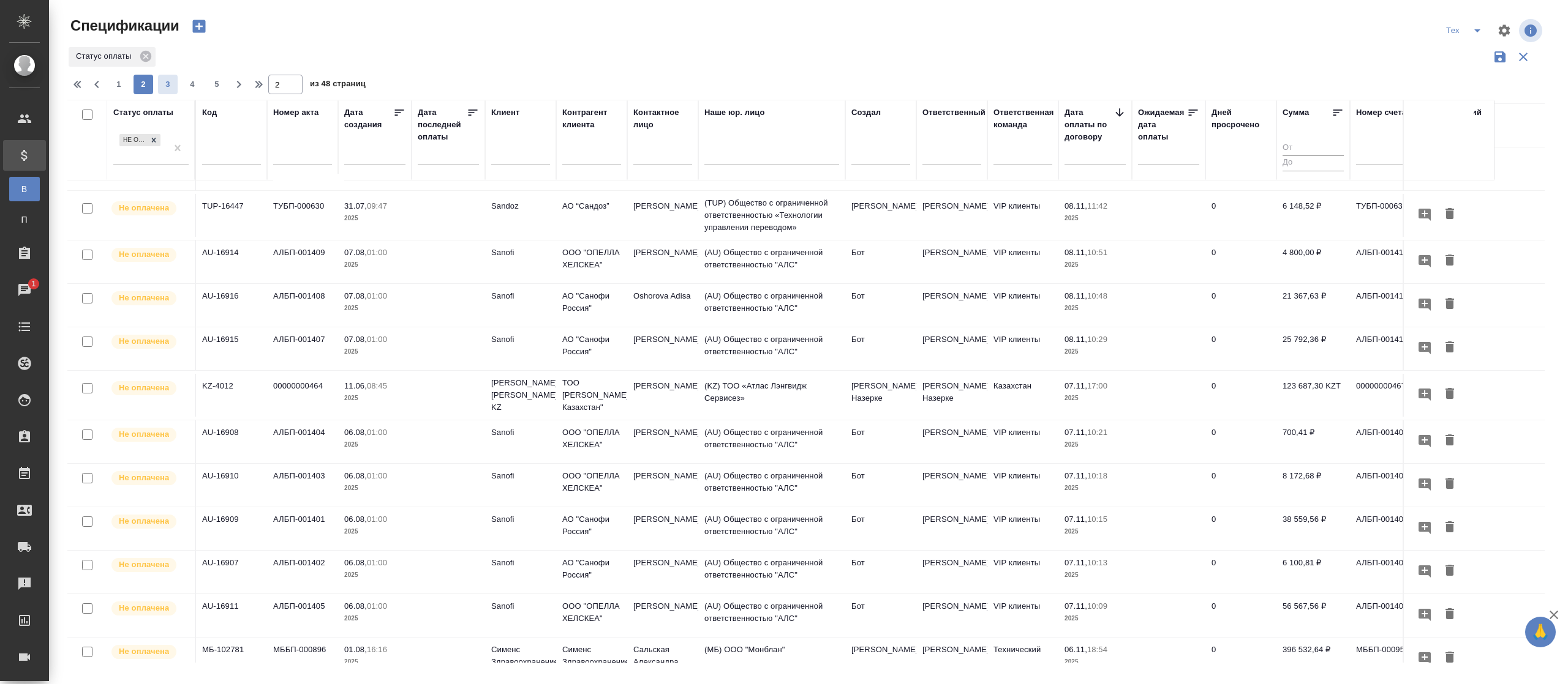
click at [170, 86] on span "3" at bounding box center [167, 84] width 19 height 12
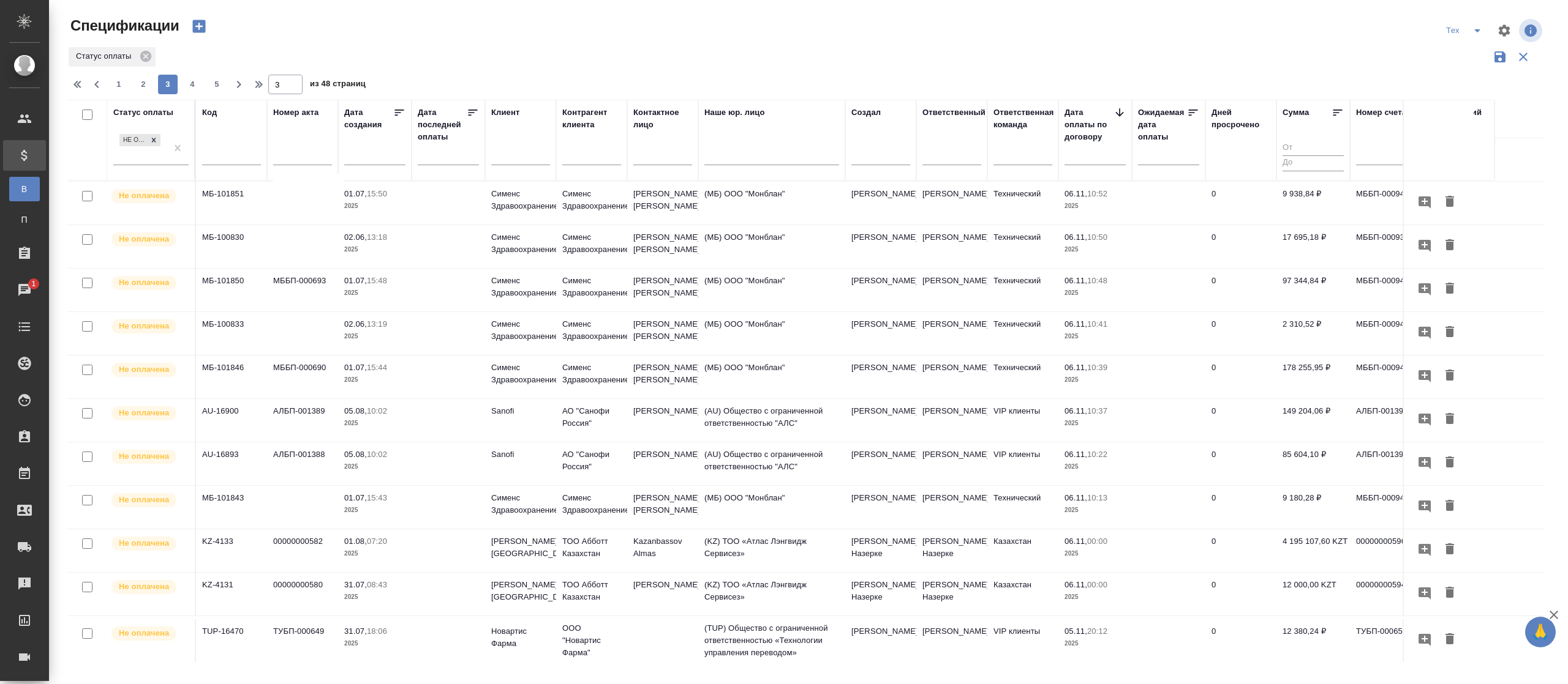
scroll to position [678, 0]
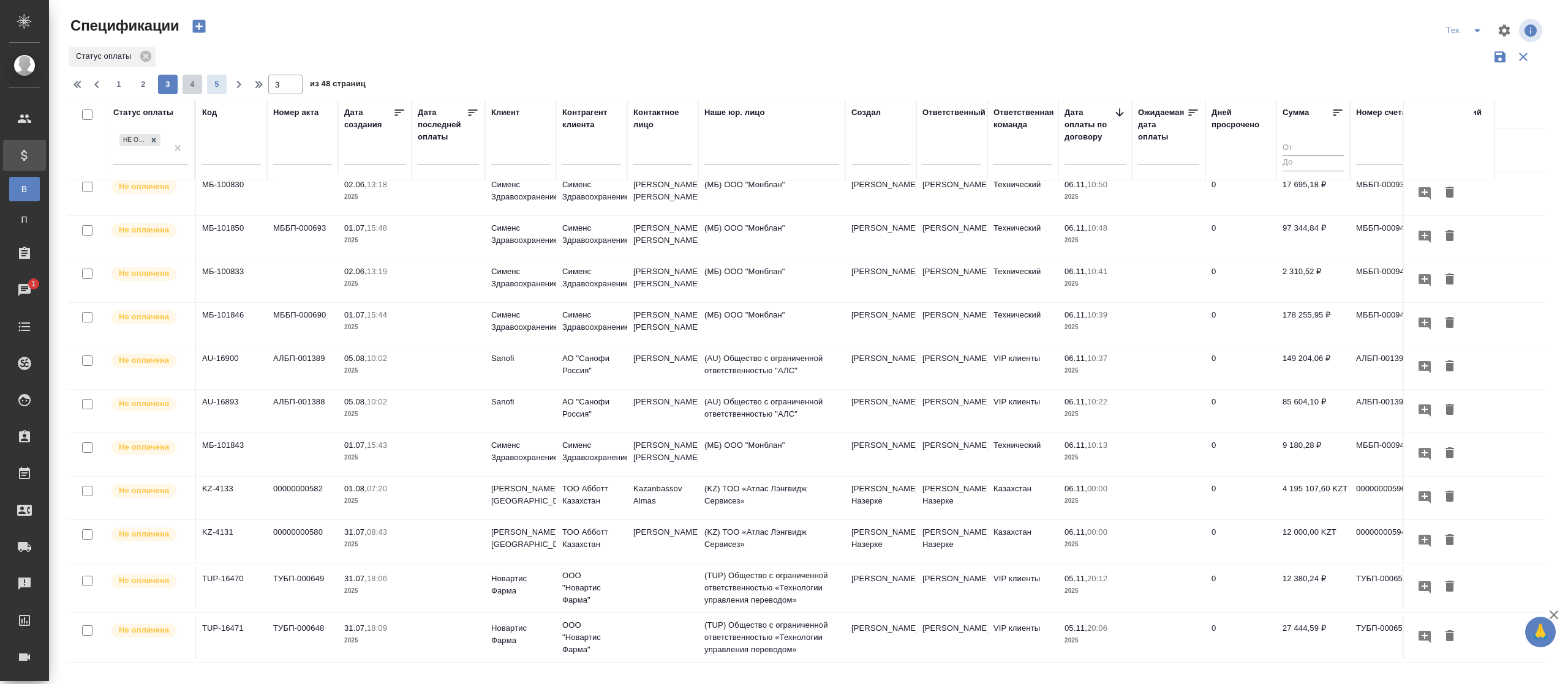
click at [196, 83] on span "4" at bounding box center [192, 84] width 19 height 12
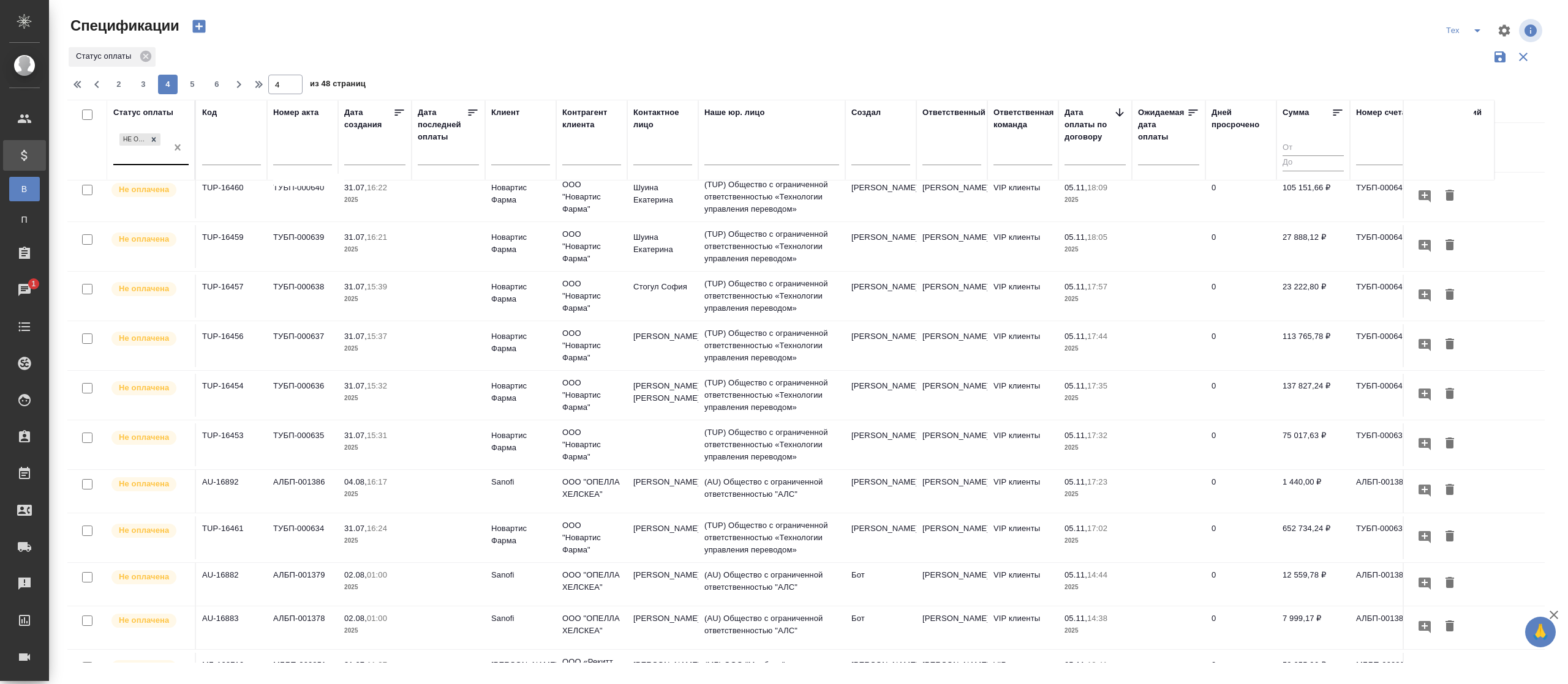
scroll to position [764, 0]
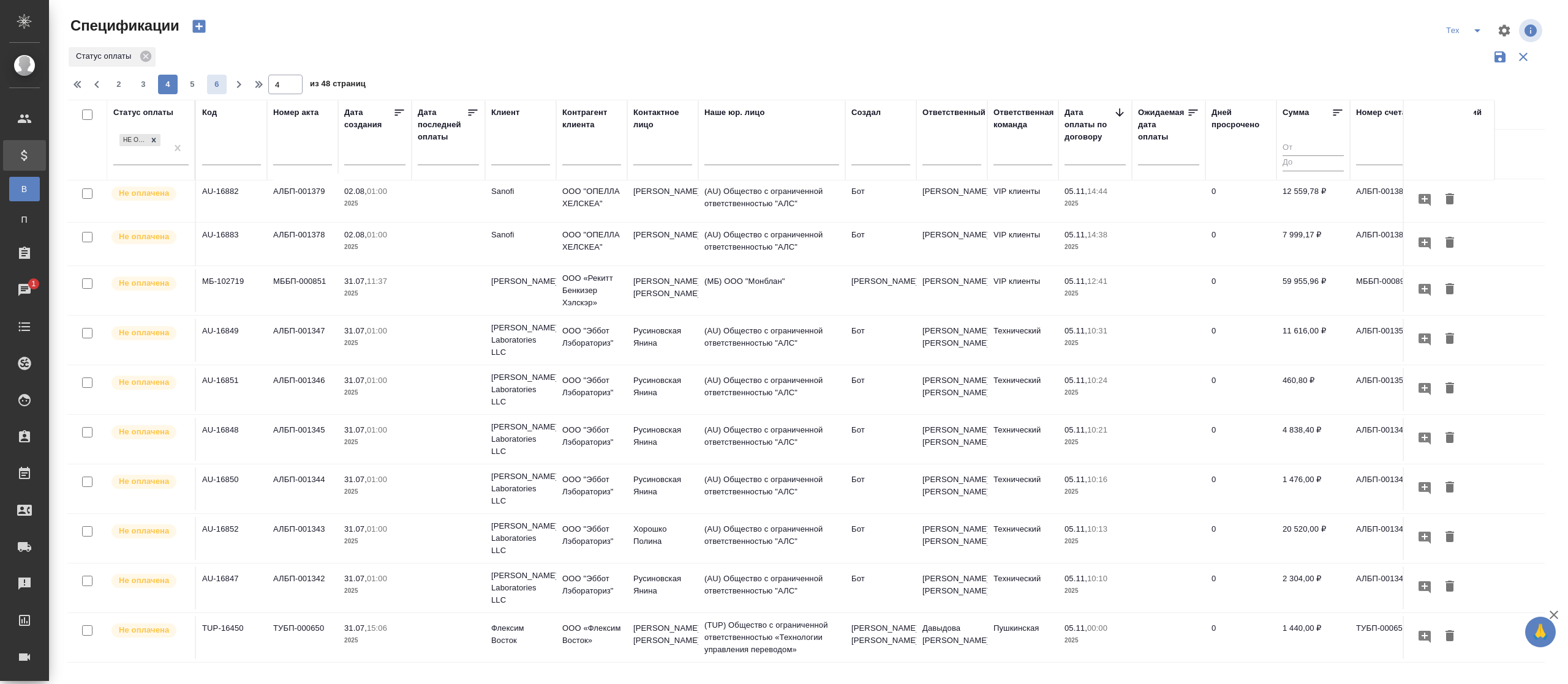
click at [214, 81] on span "6" at bounding box center [216, 84] width 19 height 12
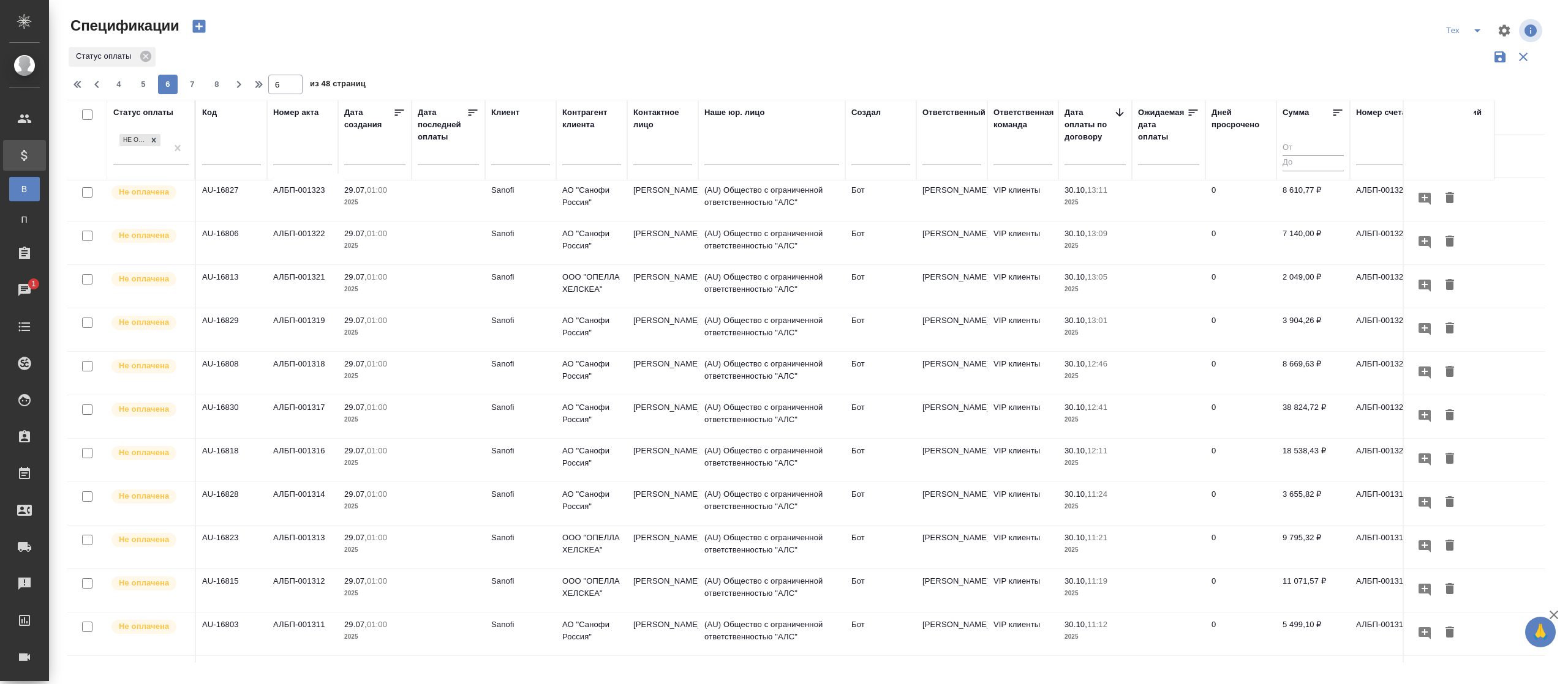
scroll to position [635, 0]
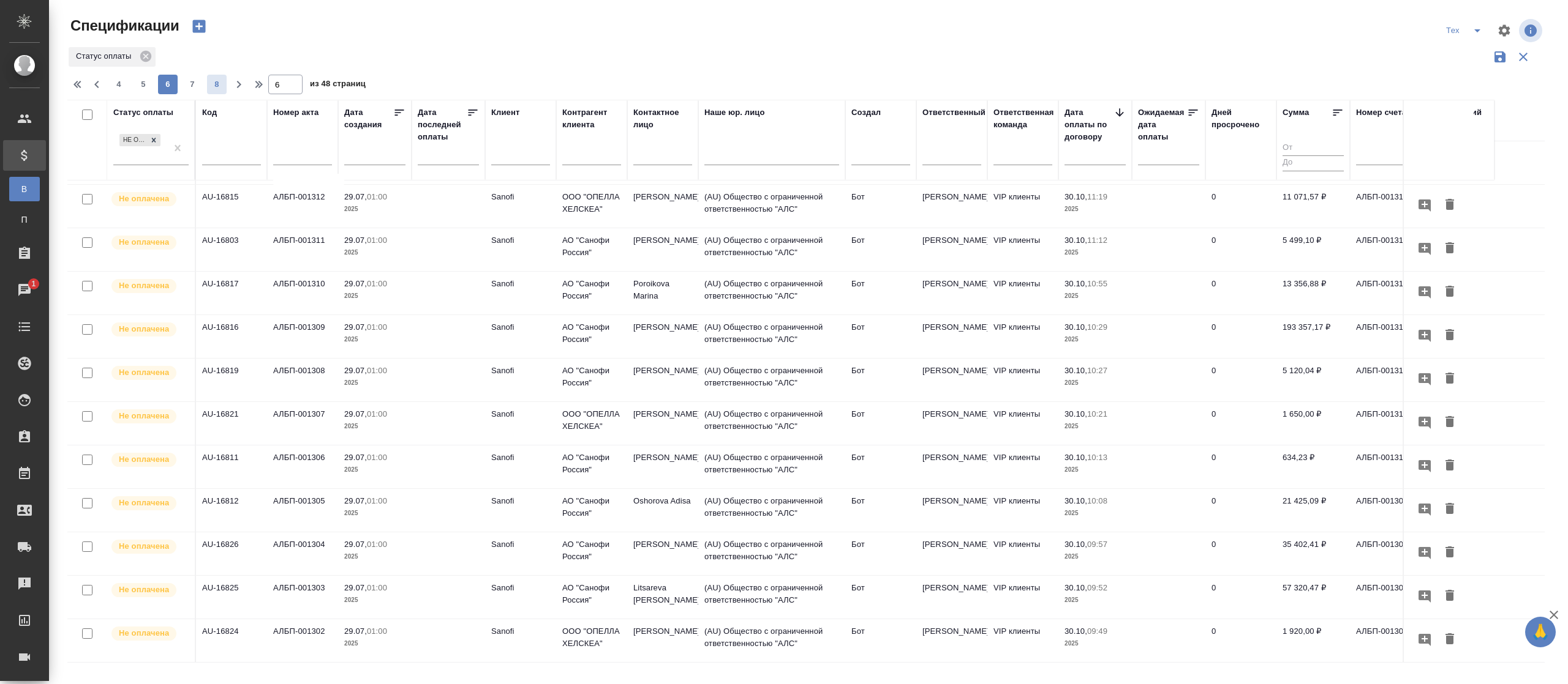
click at [211, 80] on span "8" at bounding box center [216, 84] width 19 height 12
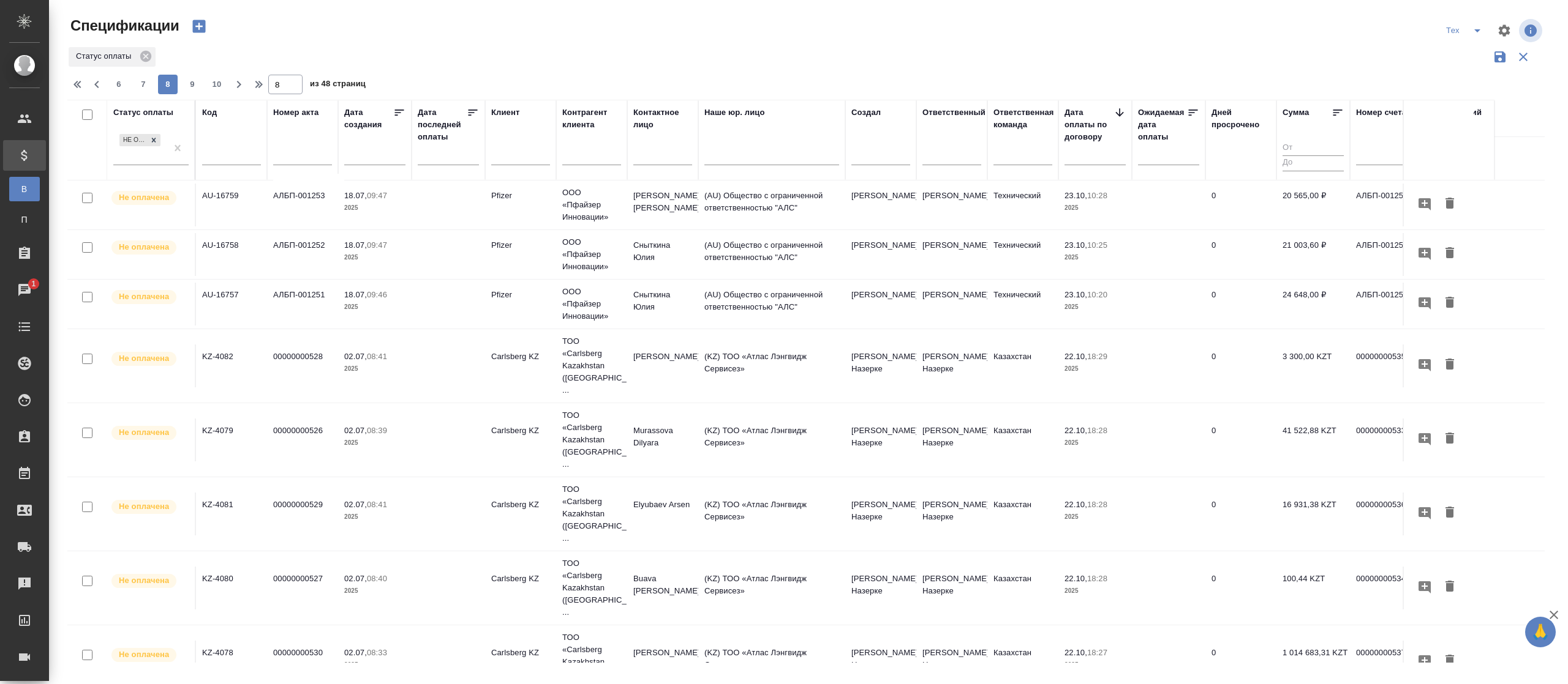
scroll to position [356, 0]
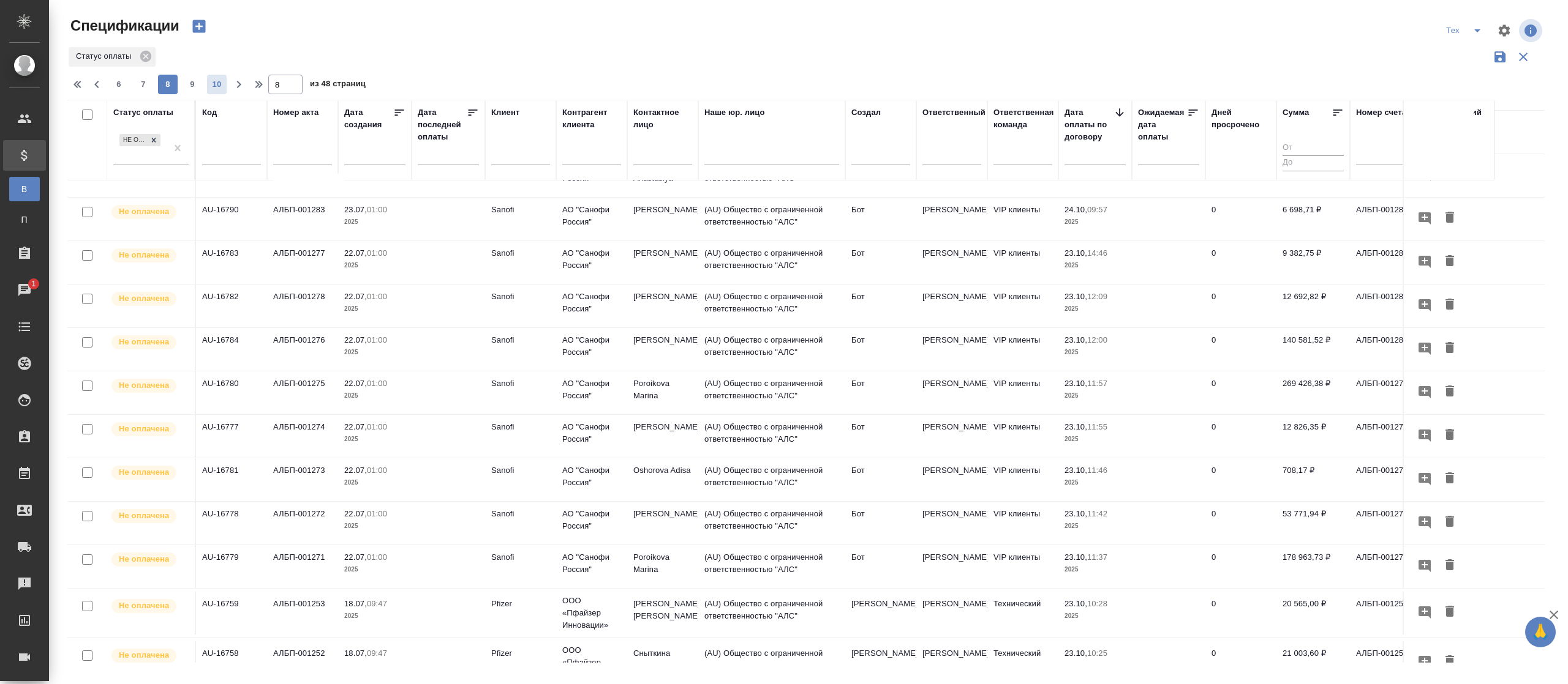
click at [223, 85] on span "10" at bounding box center [216, 84] width 19 height 12
type input "10"
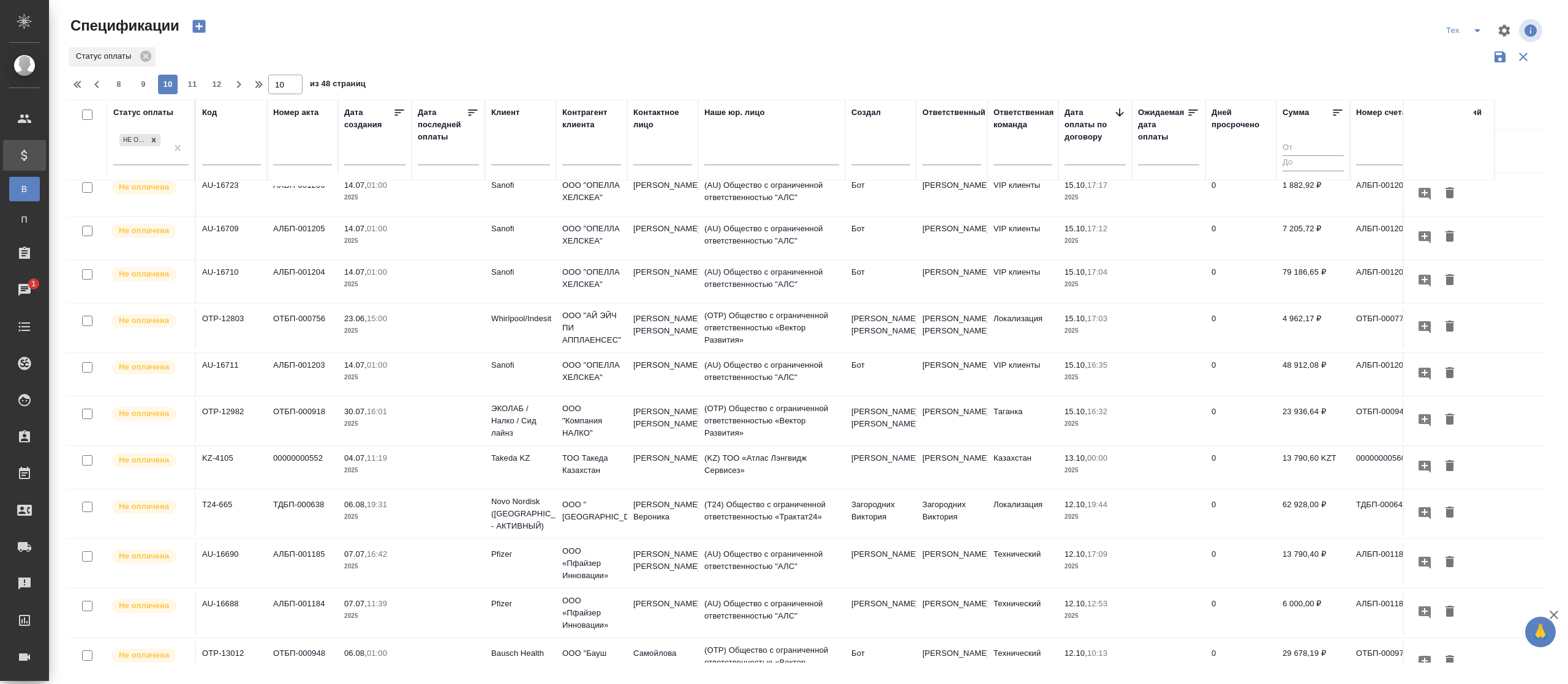
scroll to position [666, 0]
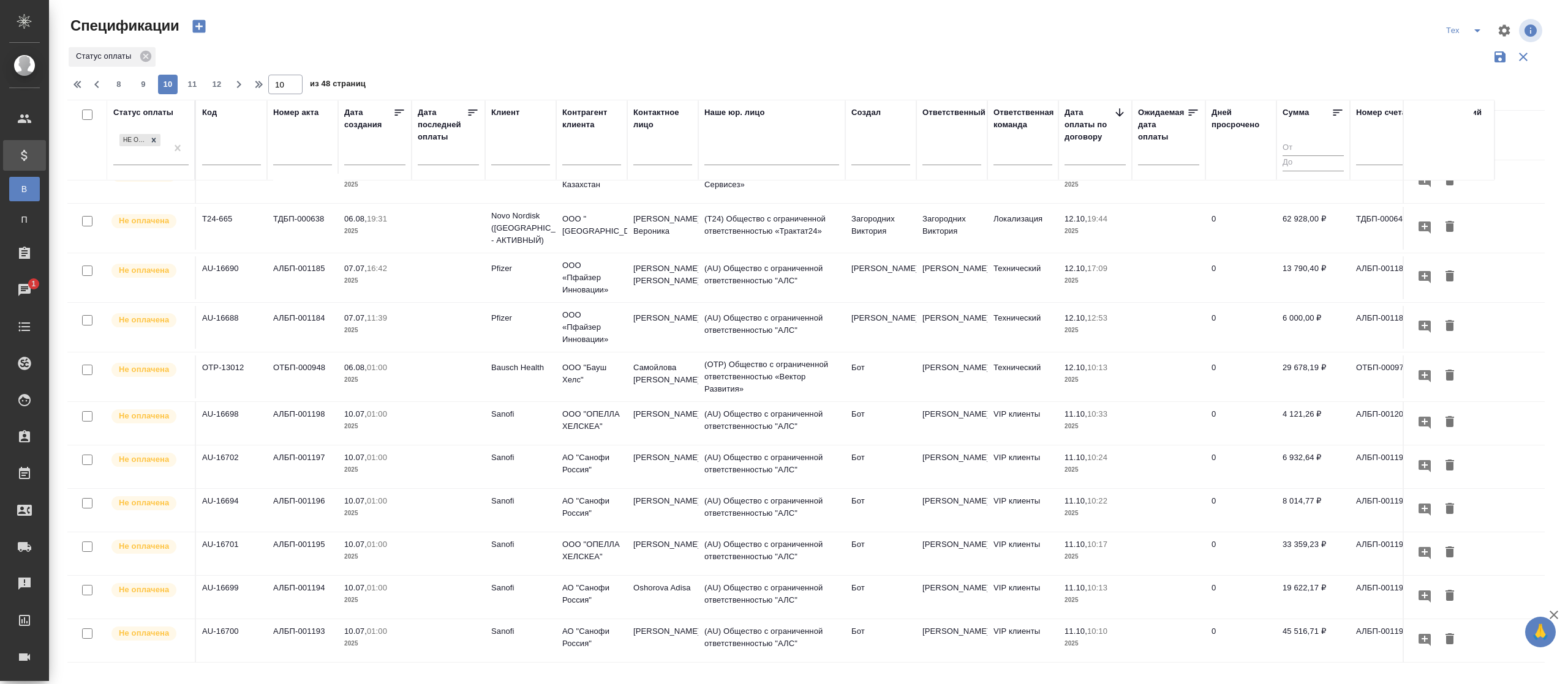
drag, startPoint x: 1078, startPoint y: 136, endPoint x: 1078, endPoint y: 146, distance: 10.0
click at [1078, 143] on div "Дата оплаты по договору" at bounding box center [1096, 140] width 61 height 67
click at [1074, 155] on input "text" at bounding box center [1099, 155] width 54 height 17
click at [1084, 268] on span "11" at bounding box center [1078, 265] width 27 height 24
type div "2025-08-10T21:00:00.000Z"
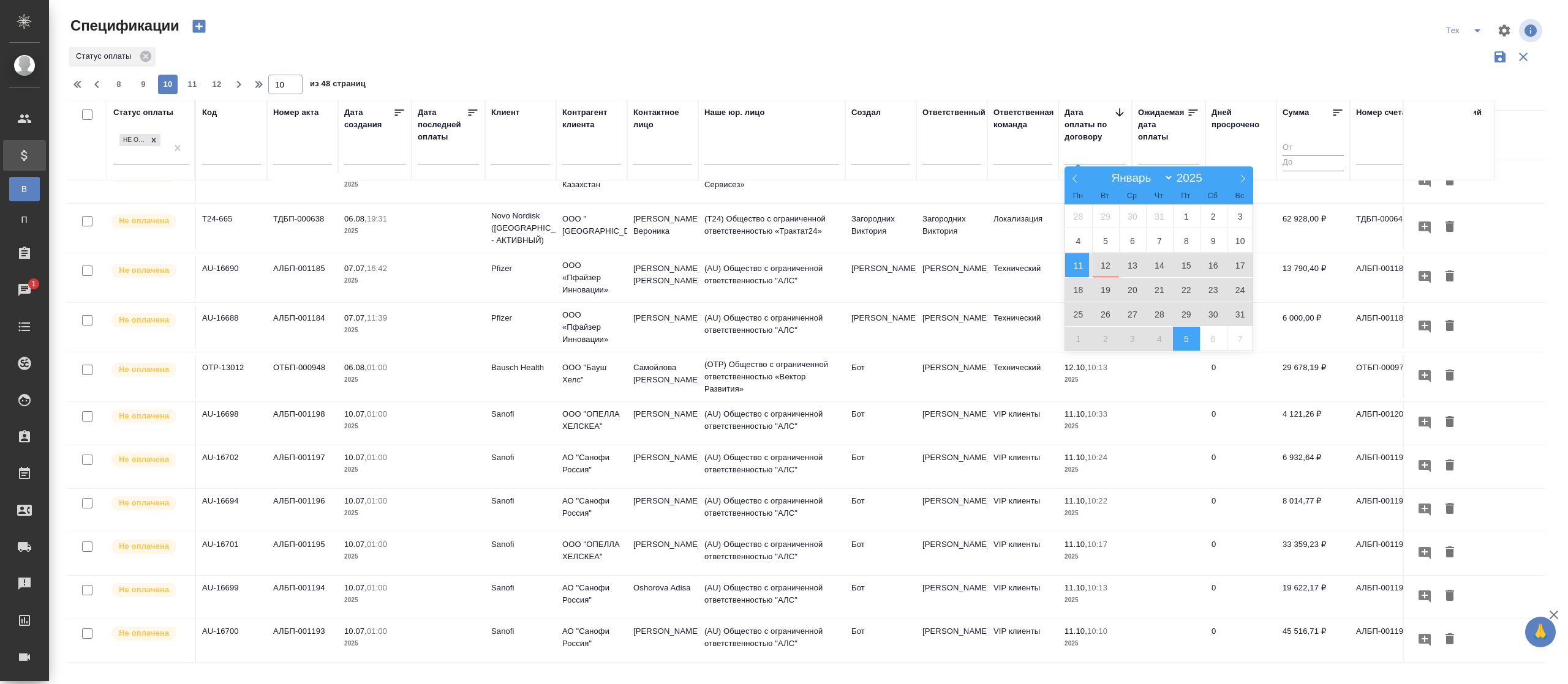
click at [1193, 340] on span "5" at bounding box center [1186, 338] width 27 height 24
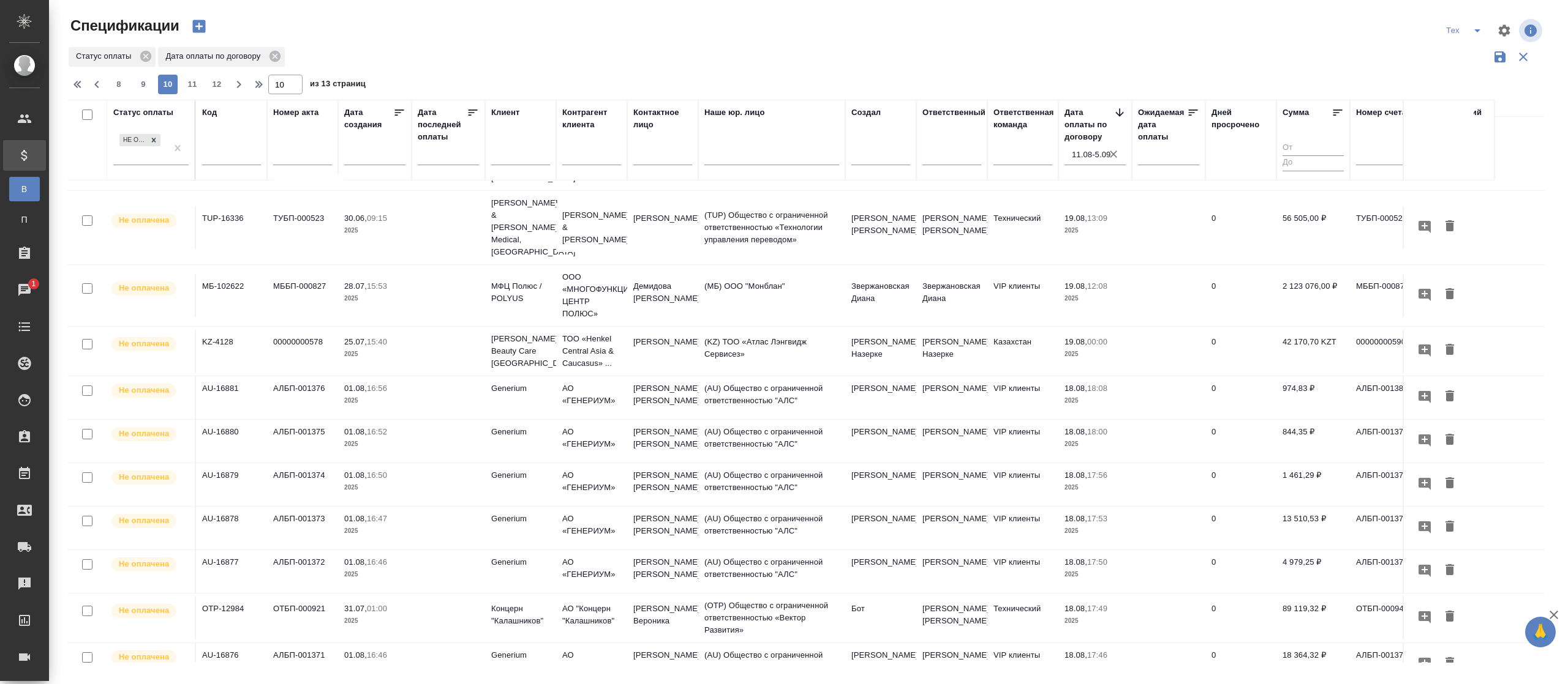
scroll to position [0, 0]
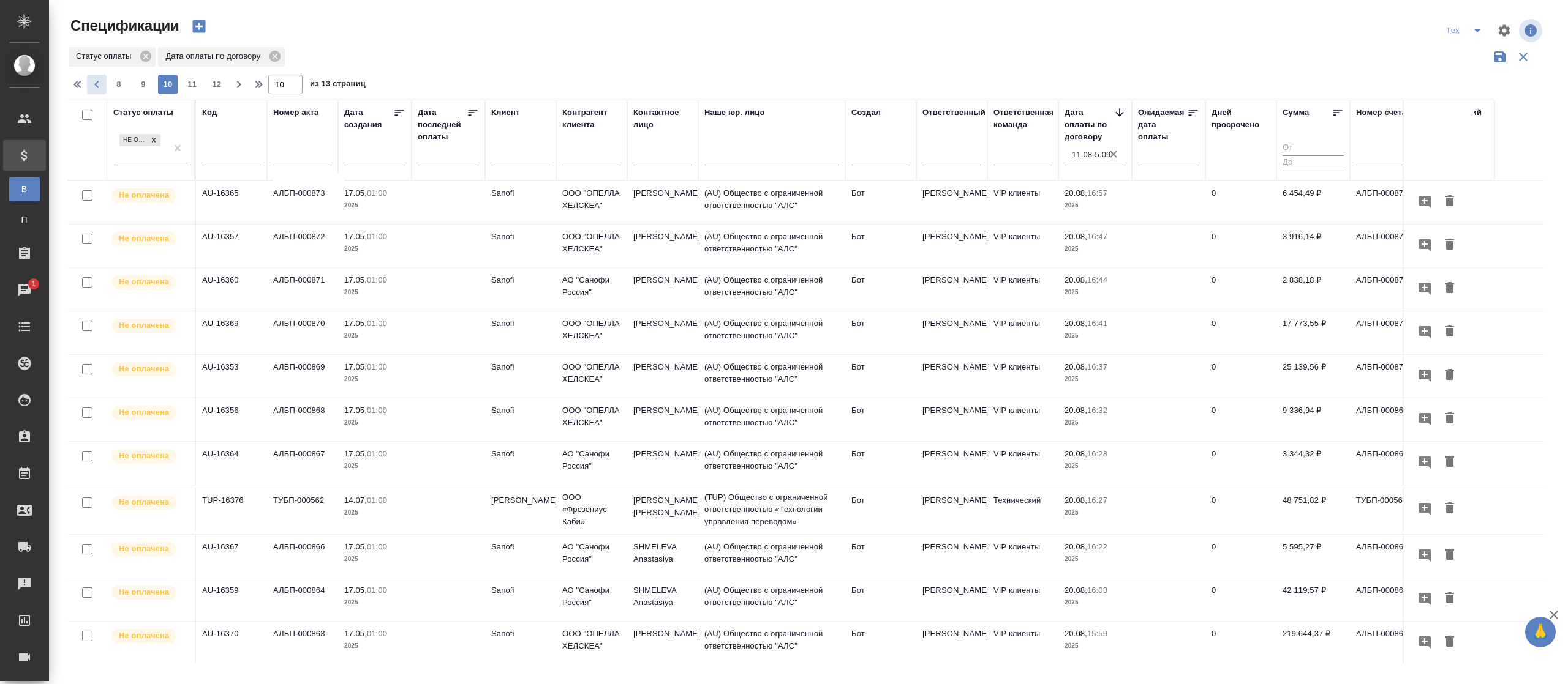
click at [91, 83] on icon "button" at bounding box center [96, 84] width 15 height 15
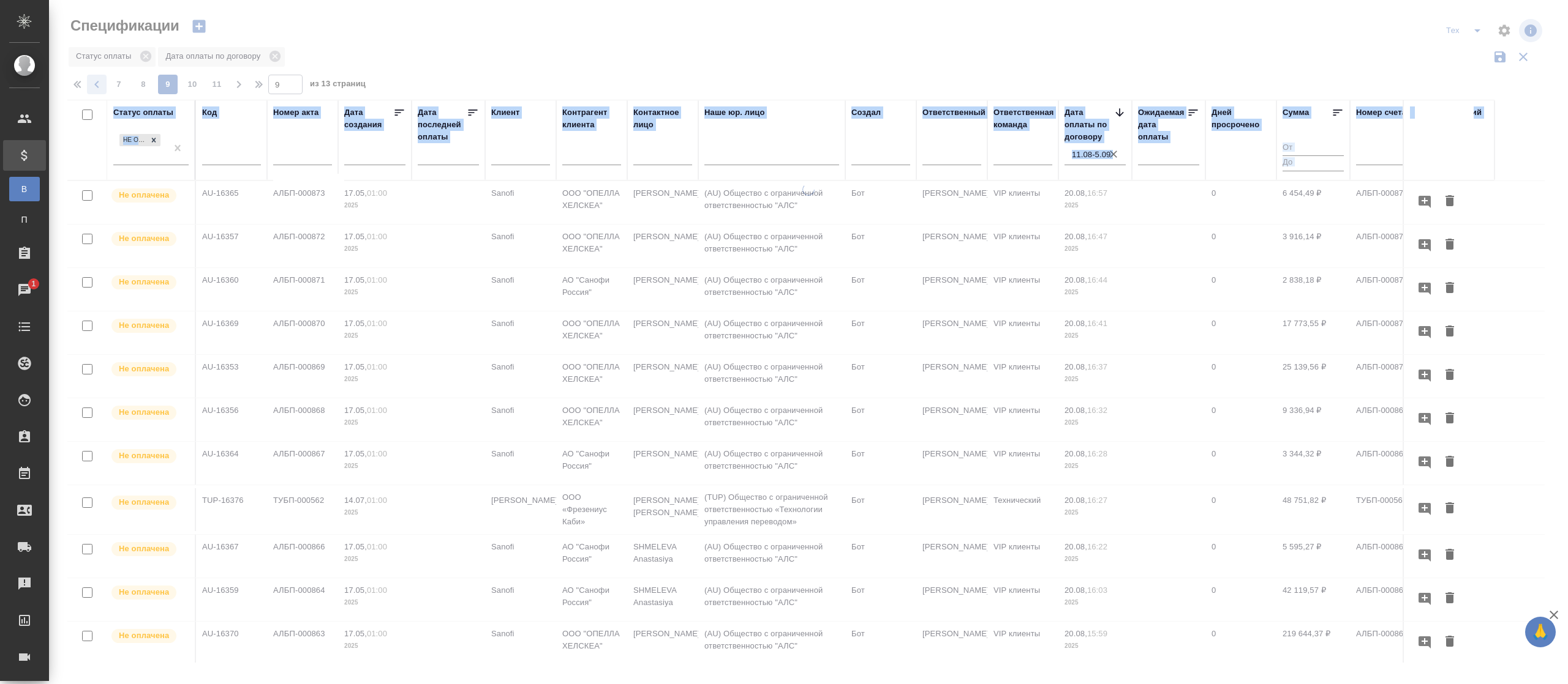
click at [91, 83] on div at bounding box center [809, 335] width 1519 height 670
click at [94, 85] on icon "button" at bounding box center [96, 84] width 15 height 15
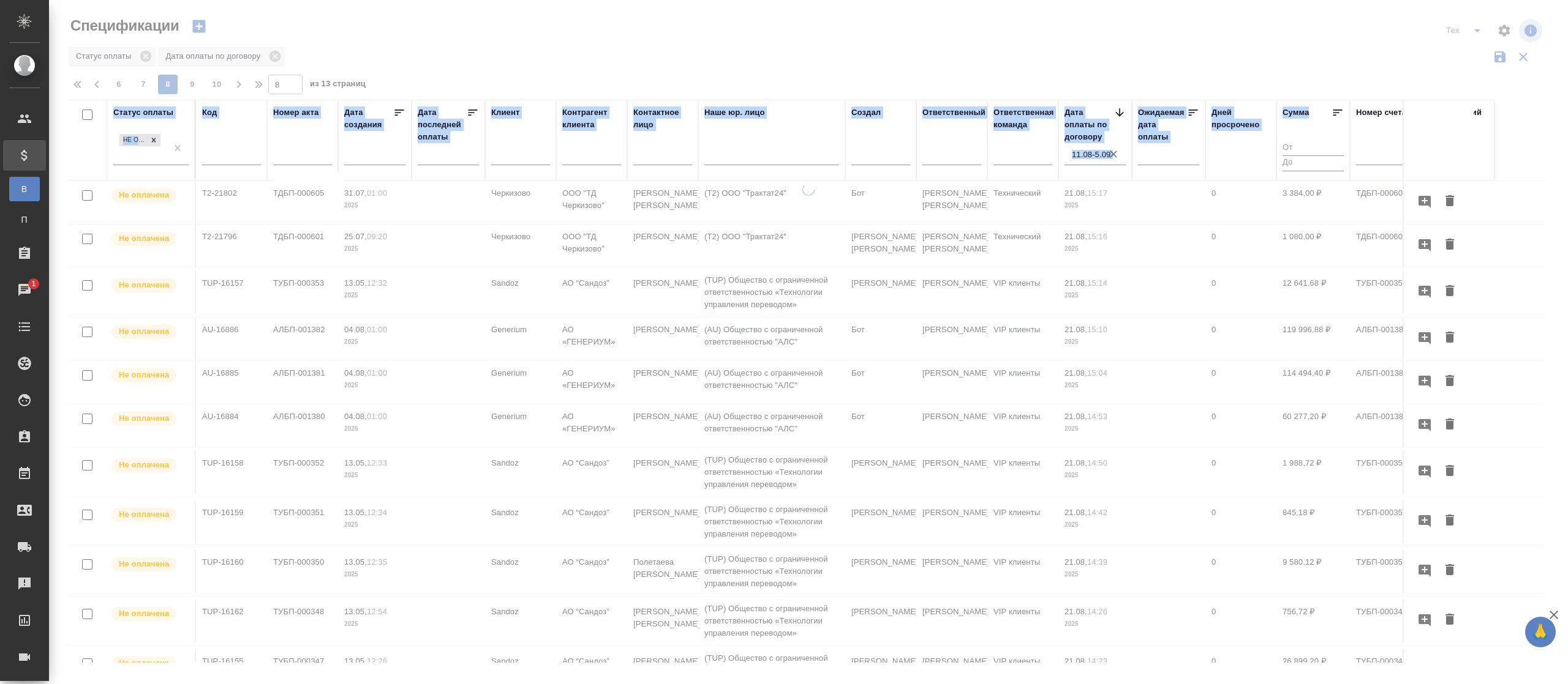
click at [96, 84] on div at bounding box center [809, 335] width 1519 height 670
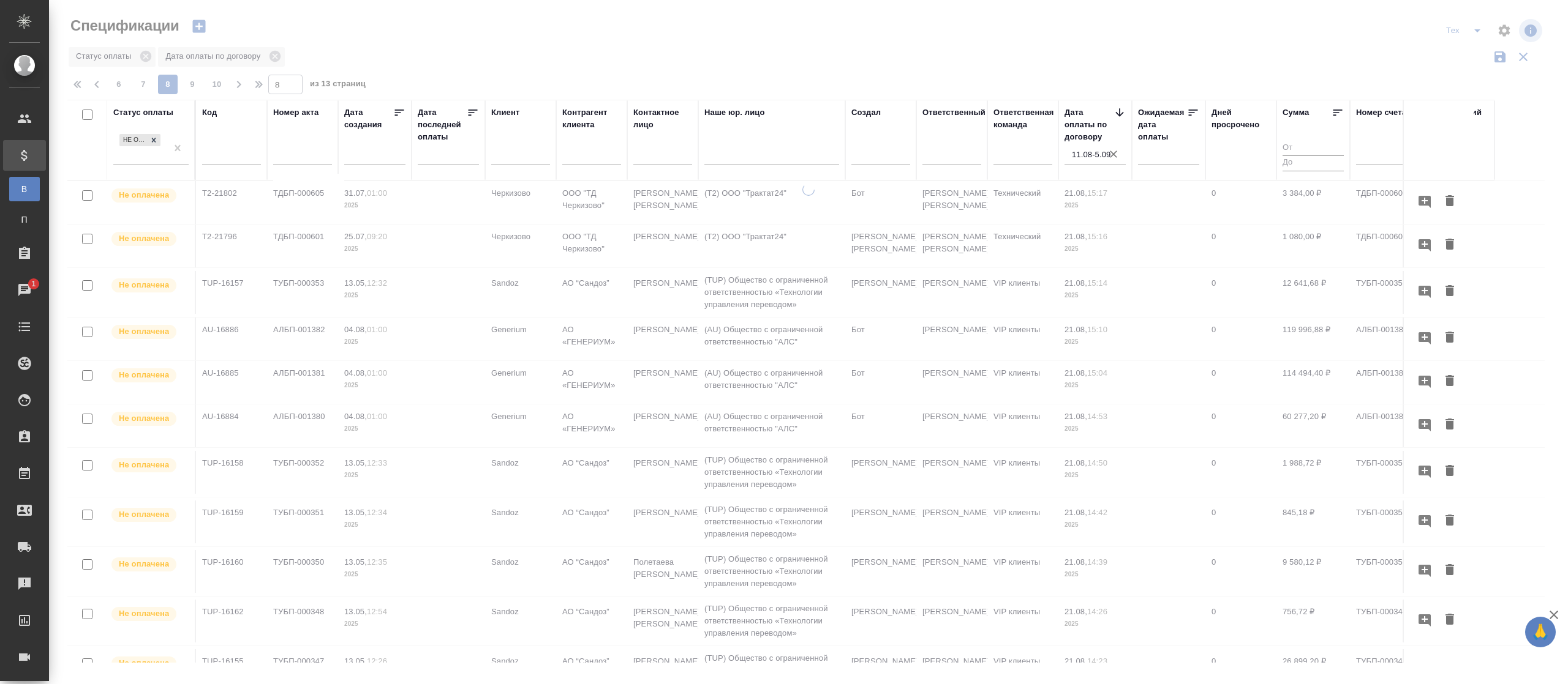
click at [96, 84] on icon "button" at bounding box center [96, 84] width 4 height 7
click at [96, 85] on icon "button" at bounding box center [96, 84] width 4 height 7
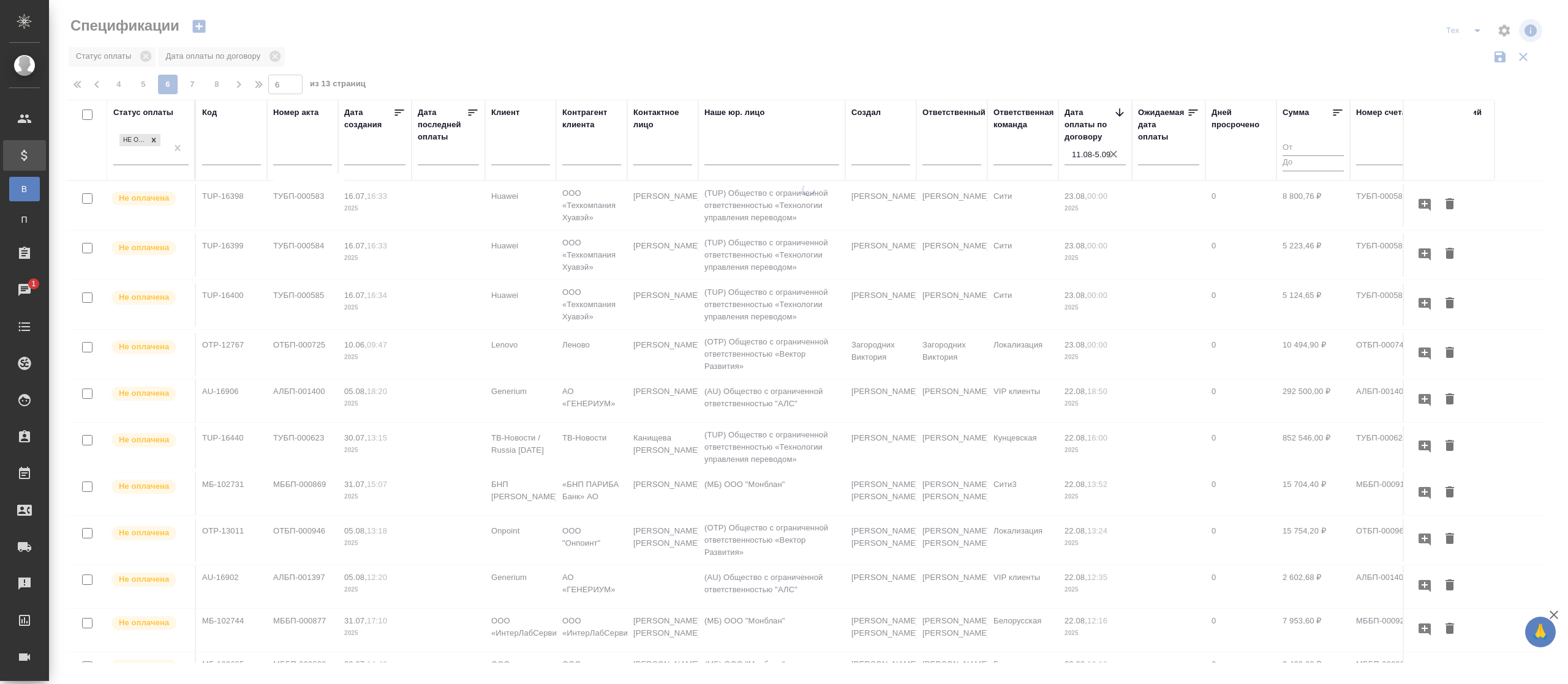
click at [96, 85] on div at bounding box center [809, 335] width 1519 height 670
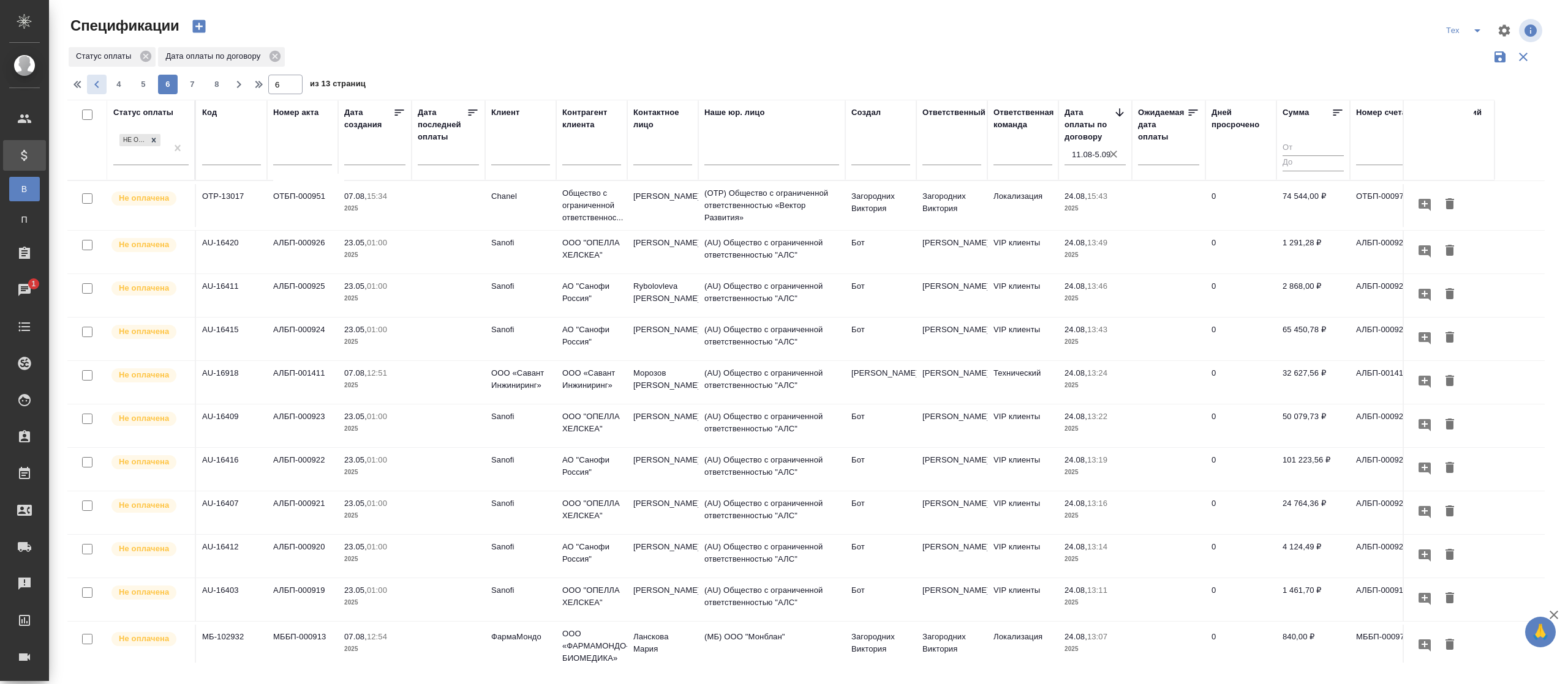
click at [97, 87] on icon "button" at bounding box center [96, 84] width 4 height 7
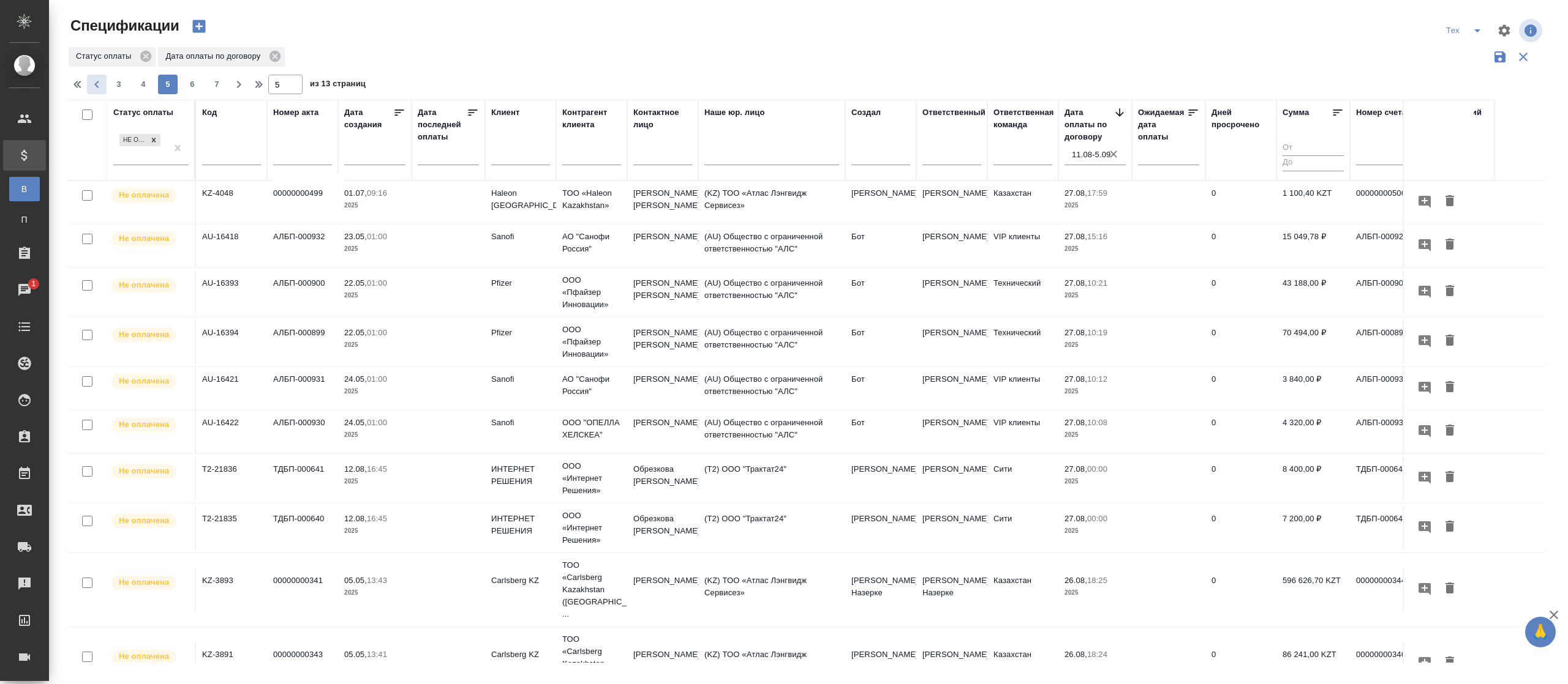
click at [101, 85] on icon "button" at bounding box center [96, 84] width 15 height 15
type input "4"
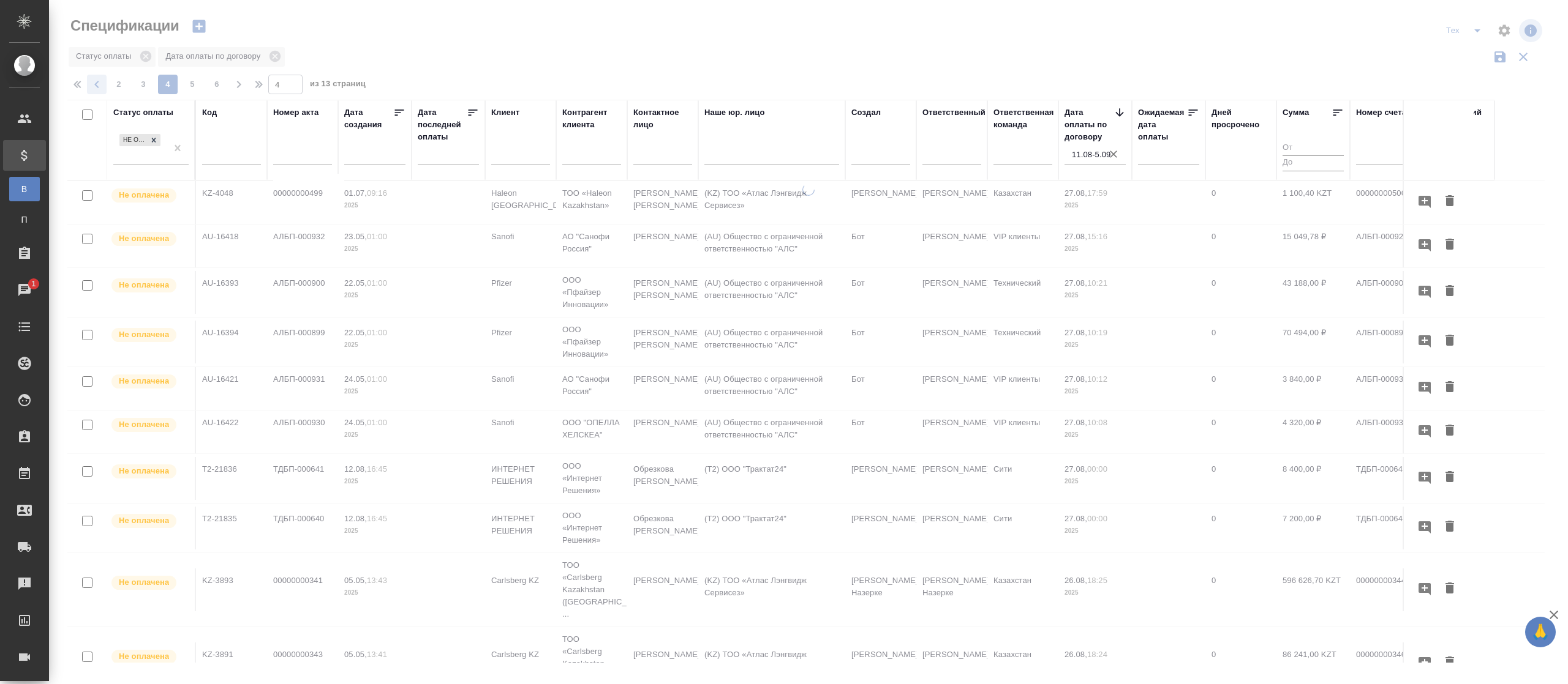
click at [101, 85] on div at bounding box center [809, 335] width 1519 height 670
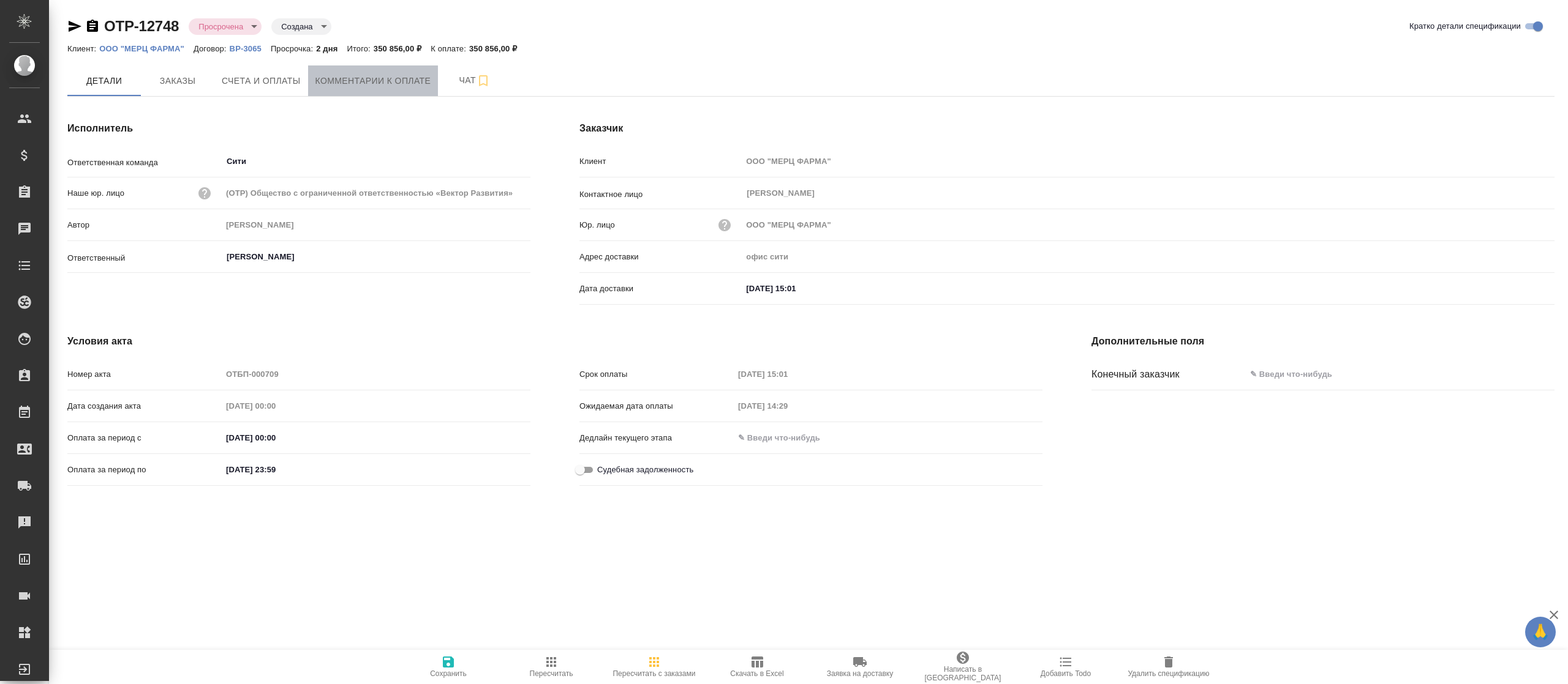
click at [348, 86] on span "Комментарии к оплате" at bounding box center [373, 81] width 116 height 15
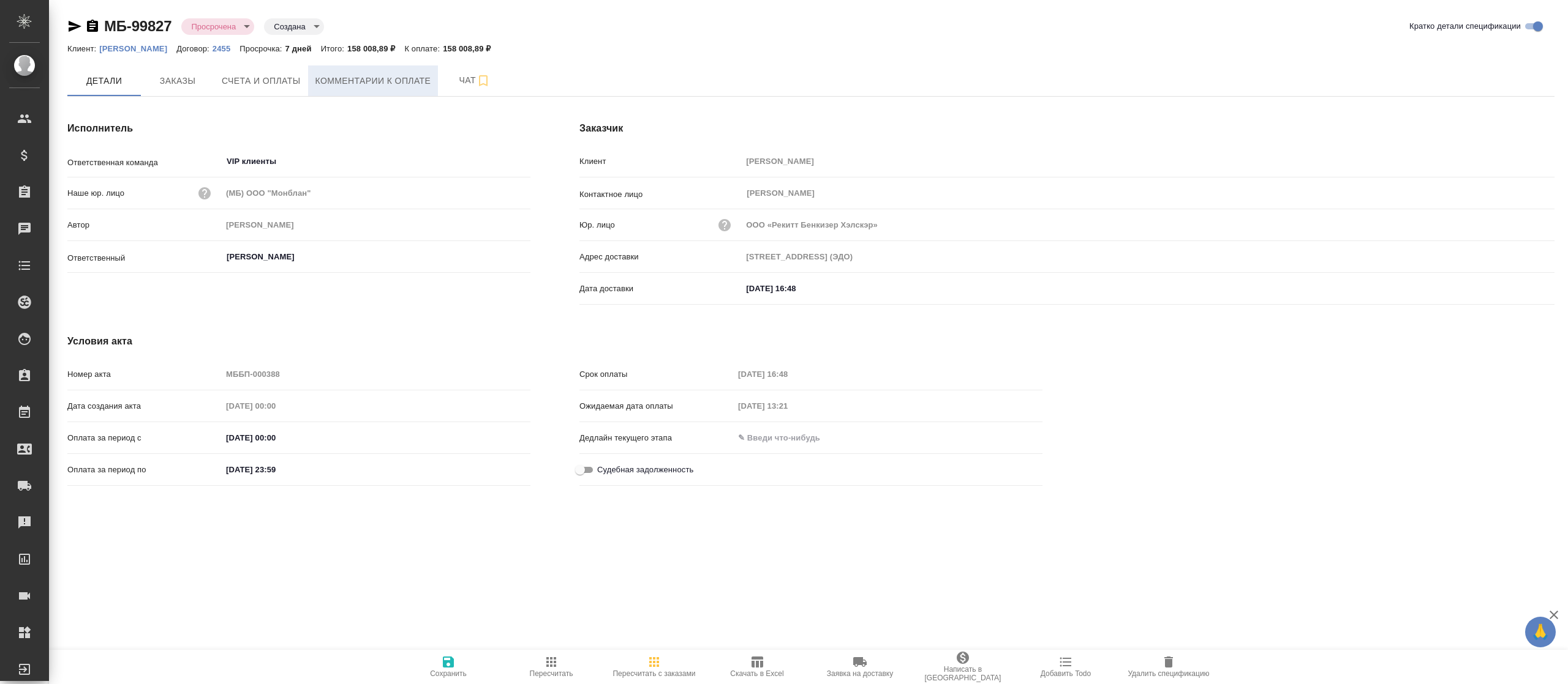
click at [388, 75] on span "Комментарии к оплате" at bounding box center [373, 81] width 116 height 15
click at [348, 75] on span "Комментарии к оплате" at bounding box center [373, 81] width 116 height 15
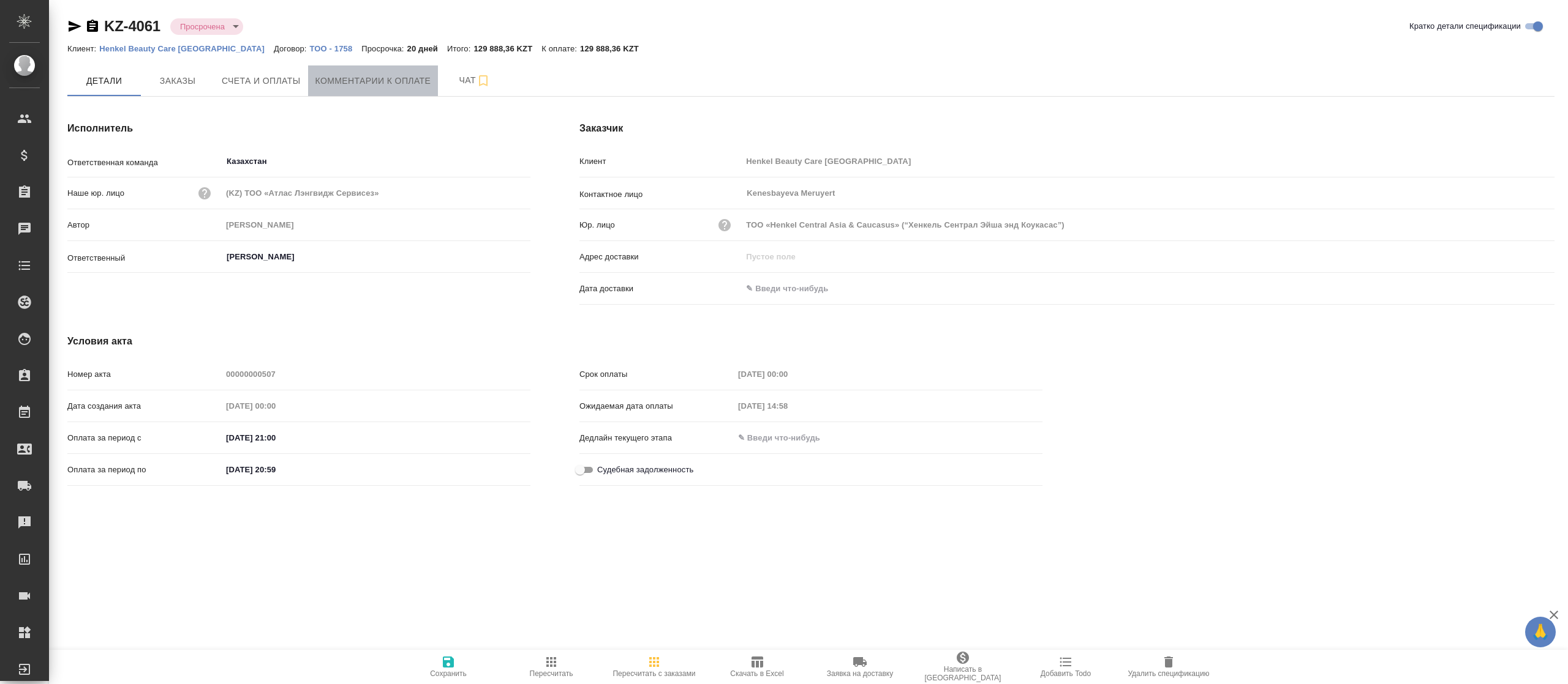
click at [358, 89] on button "Комментарии к оплате" at bounding box center [373, 81] width 131 height 31
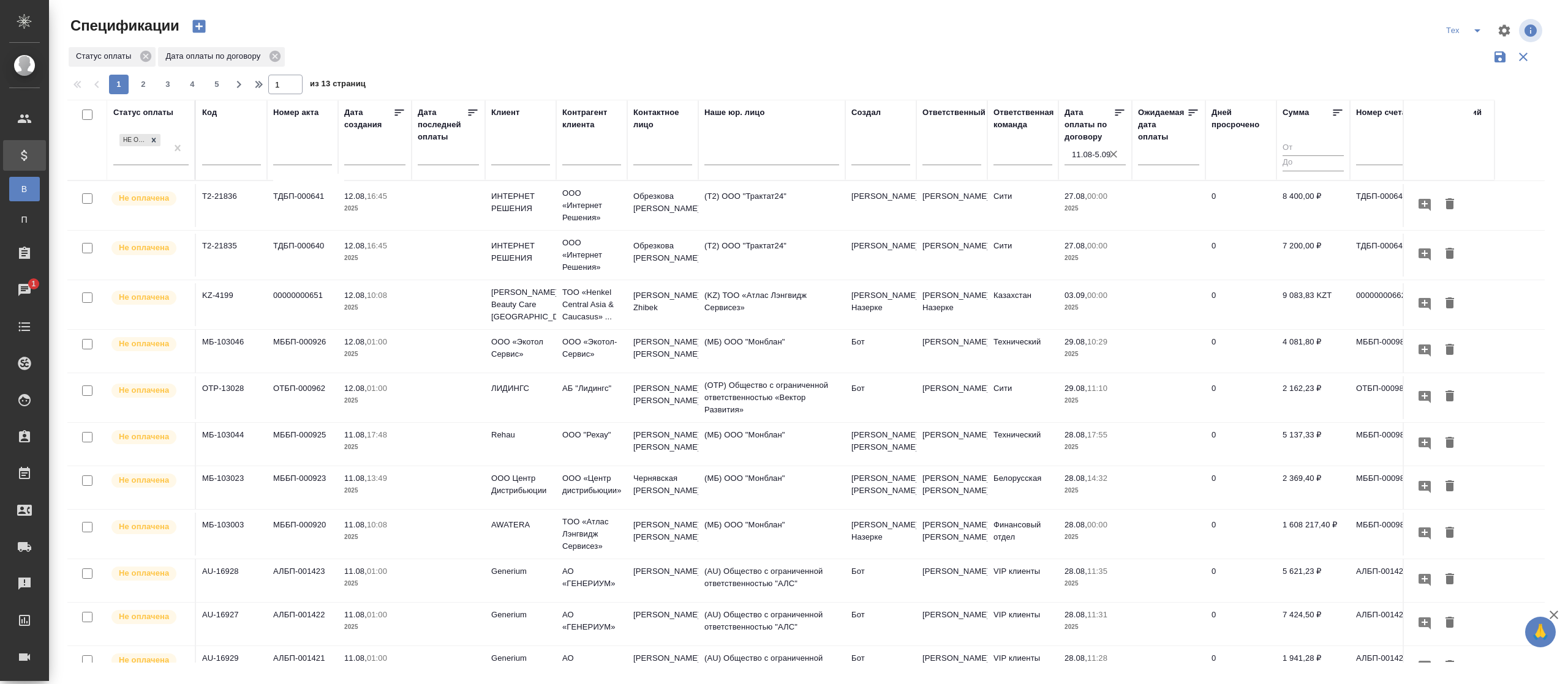
click at [1125, 110] on icon at bounding box center [1119, 112] width 12 height 12
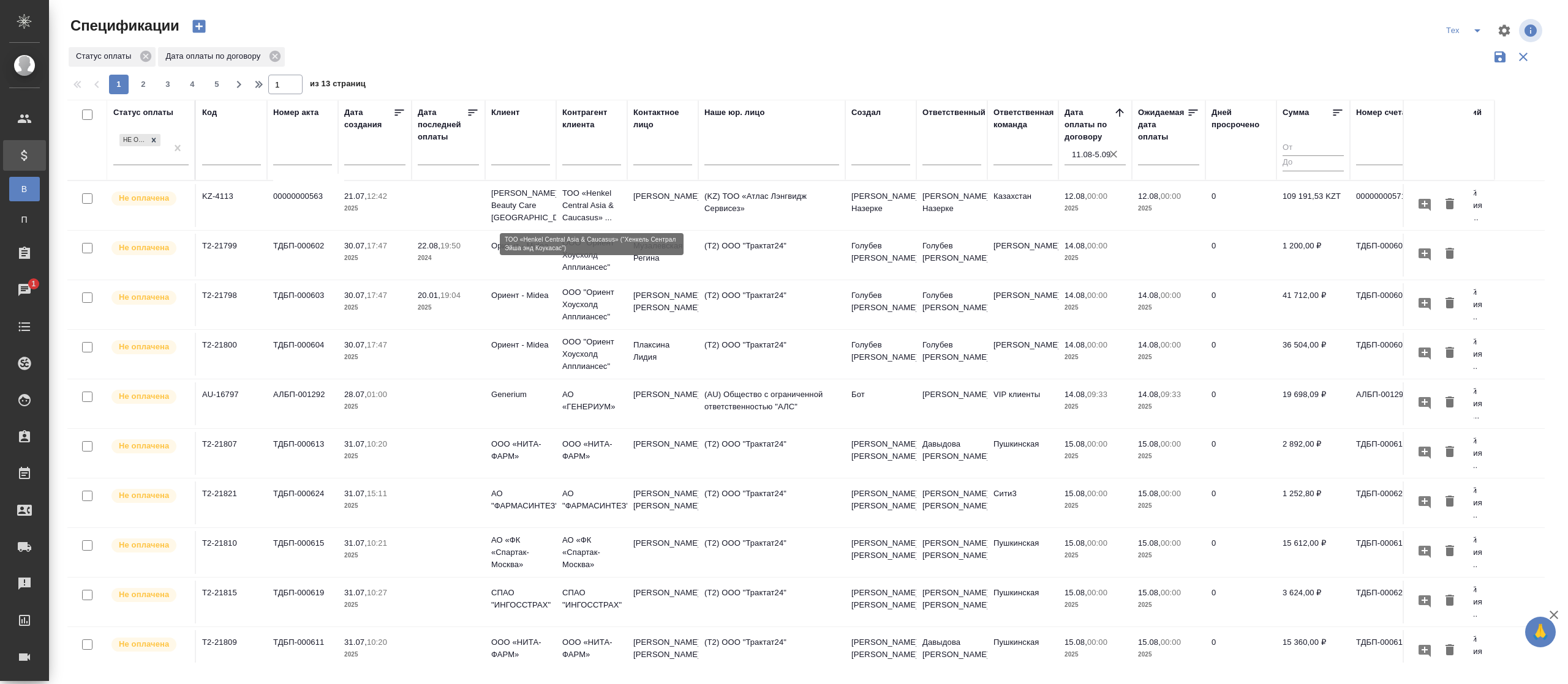
click at [575, 210] on p "ТОО «Henkel Central Asia & Caucasus» ..." at bounding box center [592, 205] width 59 height 36
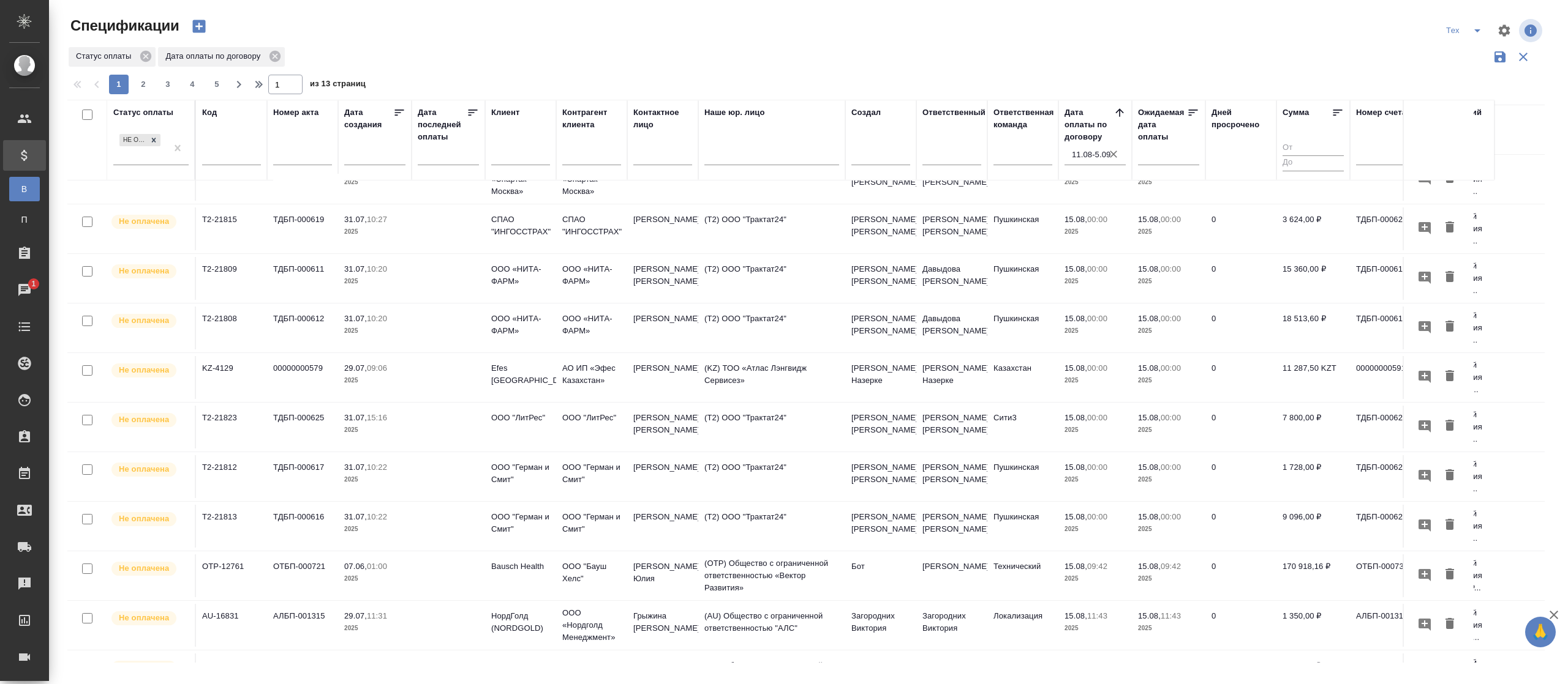
scroll to position [782, 0]
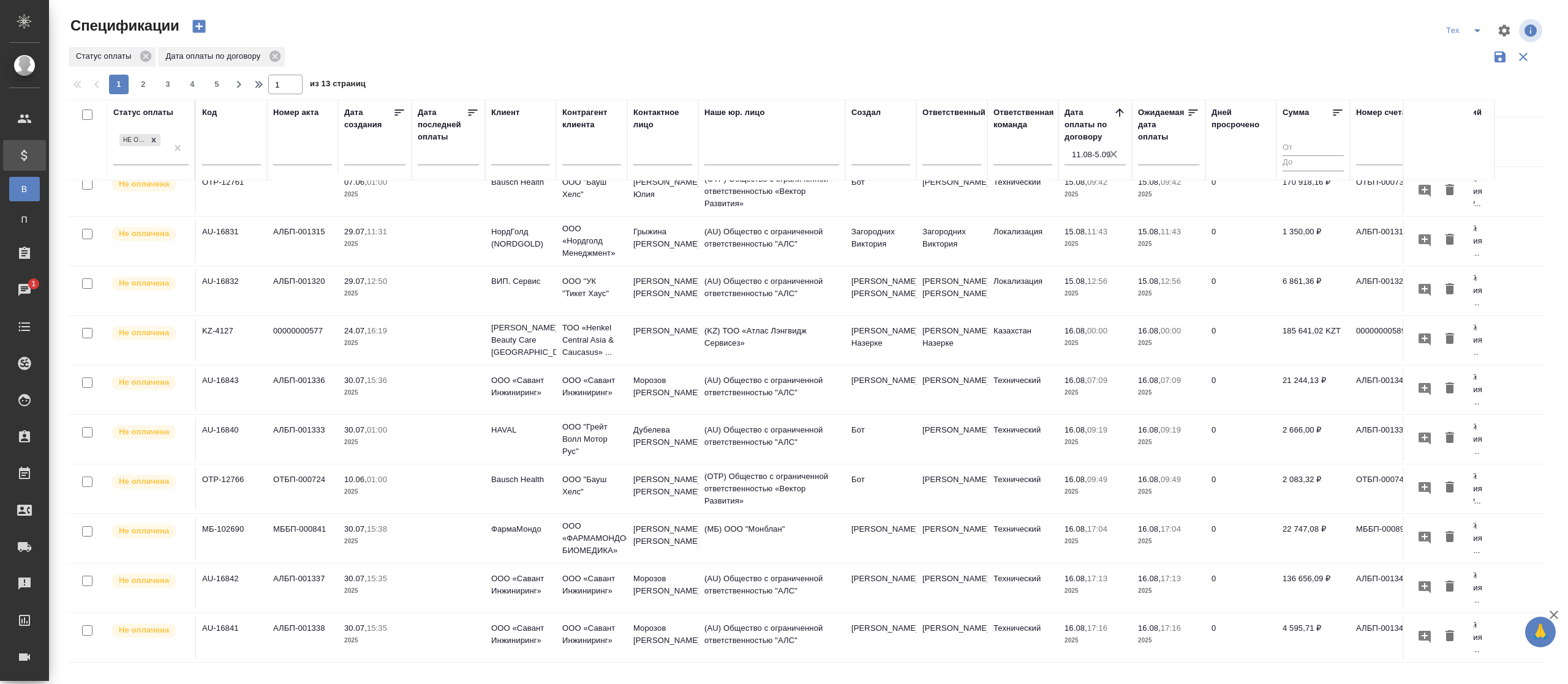
click at [146, 84] on span "2" at bounding box center [143, 84] width 19 height 12
type input "2"
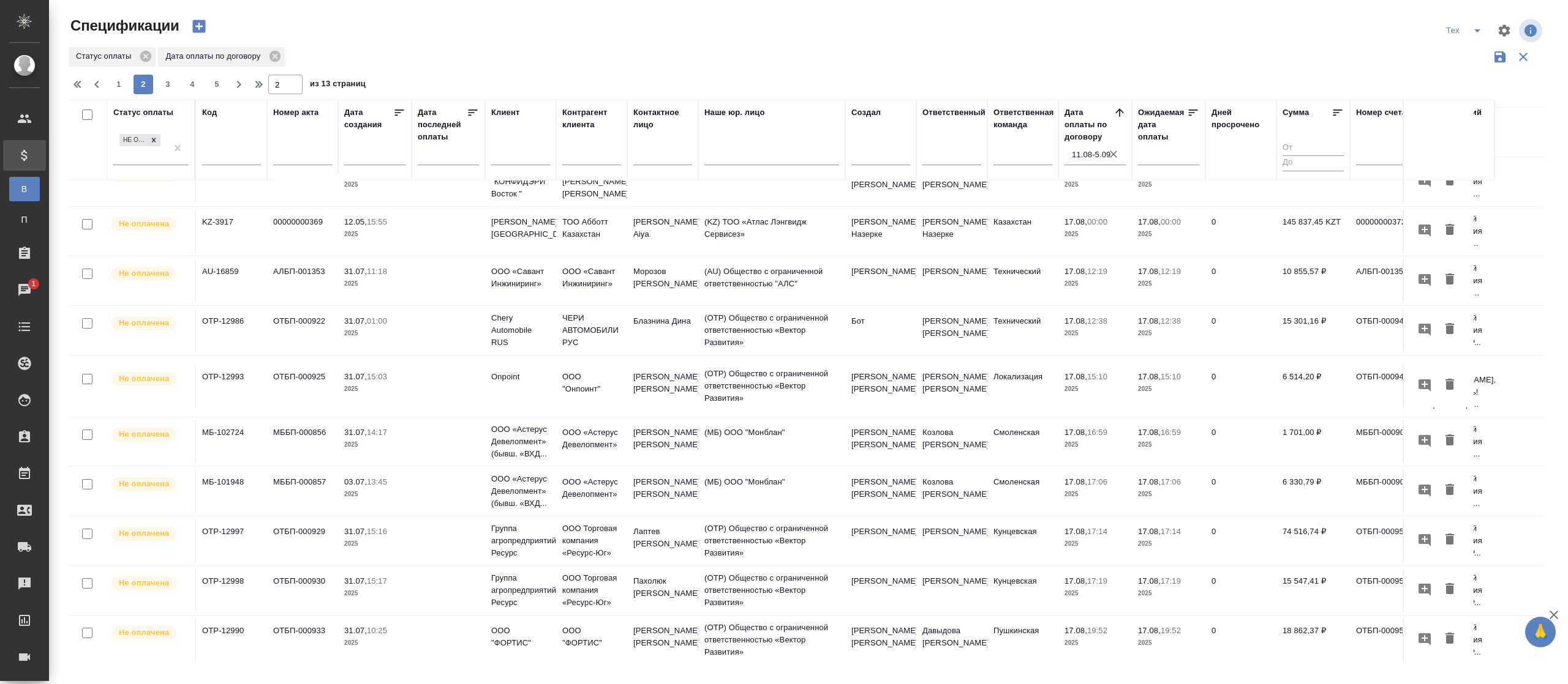
scroll to position [0, 0]
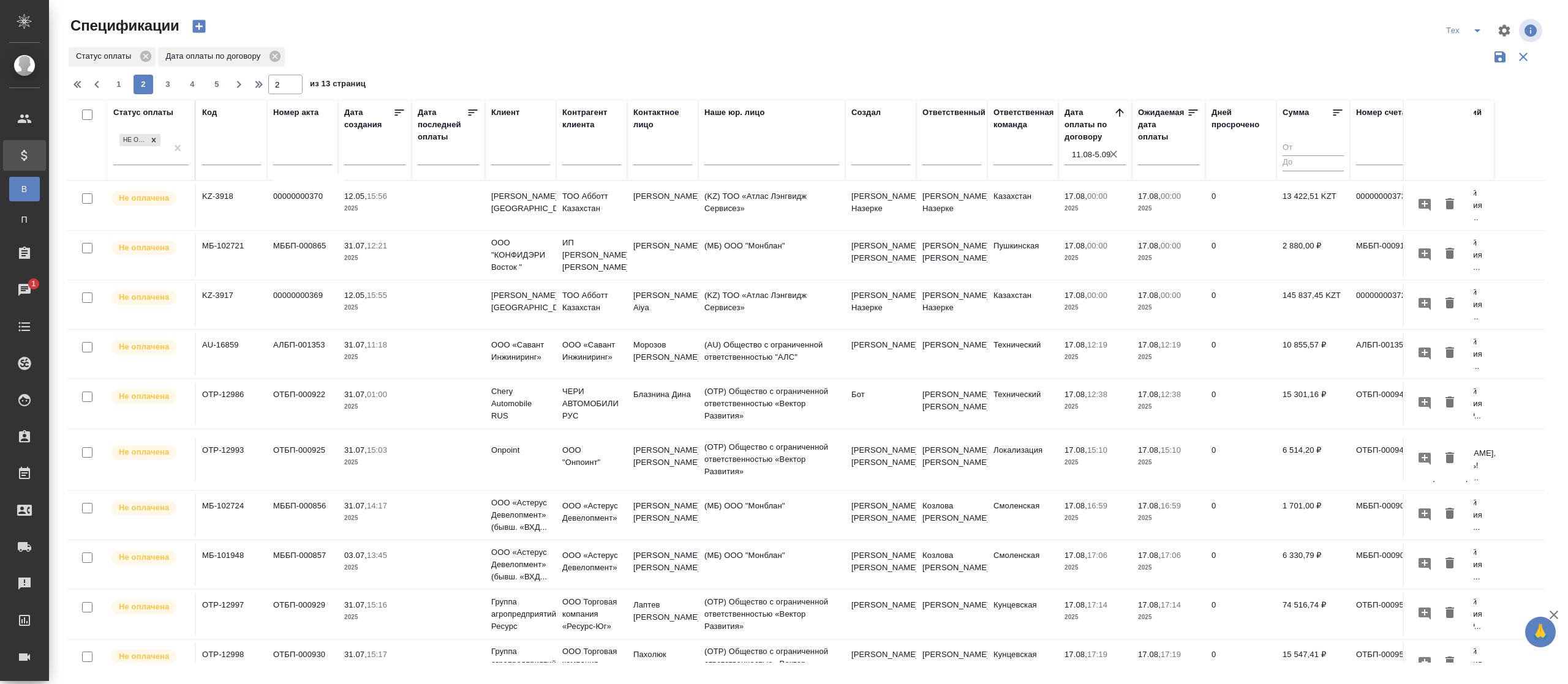
click at [1339, 108] on icon at bounding box center [1337, 112] width 12 height 12
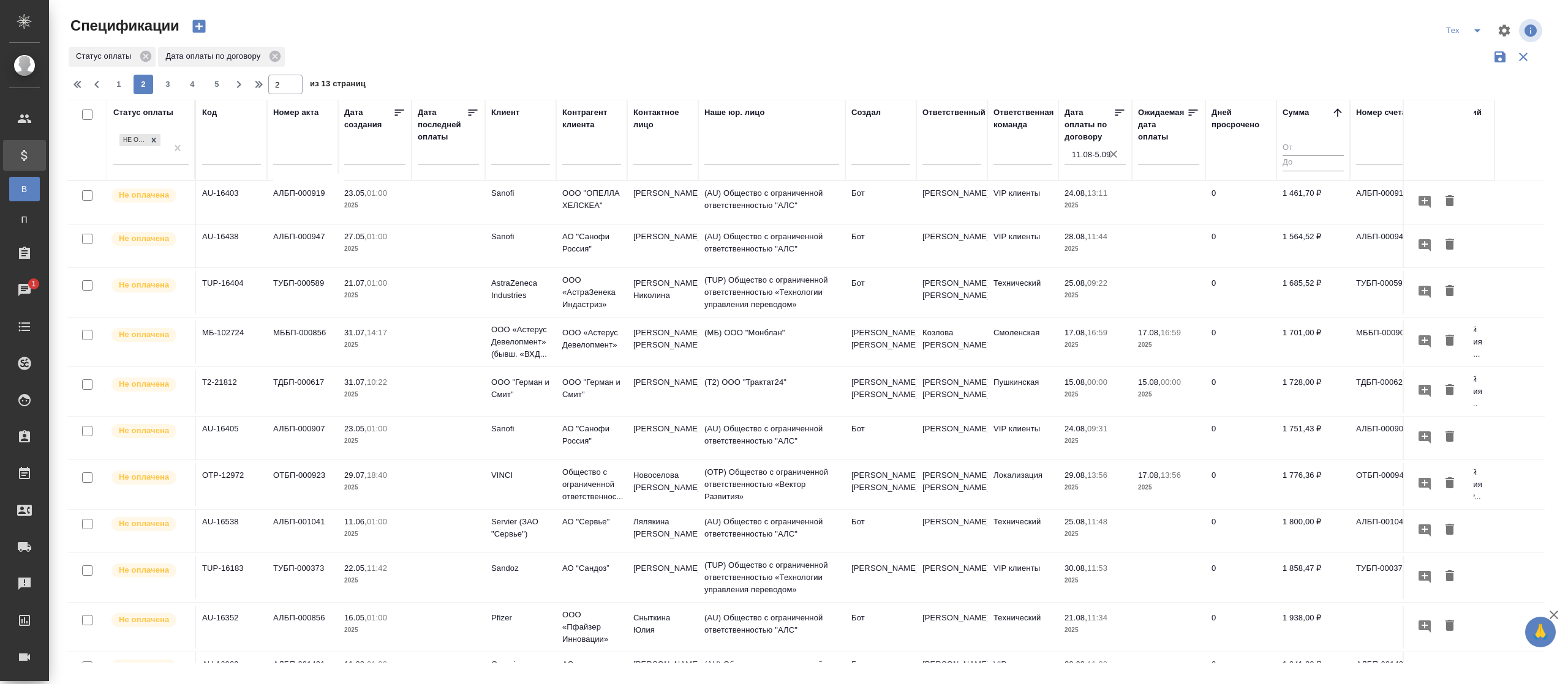
click at [1336, 112] on icon at bounding box center [1337, 112] width 12 height 12
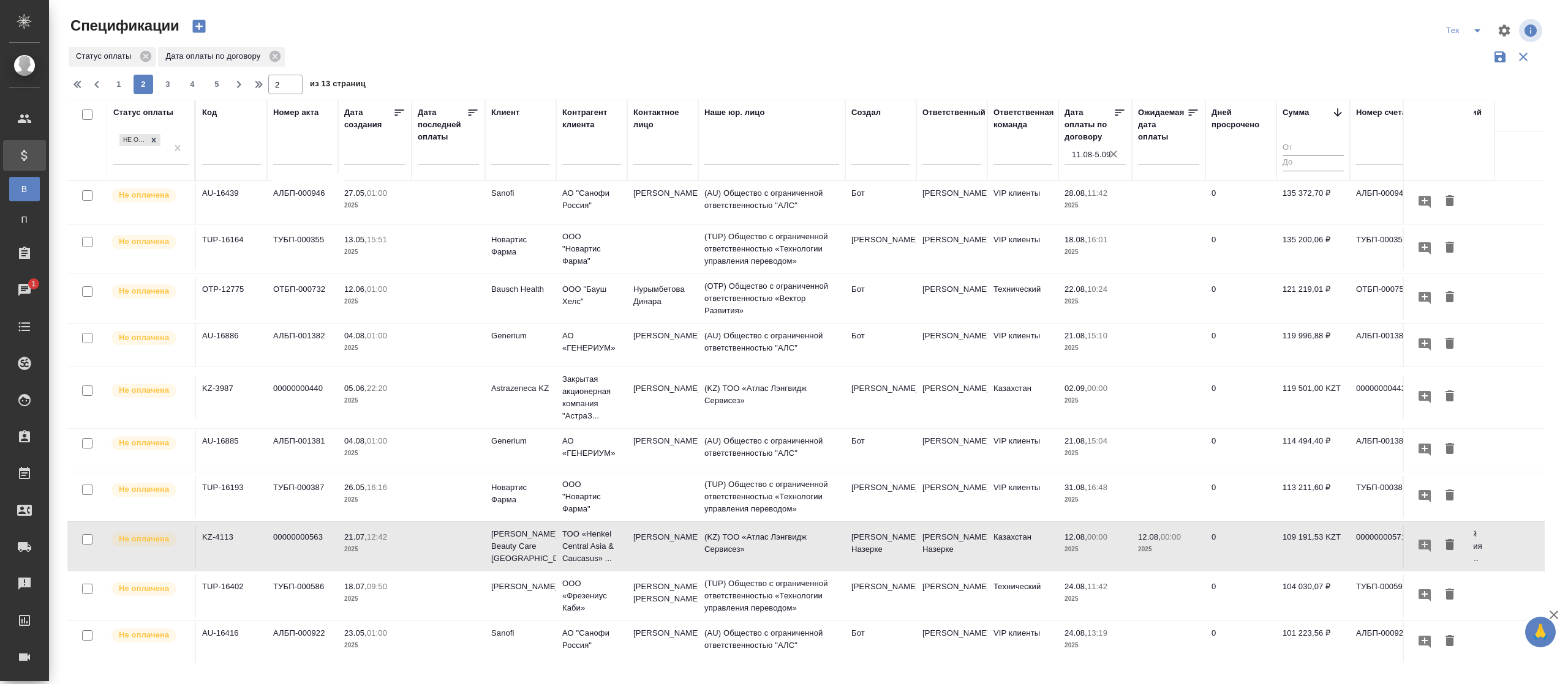
scroll to position [801, 0]
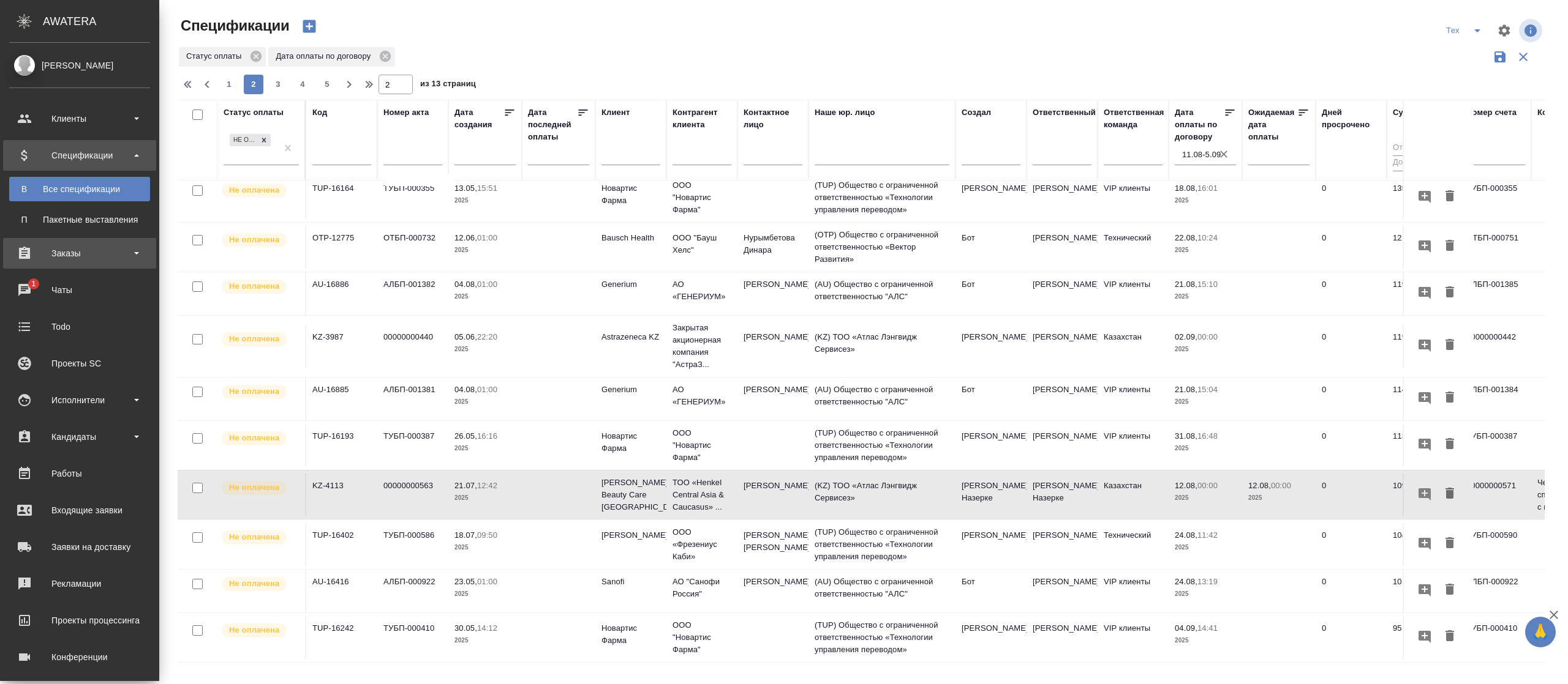
click at [84, 254] on div "Заказы" at bounding box center [79, 253] width 141 height 19
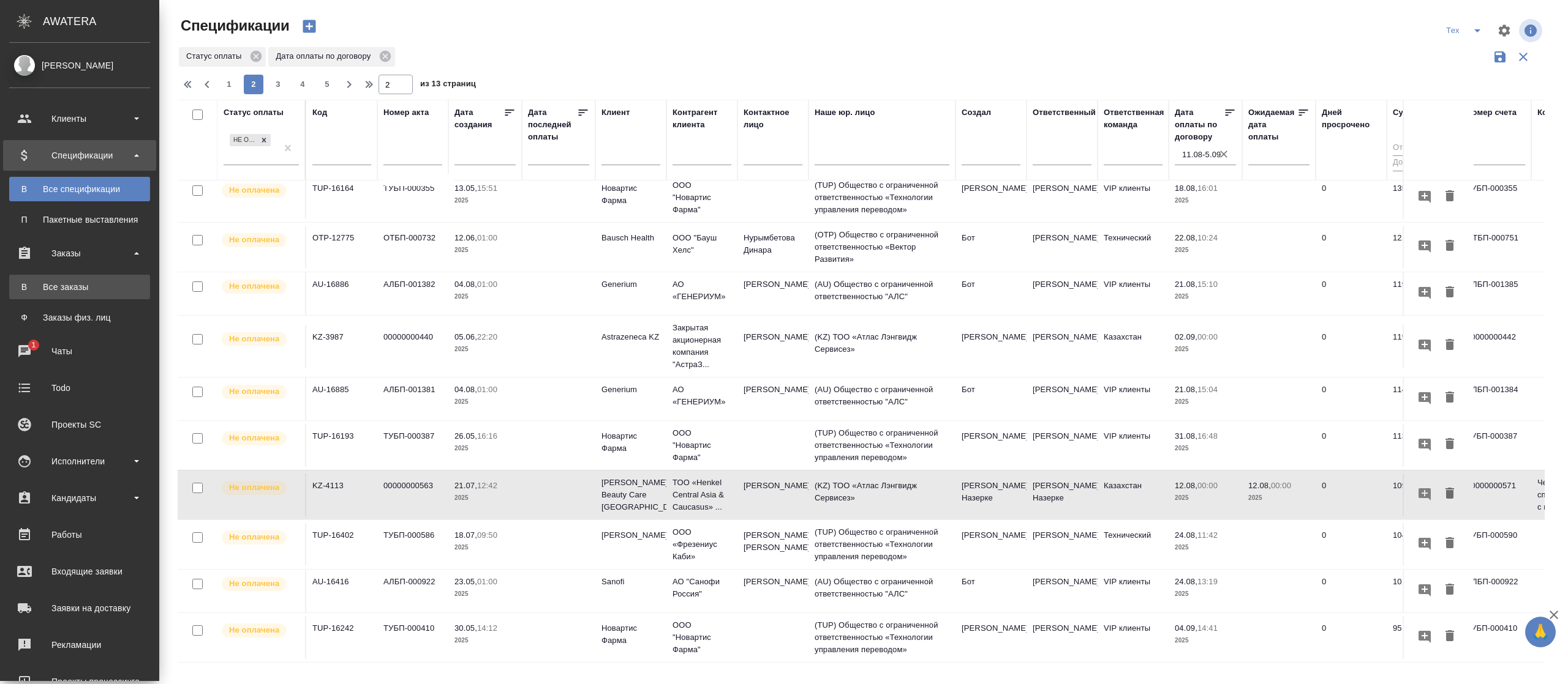
click at [92, 288] on div "Все заказы" at bounding box center [79, 287] width 128 height 12
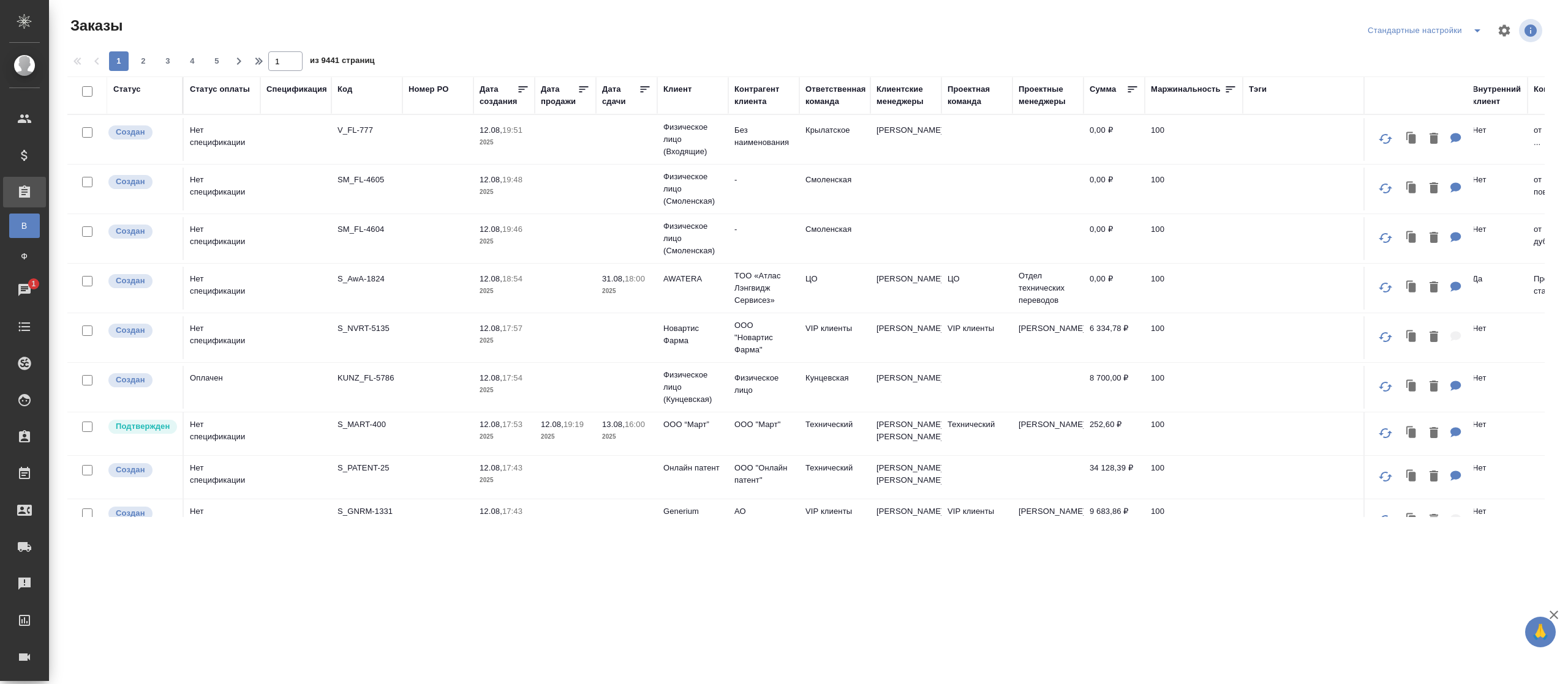
click at [1128, 86] on icon at bounding box center [1132, 89] width 12 height 12
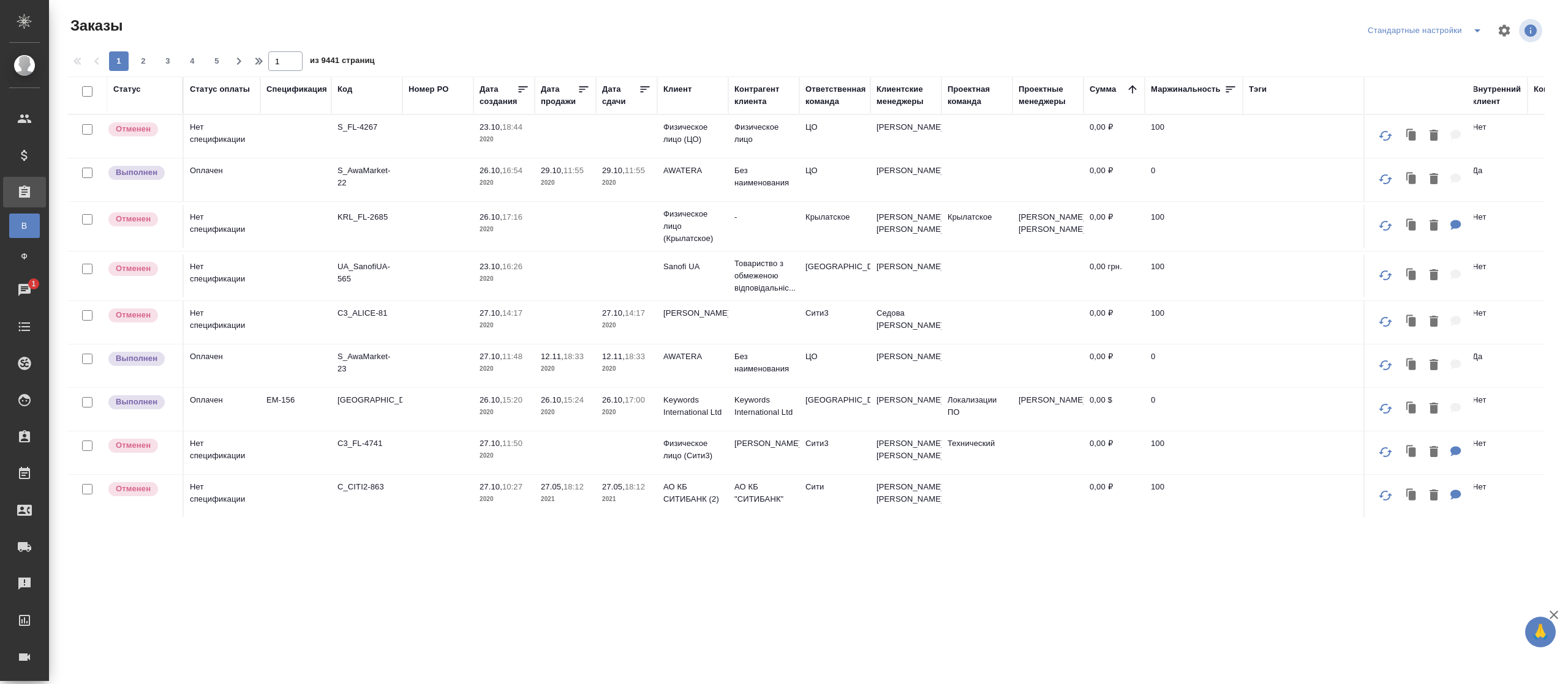
click at [145, 101] on div "Статус" at bounding box center [145, 96] width 63 height 24
click at [145, 110] on th "Статус" at bounding box center [145, 95] width 76 height 38
click at [128, 100] on div "Статус" at bounding box center [145, 96] width 63 height 24
click at [126, 89] on div "Статус" at bounding box center [127, 89] width 28 height 12
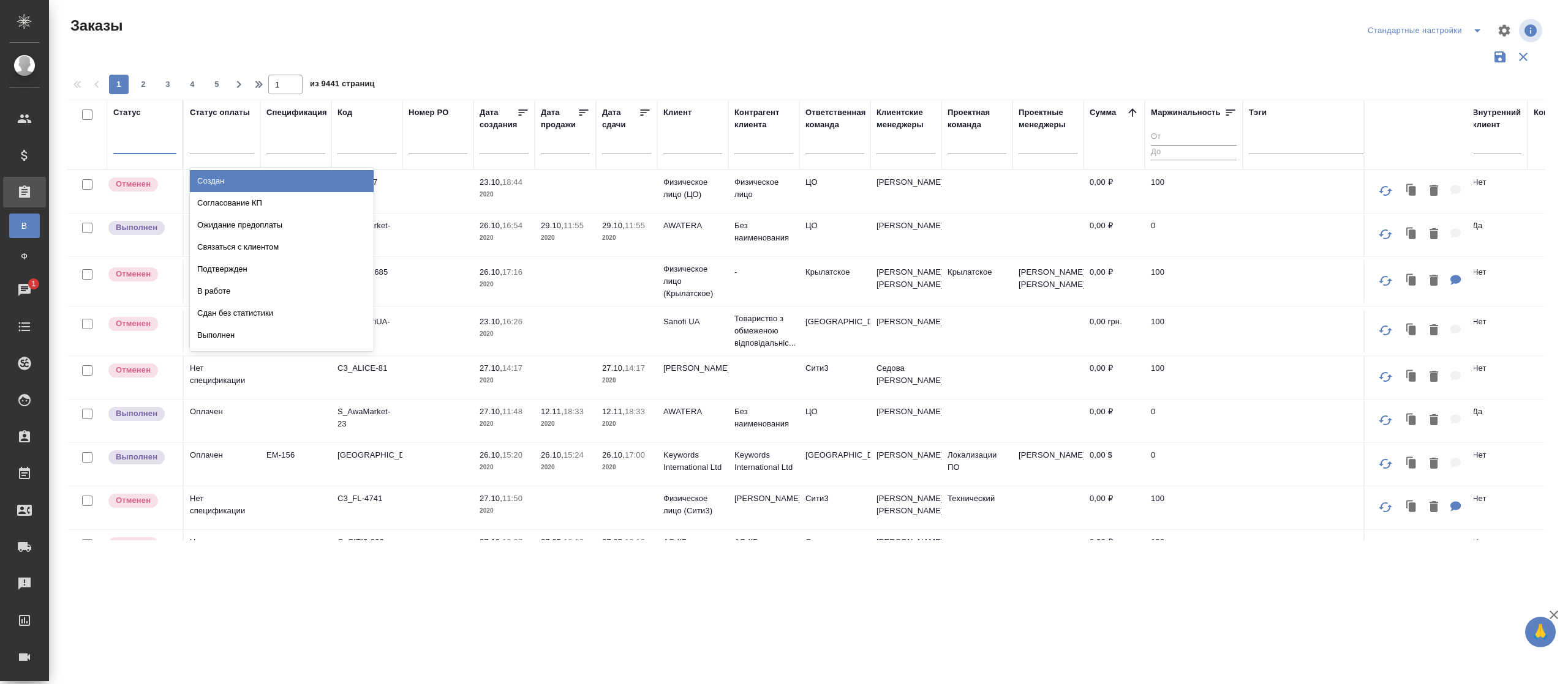
click at [123, 140] on div at bounding box center [145, 141] width 63 height 18
click at [263, 183] on div "Создан" at bounding box center [281, 181] width 183 height 22
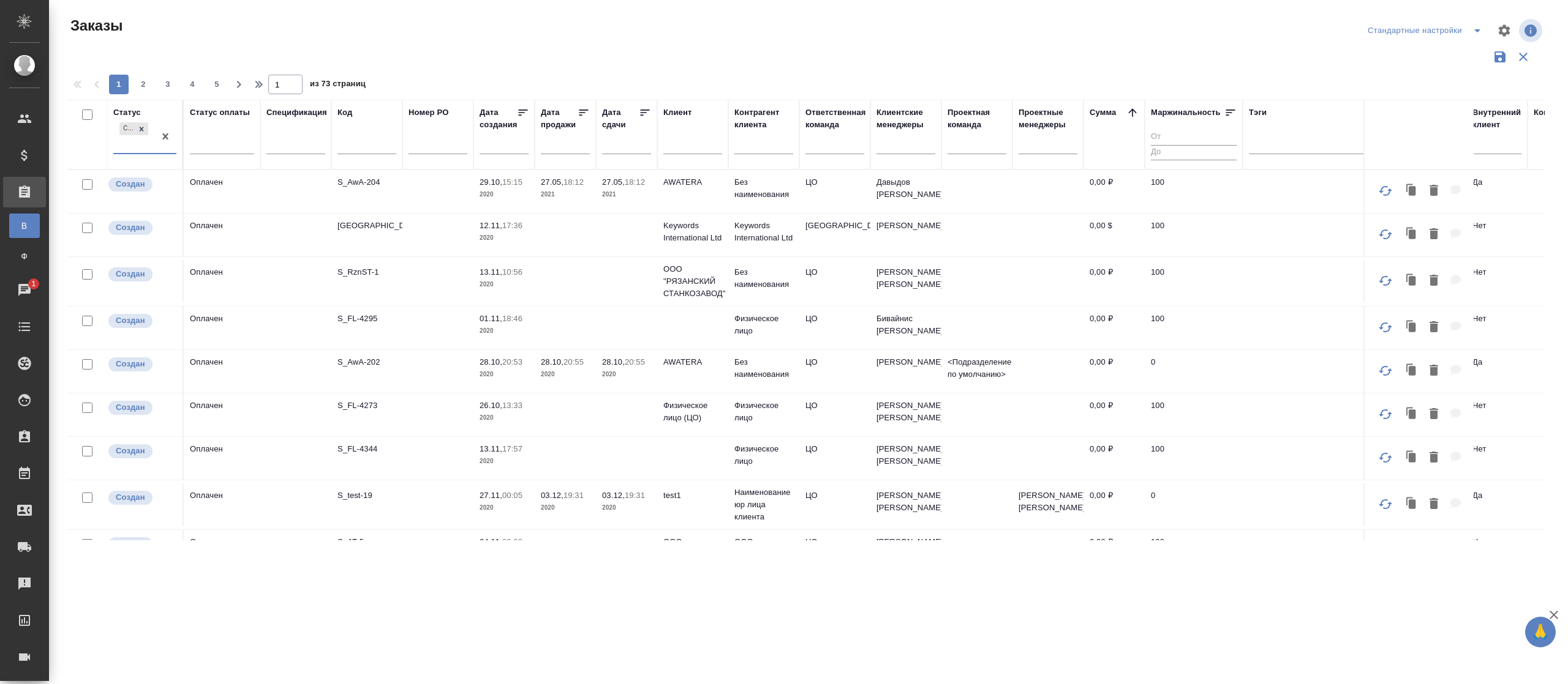
click at [491, 153] on input "text" at bounding box center [507, 145] width 41 height 17
click at [498, 254] on span "11" at bounding box center [494, 255] width 27 height 24
type div "2025-08-10T21:00:00.000Z"
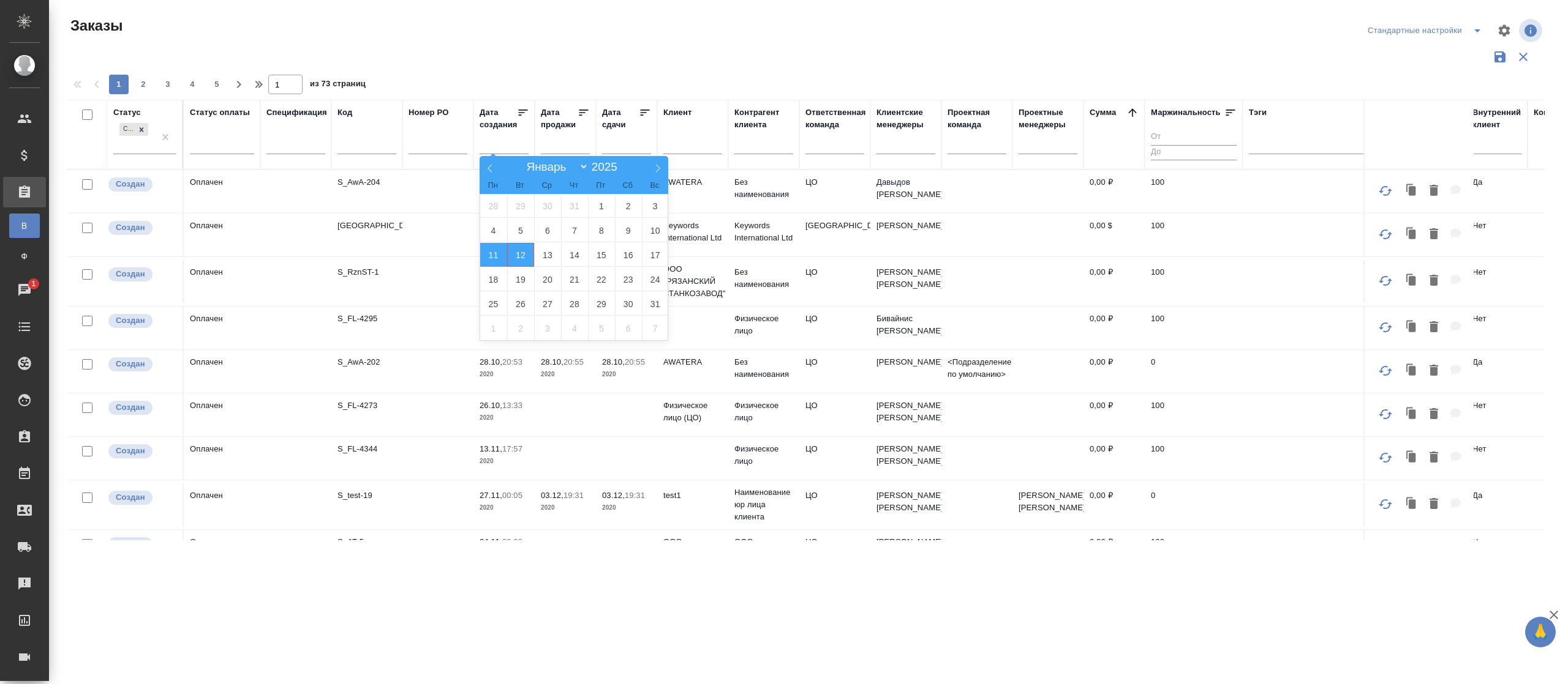
click at [520, 254] on span "12" at bounding box center [521, 255] width 27 height 24
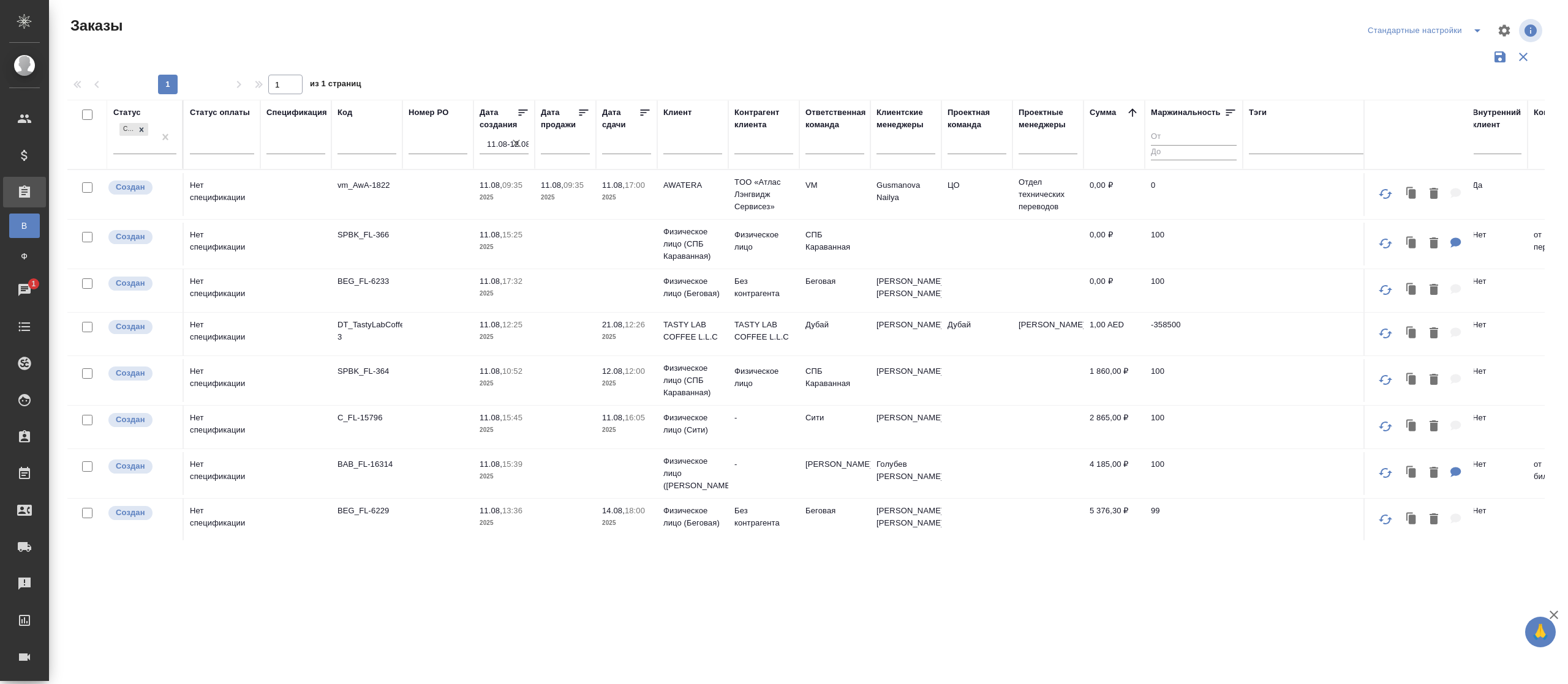
click at [1130, 110] on icon at bounding box center [1132, 112] width 12 height 12
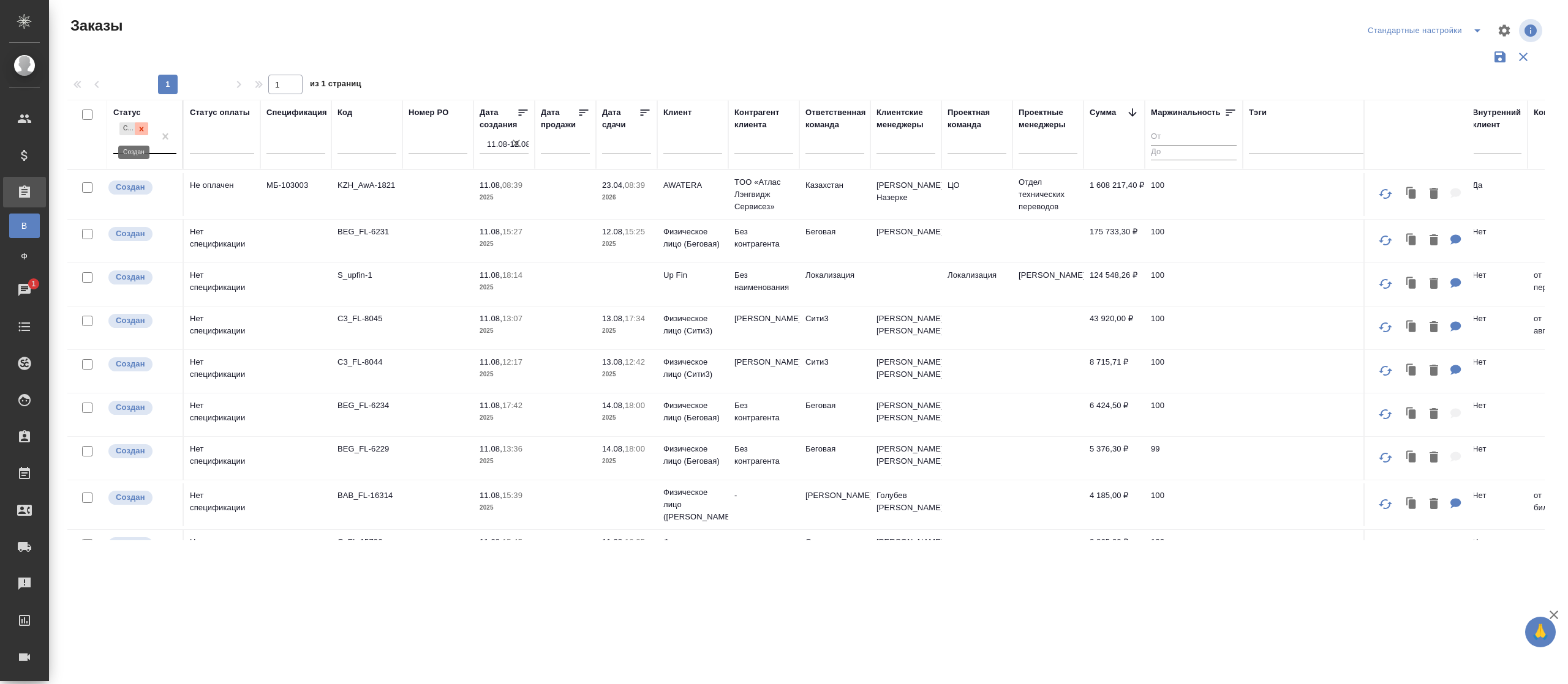
click at [141, 125] on icon at bounding box center [141, 129] width 9 height 9
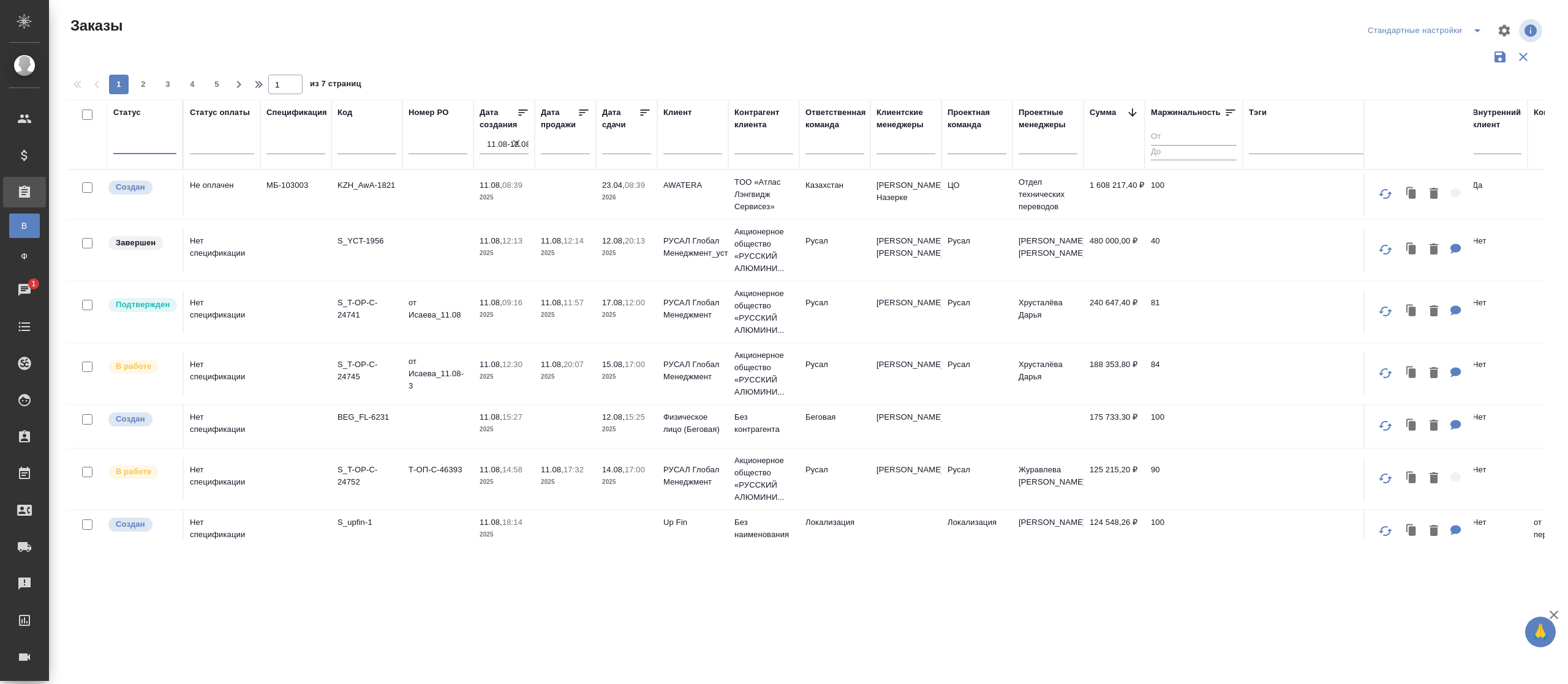
click at [133, 143] on div at bounding box center [145, 141] width 63 height 18
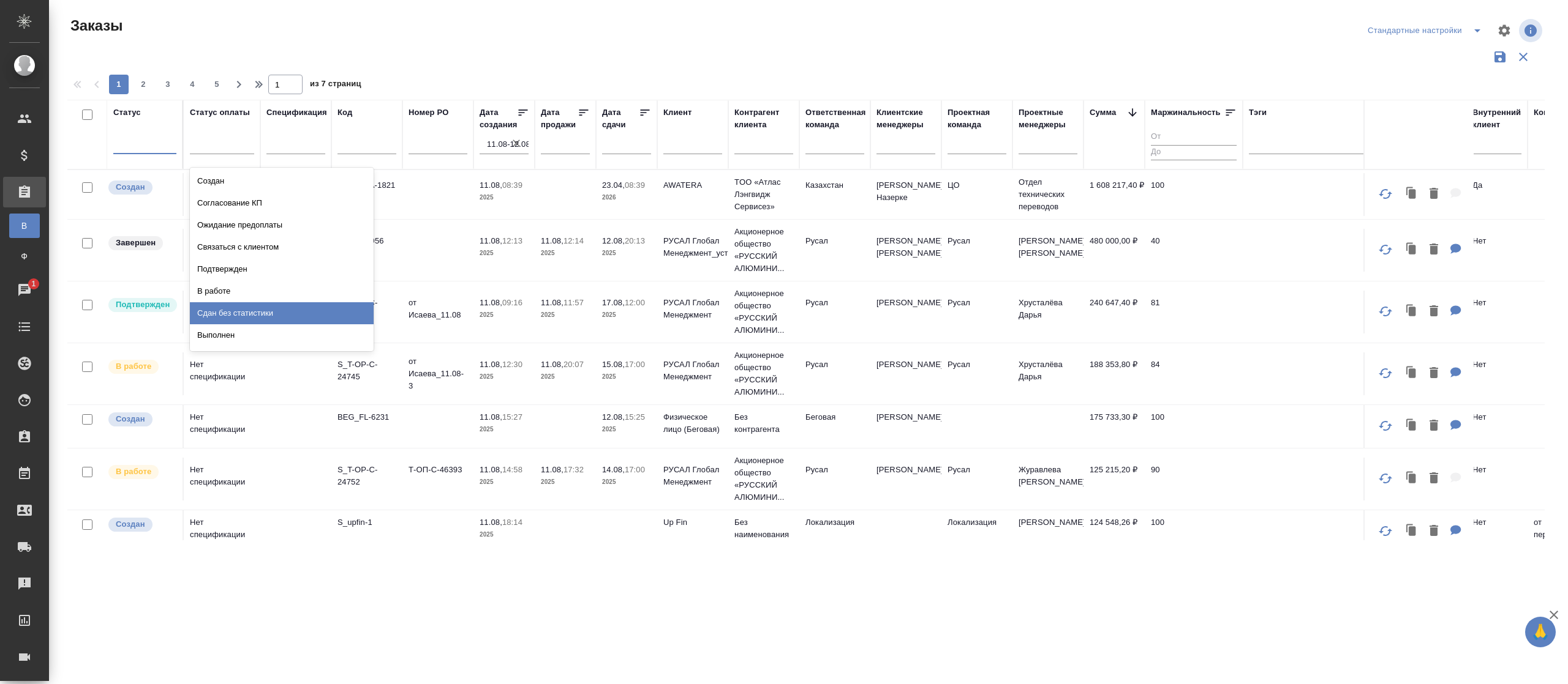
click at [226, 311] on div "Сдан без статистики" at bounding box center [281, 313] width 183 height 22
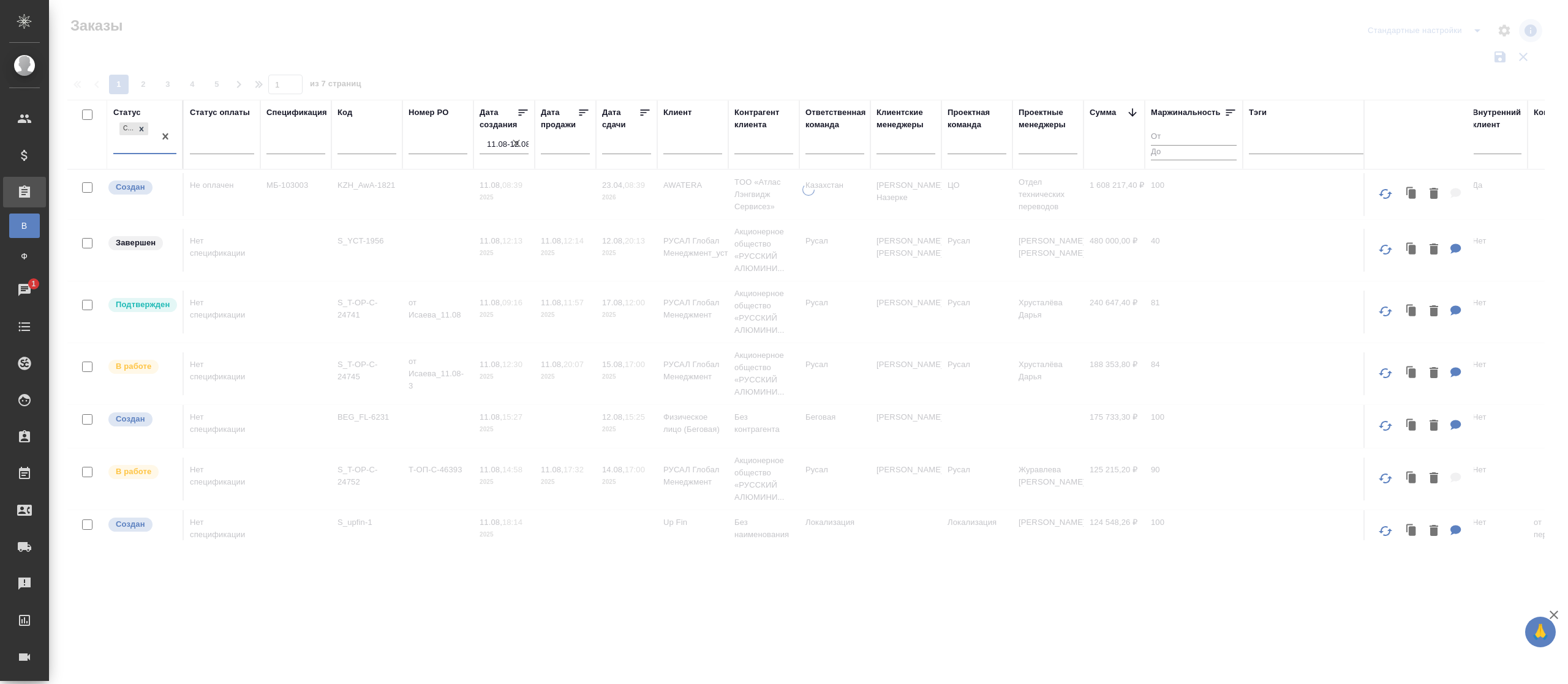
click at [130, 139] on div "Сдан без статистики" at bounding box center [133, 136] width 41 height 33
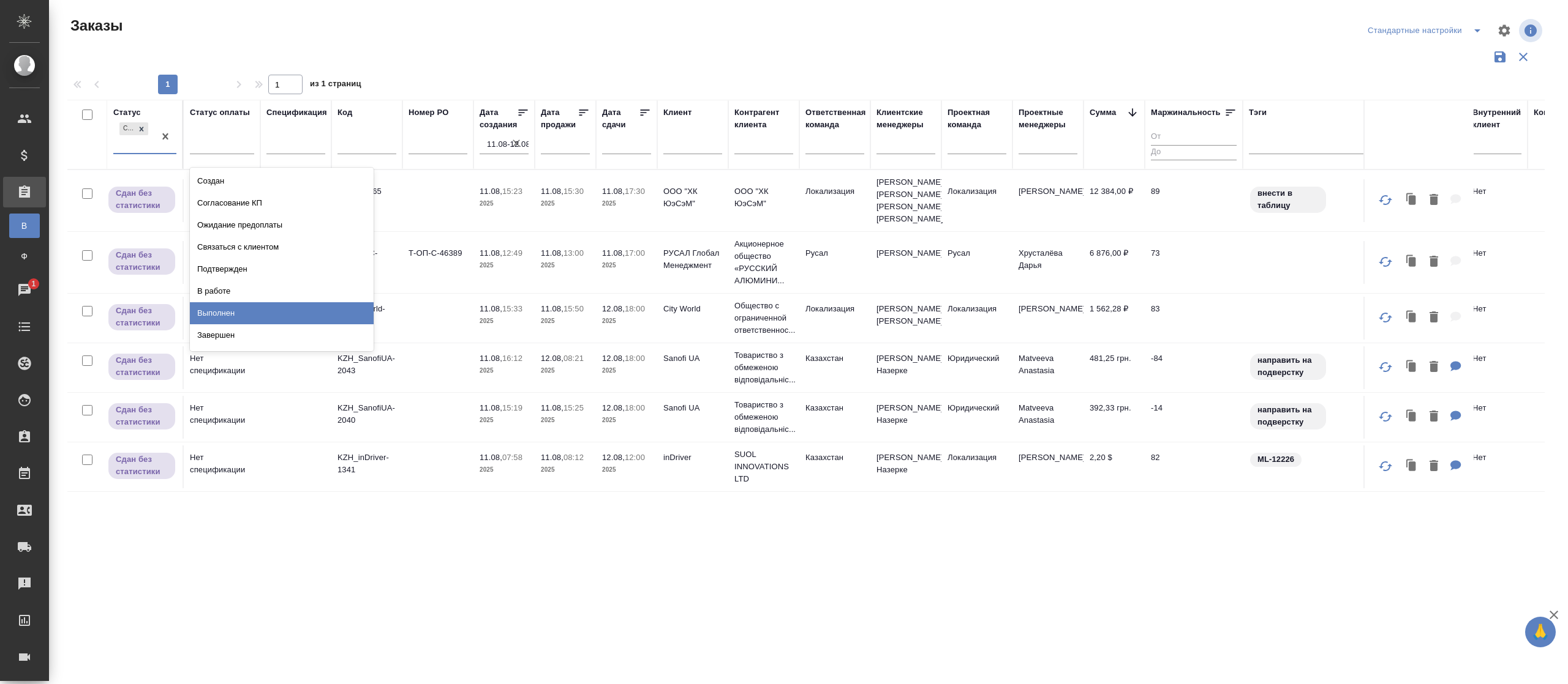
click at [248, 315] on div "Выполнен" at bounding box center [281, 313] width 183 height 22
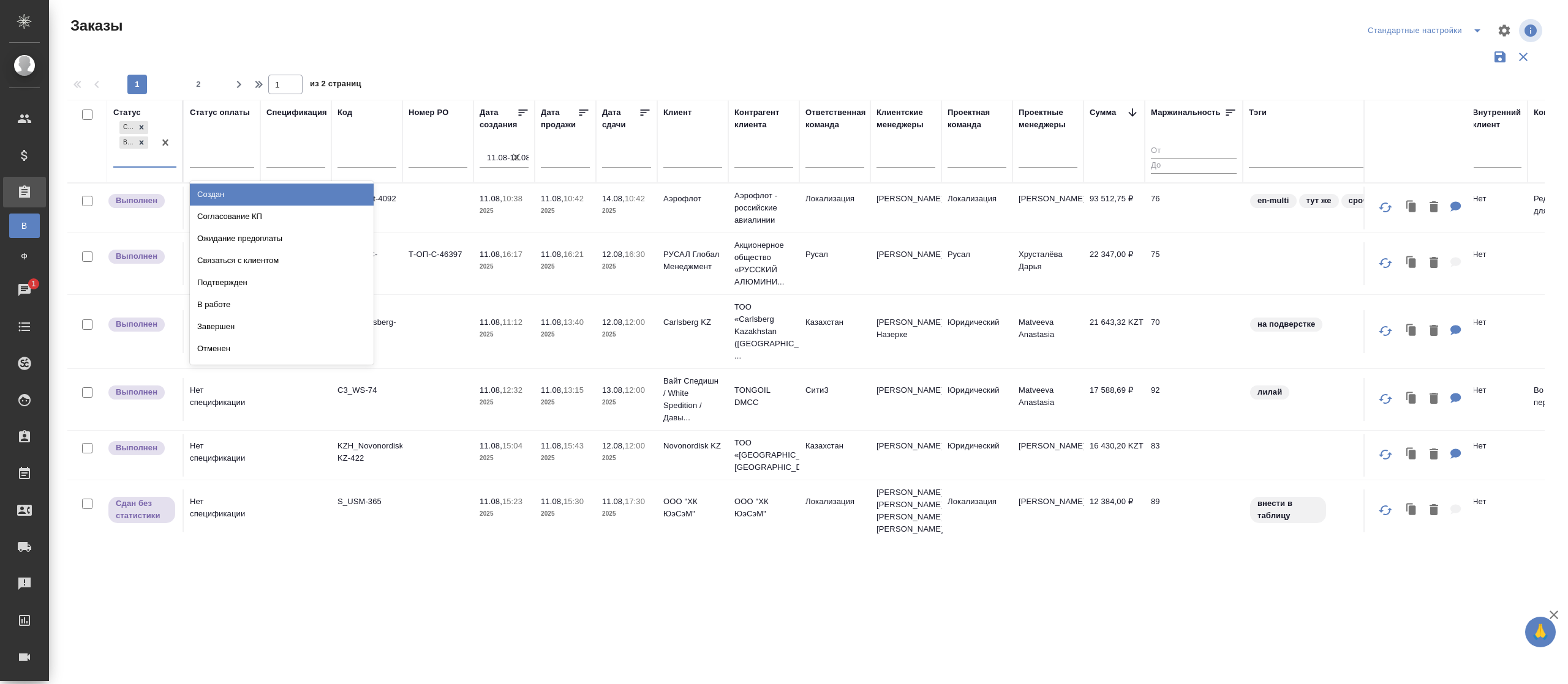
click at [126, 157] on div "Сдан без статистики Выполнен" at bounding box center [133, 142] width 41 height 48
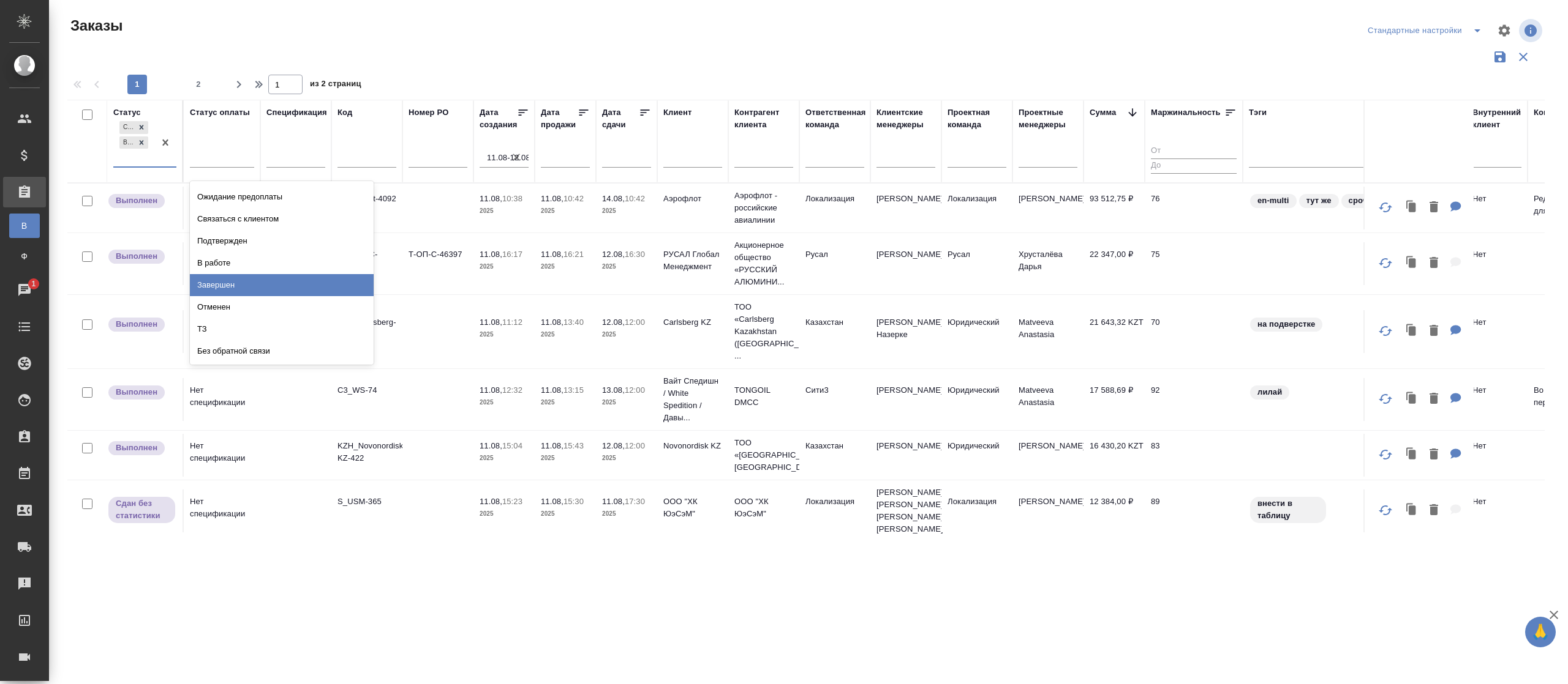
click at [228, 287] on div "Завершен" at bounding box center [281, 285] width 183 height 22
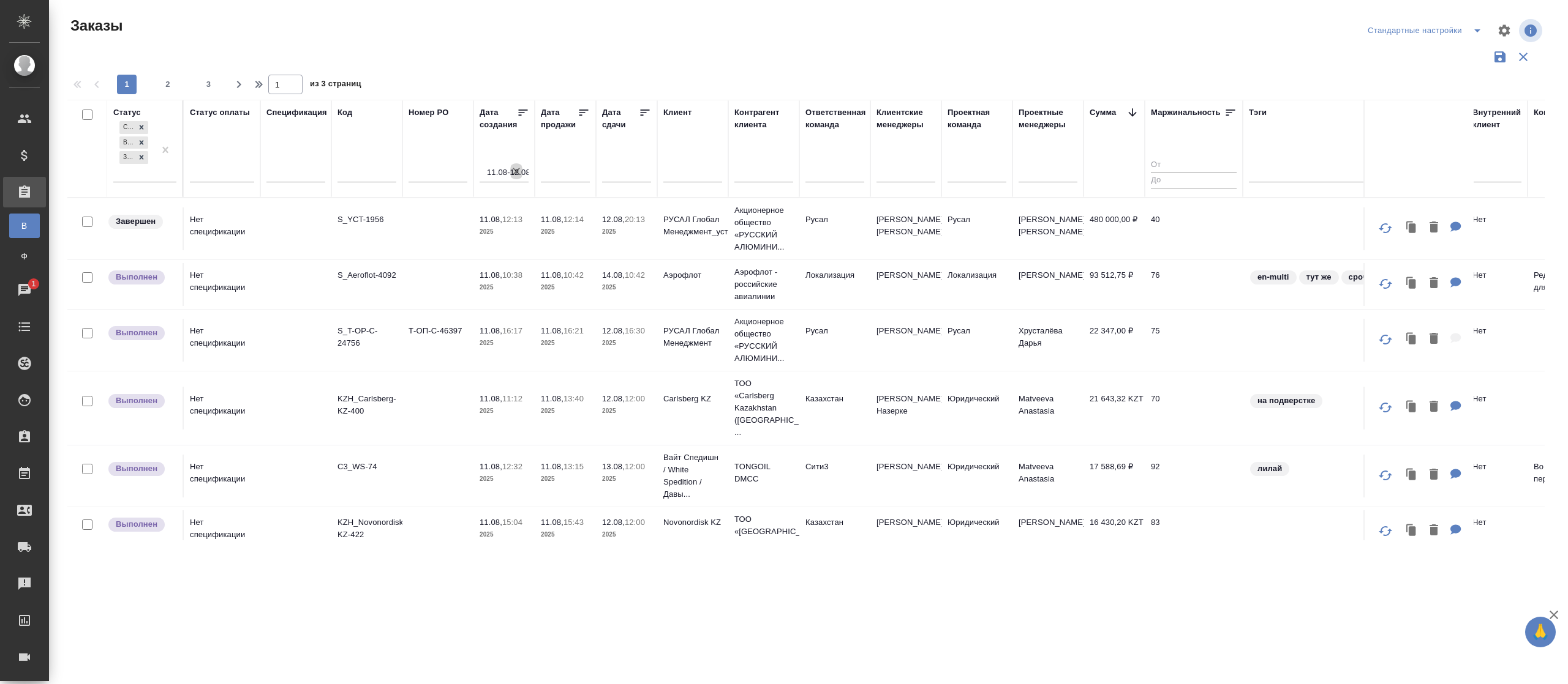
click at [517, 168] on icon "button" at bounding box center [516, 171] width 12 height 12
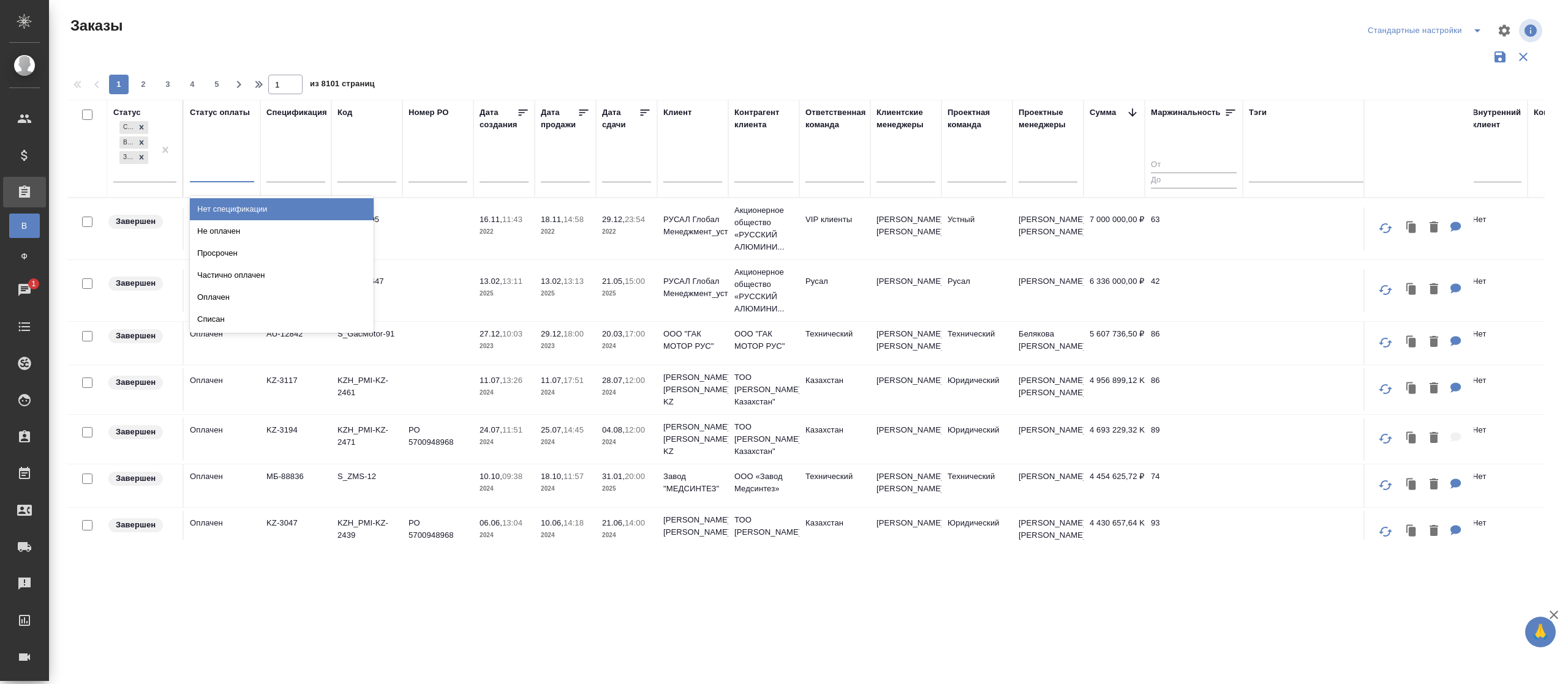
click at [224, 173] on div at bounding box center [222, 170] width 64 height 18
click at [236, 207] on div "Нет спецификации" at bounding box center [281, 209] width 183 height 22
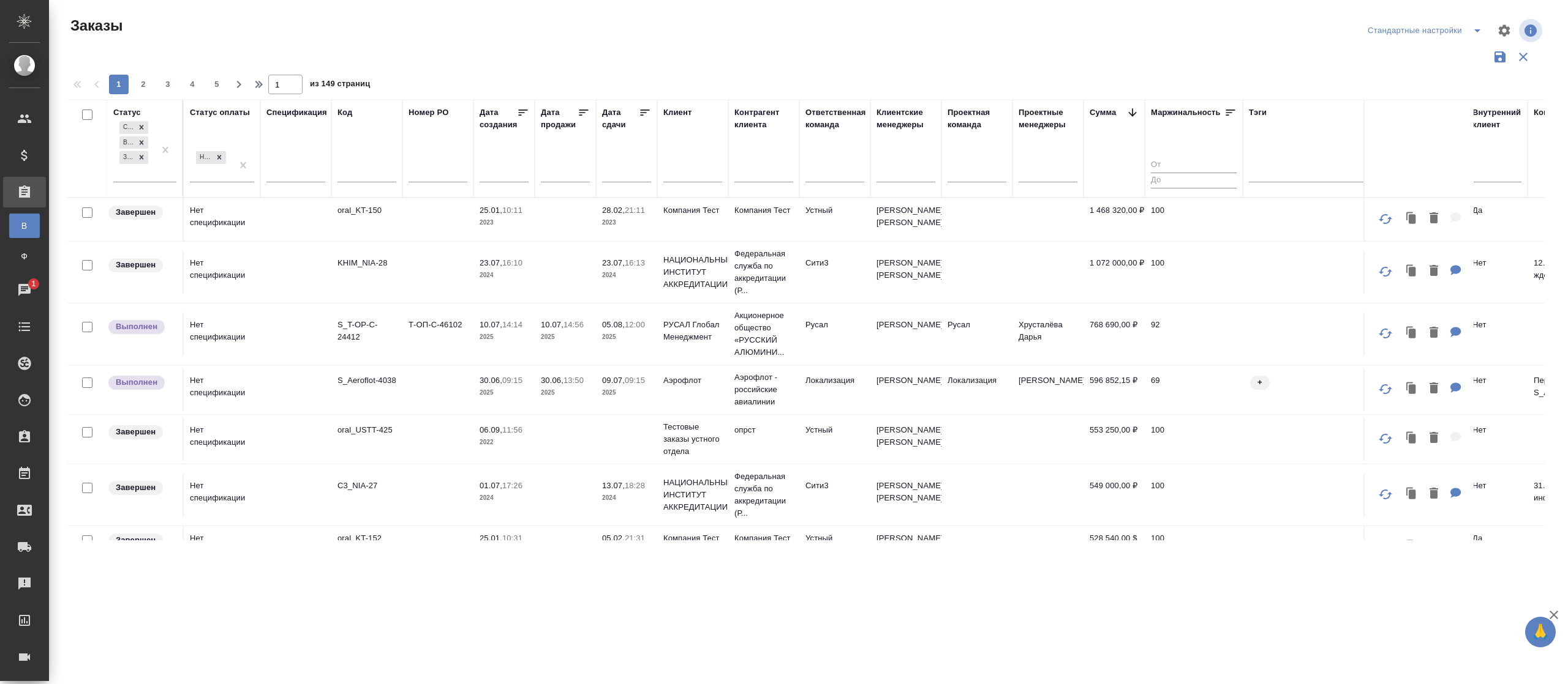
click at [486, 173] on div at bounding box center [504, 172] width 49 height 20
click at [583, 193] on select "Январь Февраль Март Апрель Май Июнь Июль Август Сентябрь Октябрь Ноябрь Декабрь" at bounding box center [554, 195] width 67 height 14
select select "0"
click at [520, 188] on select "Январь Февраль Март Апрель Май Июнь Июль Август Сентябрь Октябрь Ноябрь Декабрь" at bounding box center [554, 195] width 67 height 14
click at [580, 191] on select "Январь Февраль Март Апрель Май Июнь Июль Август Сентябрь Октябрь Ноябрь Декабрь" at bounding box center [554, 195] width 67 height 14
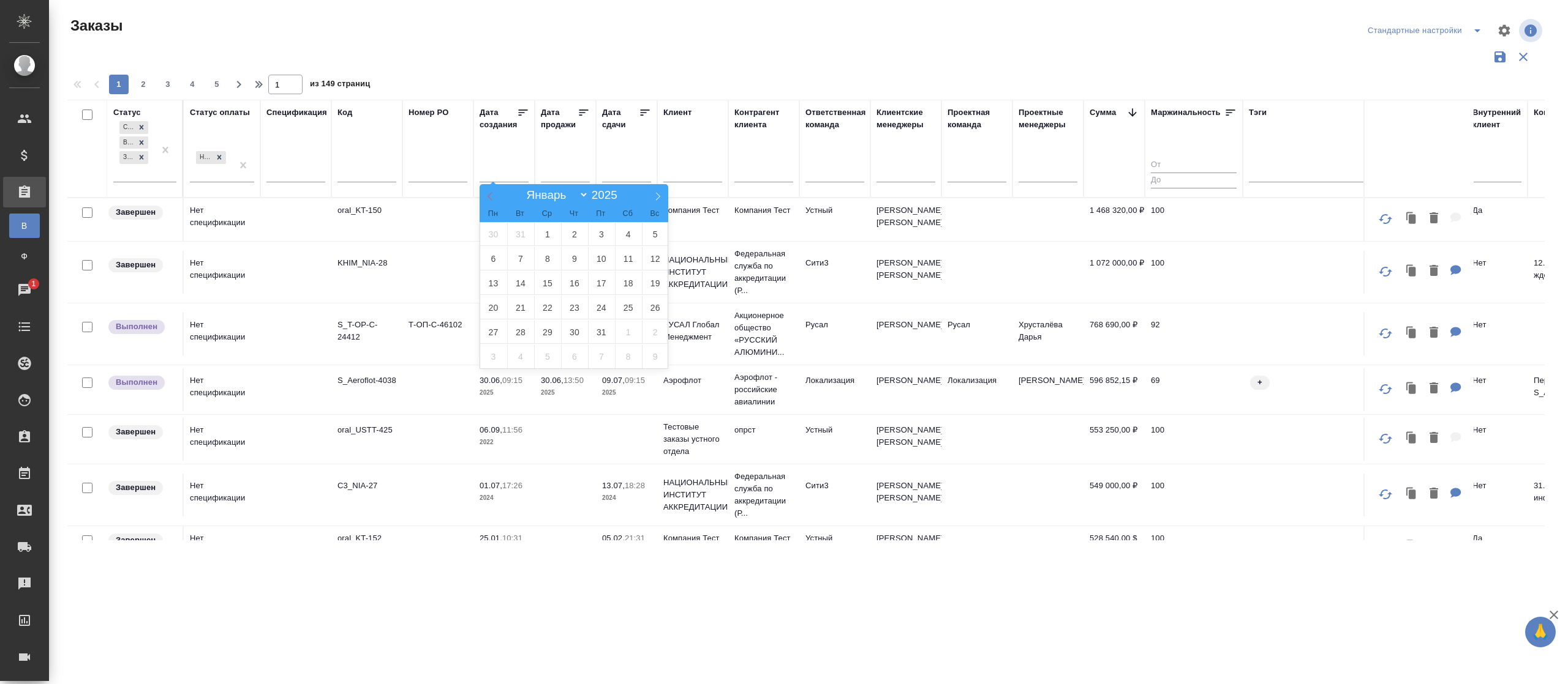
click at [493, 197] on icon at bounding box center [490, 196] width 9 height 9
type input "2024"
click at [582, 190] on select "Январь Февраль Март Апрель Май Июнь Июль Август Сентябрь Октябрь Ноябрь Декабрь" at bounding box center [554, 195] width 67 height 14
select select "0"
click at [520, 188] on select "Январь Февраль Март Апрель Май Июнь Июль Август Сентябрь Октябрь Ноябрь Декабрь" at bounding box center [554, 195] width 67 height 14
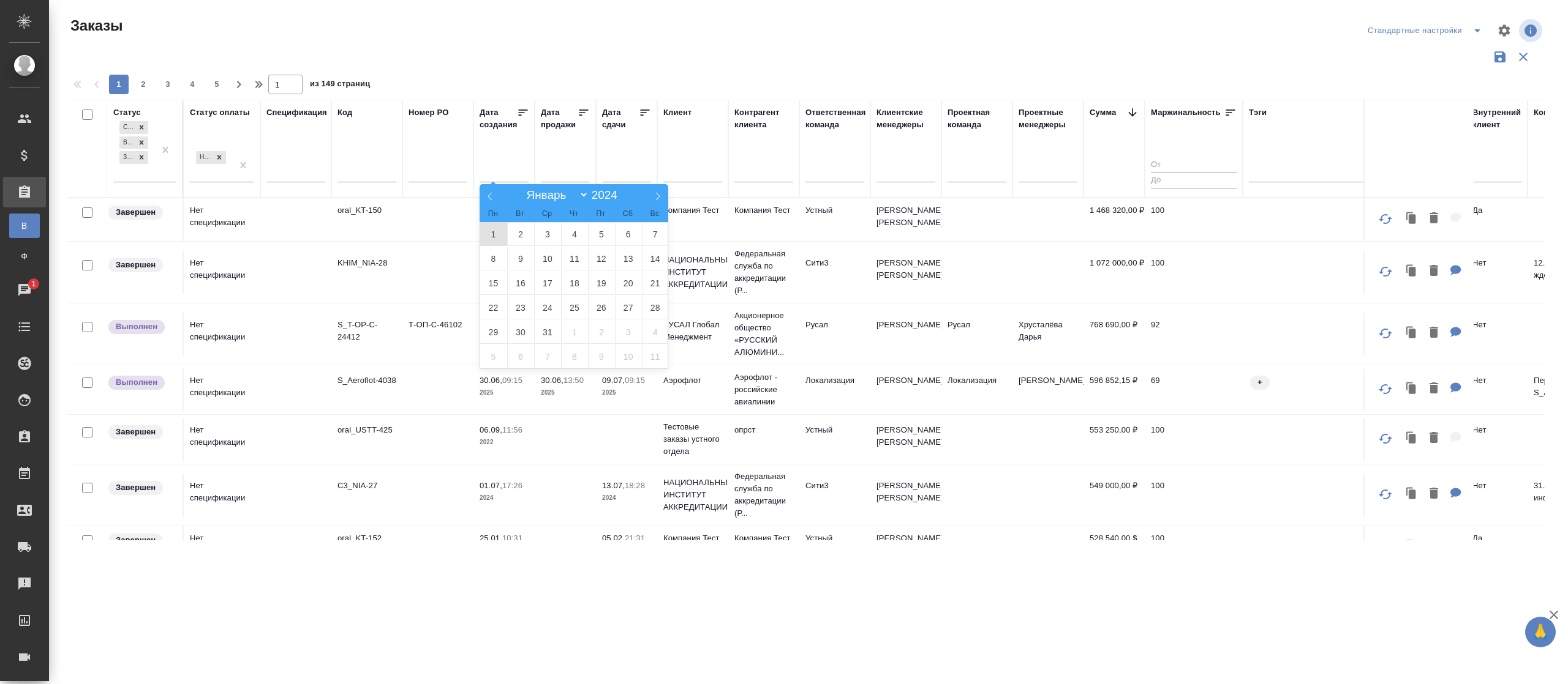
click at [492, 233] on span "1" at bounding box center [494, 234] width 27 height 24
type div "2023-12-31T21:00:00.000Z"
click at [587, 193] on select "Январь Февраль Март Апрель Май Июнь Июль Август Сентябрь Октябрь Ноябрь Декабрь" at bounding box center [554, 195] width 67 height 14
click at [520, 188] on select "Январь Февраль Март Апрель Май Июнь Июль Август Сентябрь Октябрь Ноябрь Декабрь" at bounding box center [554, 195] width 67 height 14
click at [586, 197] on select "Январь Февраль Март Апрель Май Июнь Июль Август Сентябрь Октябрь Ноябрь Декабрь" at bounding box center [554, 195] width 67 height 14
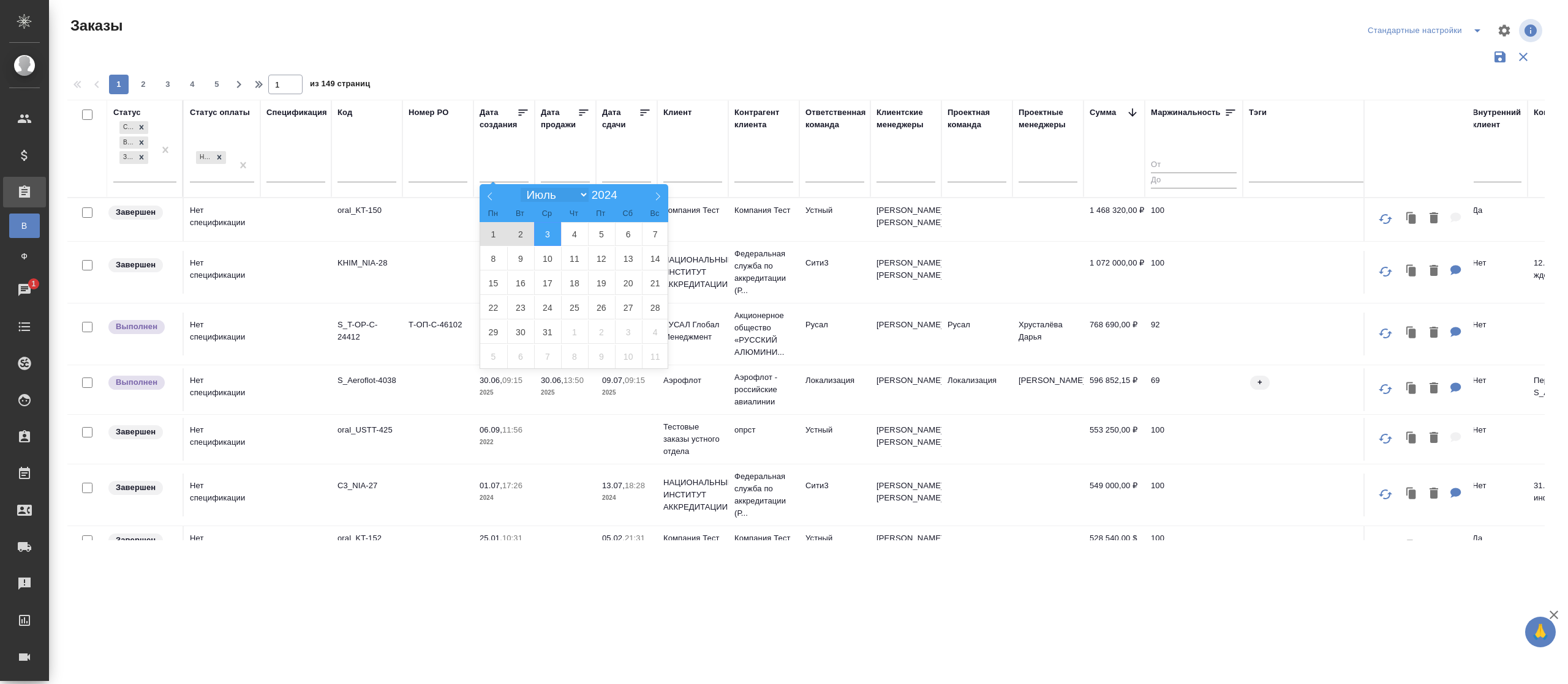
select select "5"
click at [520, 188] on select "Январь Февраль Март Апрель Май Июнь Июль Август Сентябрь Октябрь Ноябрь Декабрь" at bounding box center [554, 195] width 67 height 14
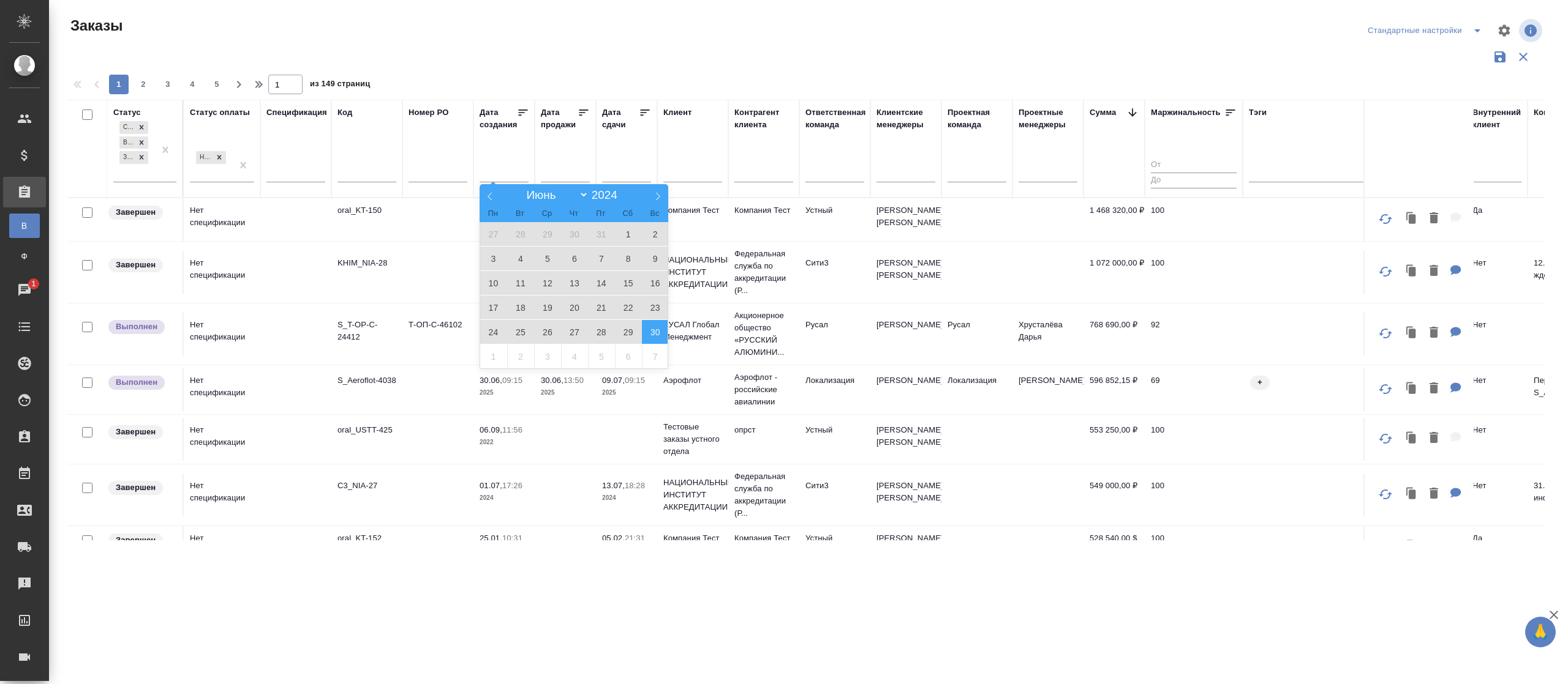
click at [659, 337] on span "30" at bounding box center [655, 332] width 27 height 24
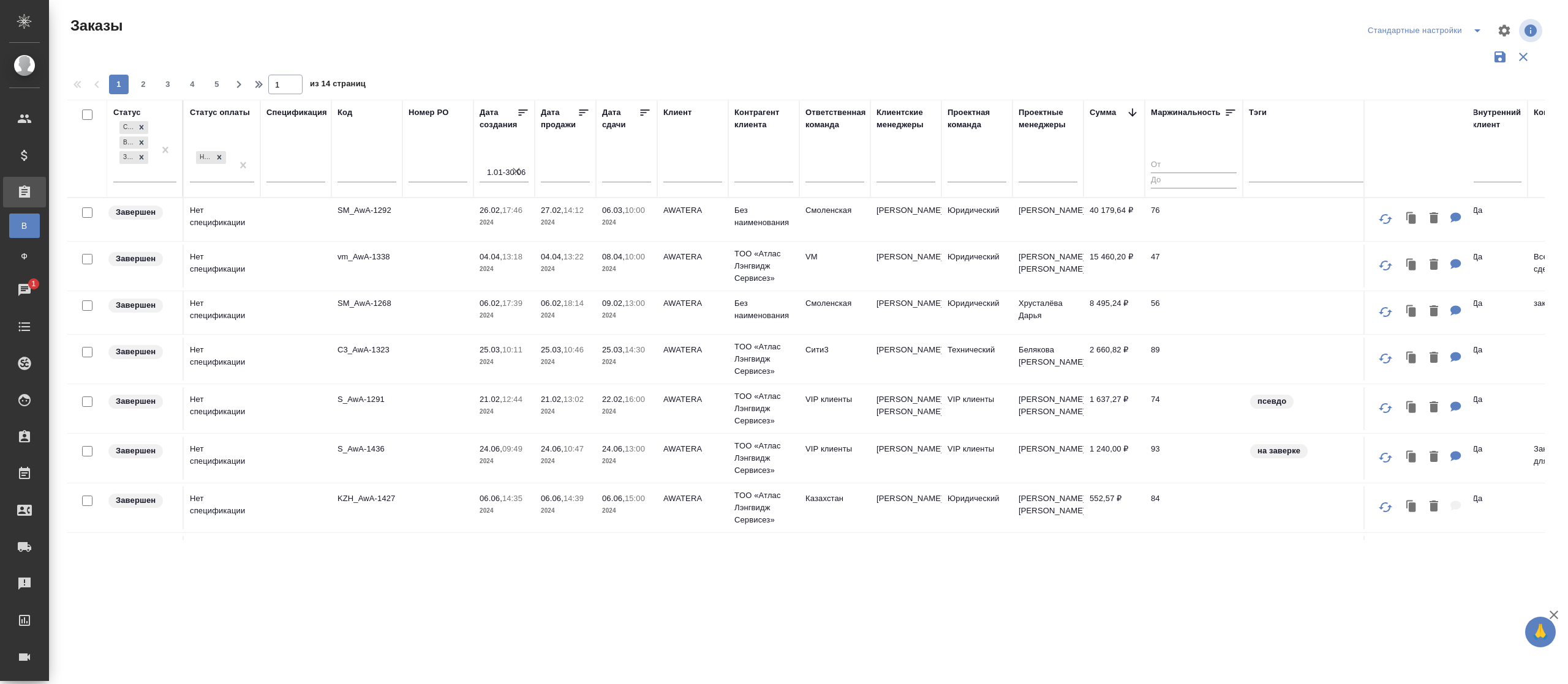
scroll to position [408, 0]
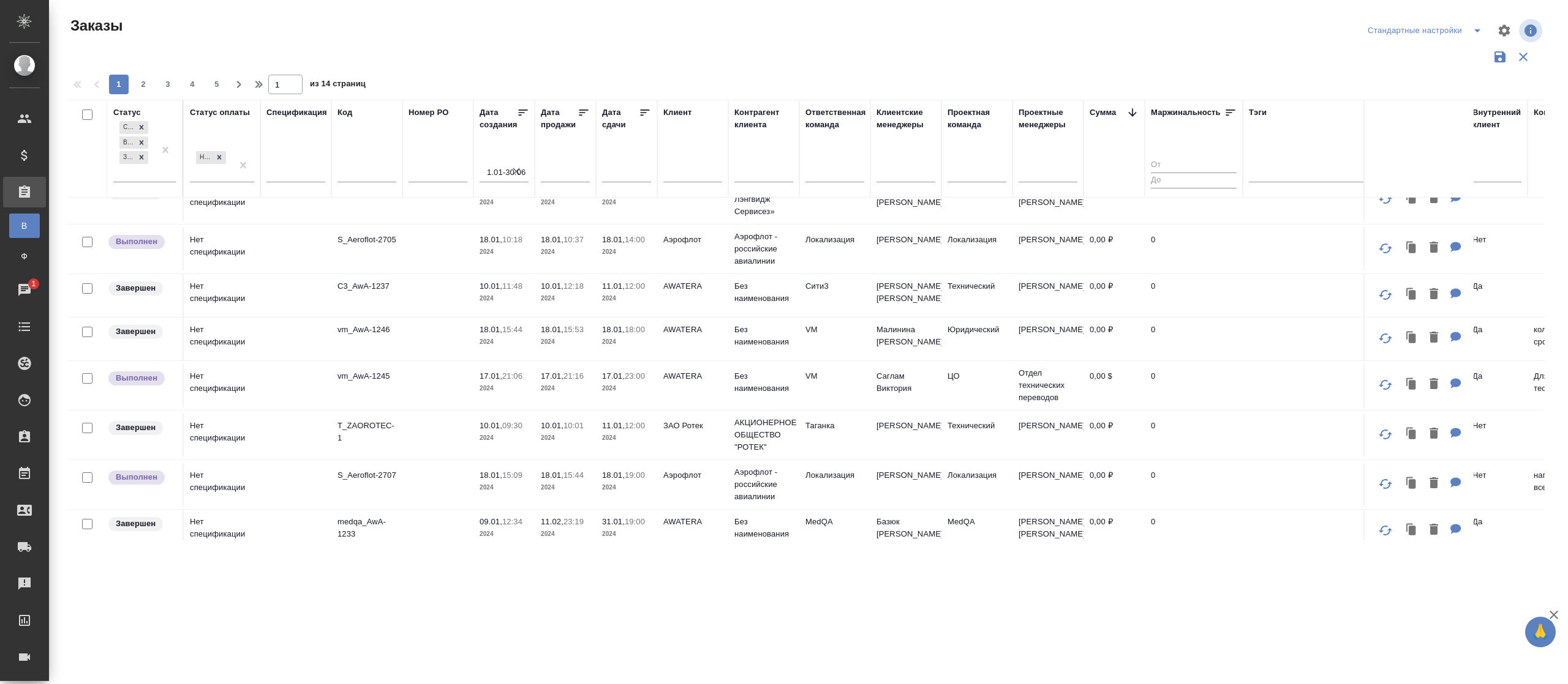
click at [554, 494] on p "2024" at bounding box center [565, 487] width 49 height 12
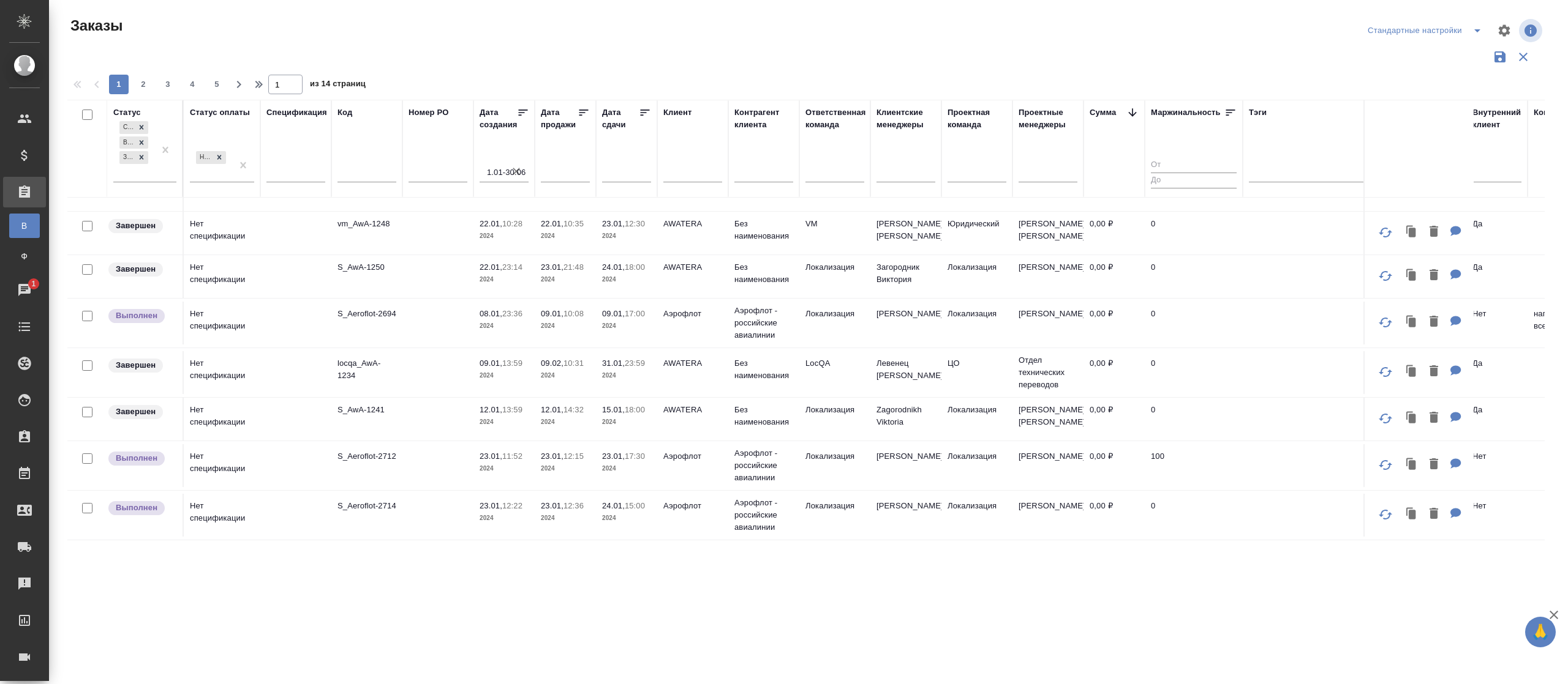
scroll to position [867, 0]
click at [147, 85] on span "2" at bounding box center [143, 84] width 19 height 12
type input "2"
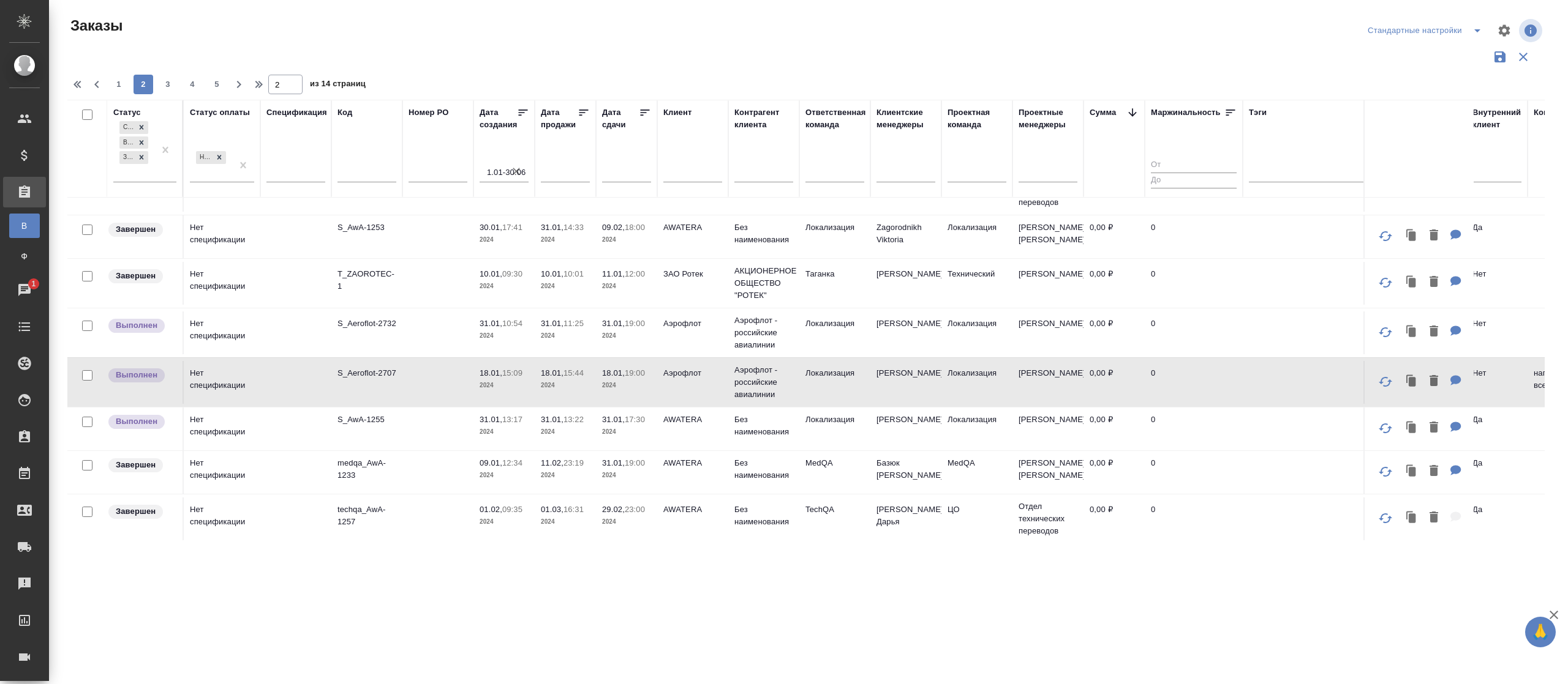
scroll to position [0, 0]
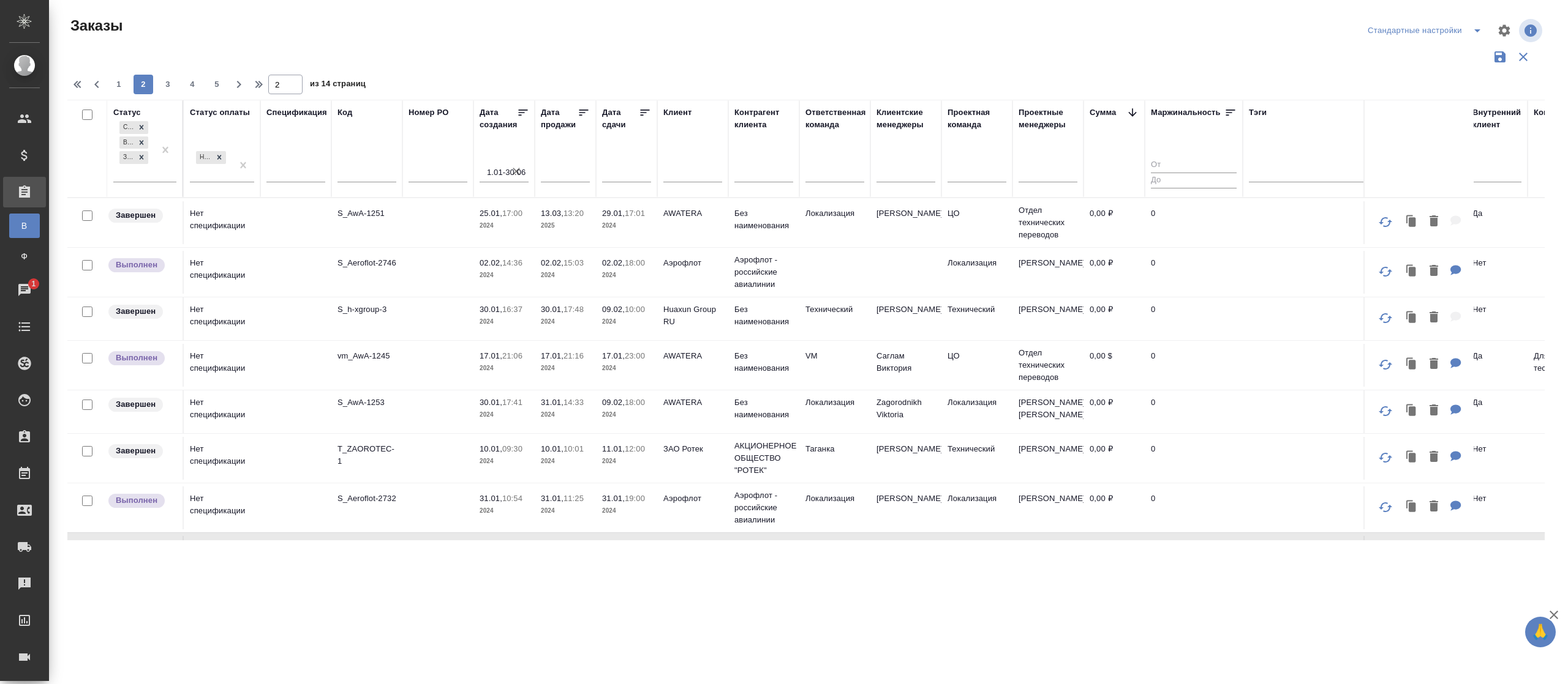
click at [1134, 116] on icon at bounding box center [1132, 112] width 12 height 12
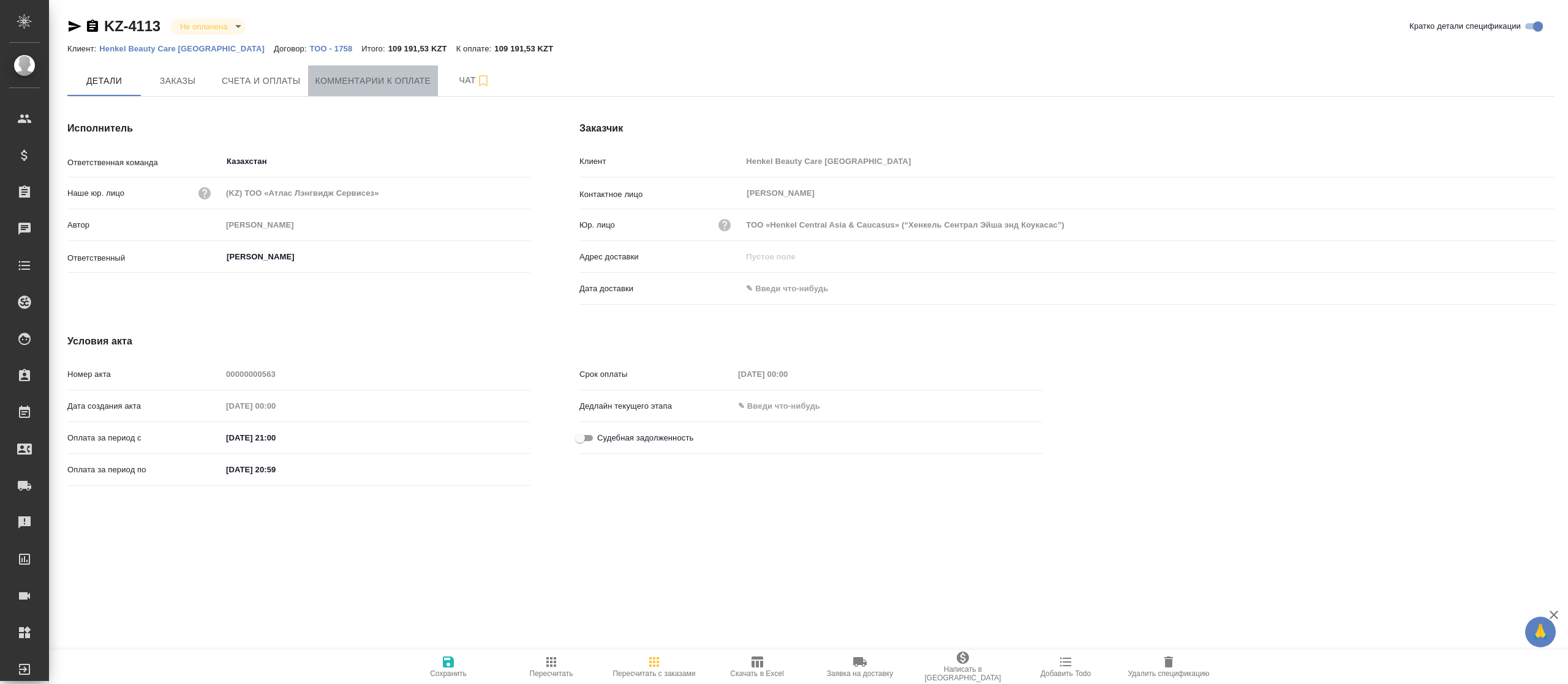
click at [424, 84] on span "Комментарии к оплате" at bounding box center [373, 81] width 116 height 15
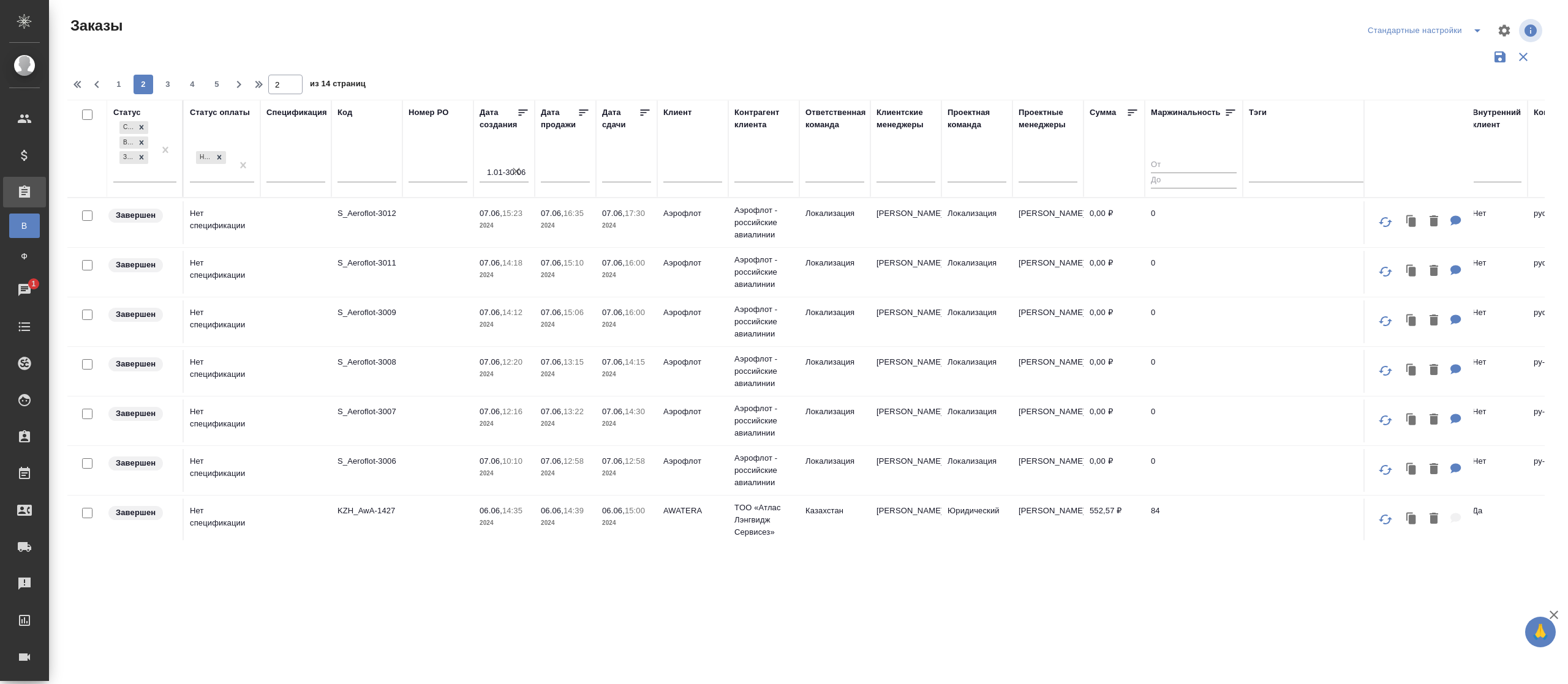
click at [1134, 116] on icon at bounding box center [1132, 112] width 12 height 12
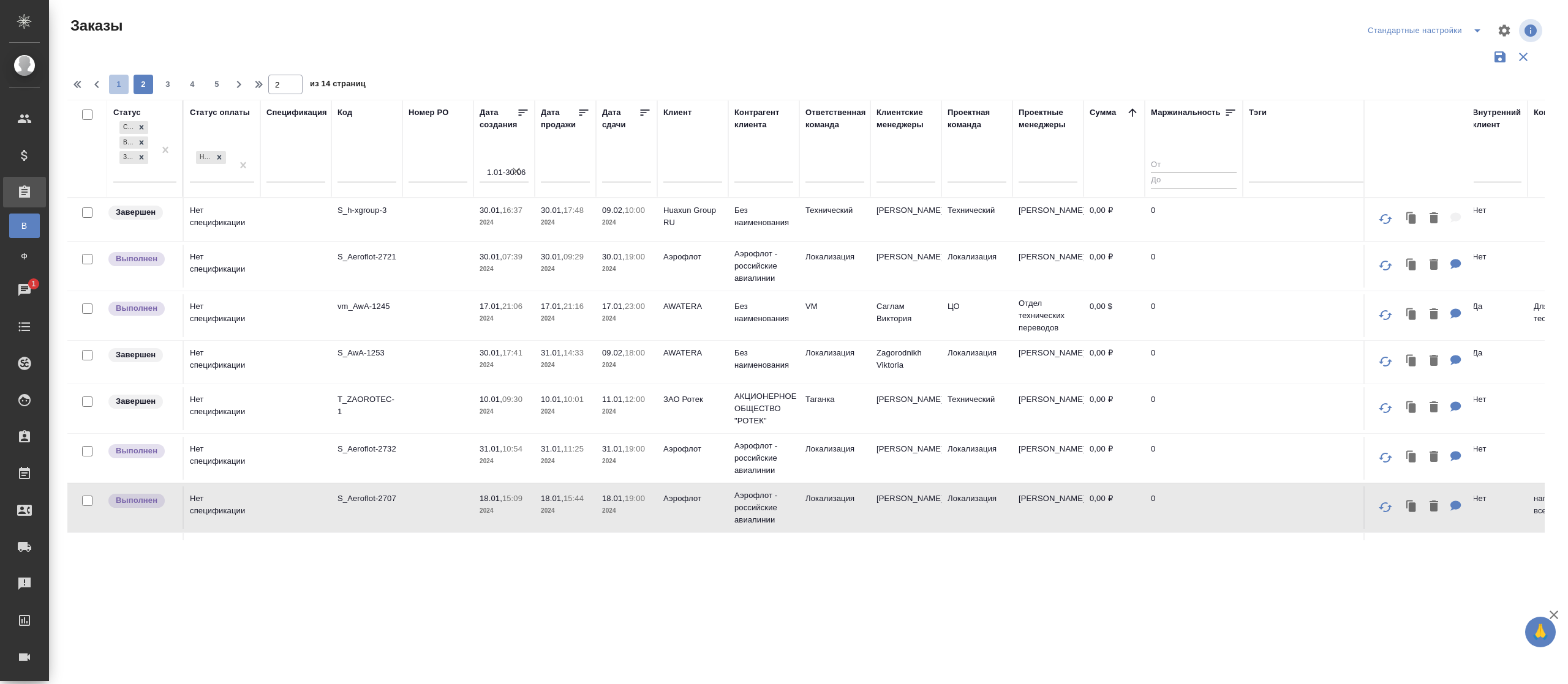
click at [116, 80] on span "1" at bounding box center [118, 84] width 19 height 12
type input "1"
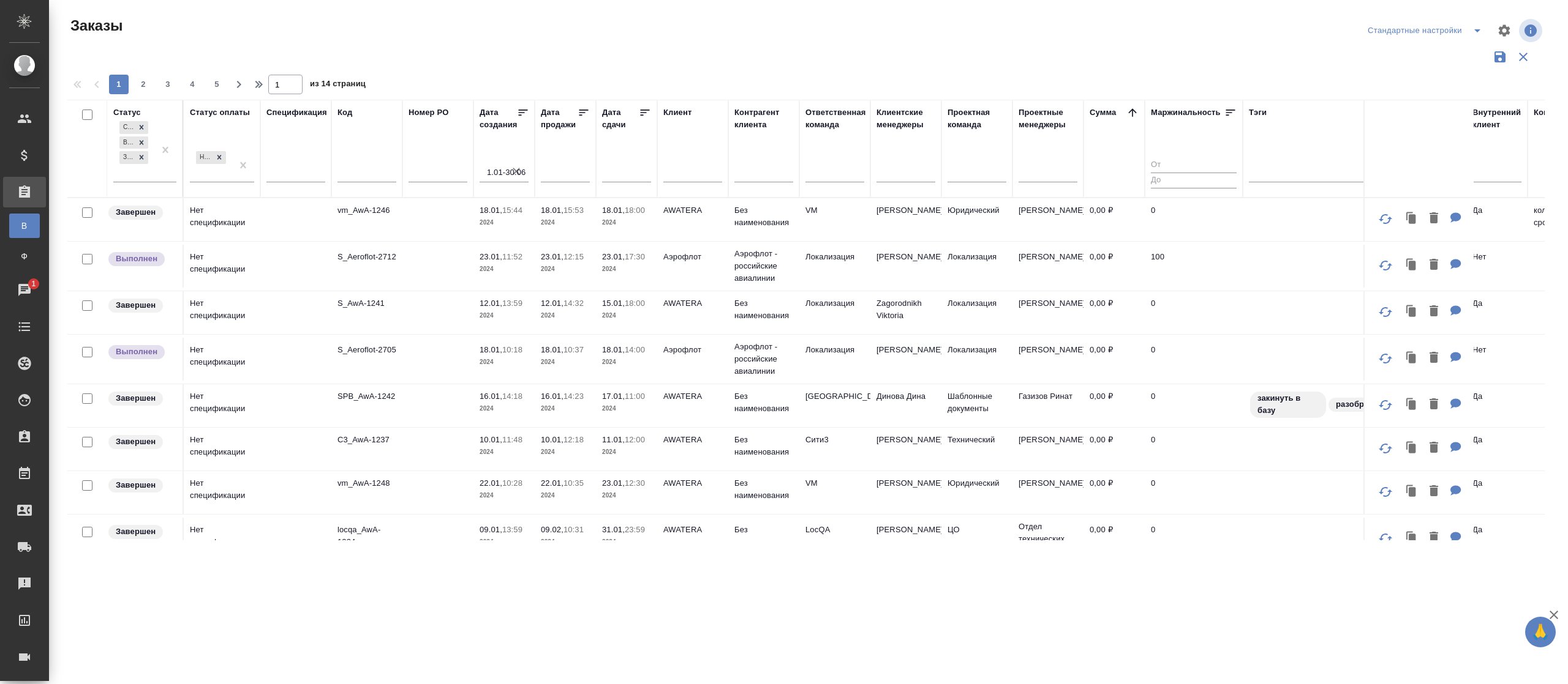
click at [1130, 115] on icon at bounding box center [1132, 112] width 12 height 12
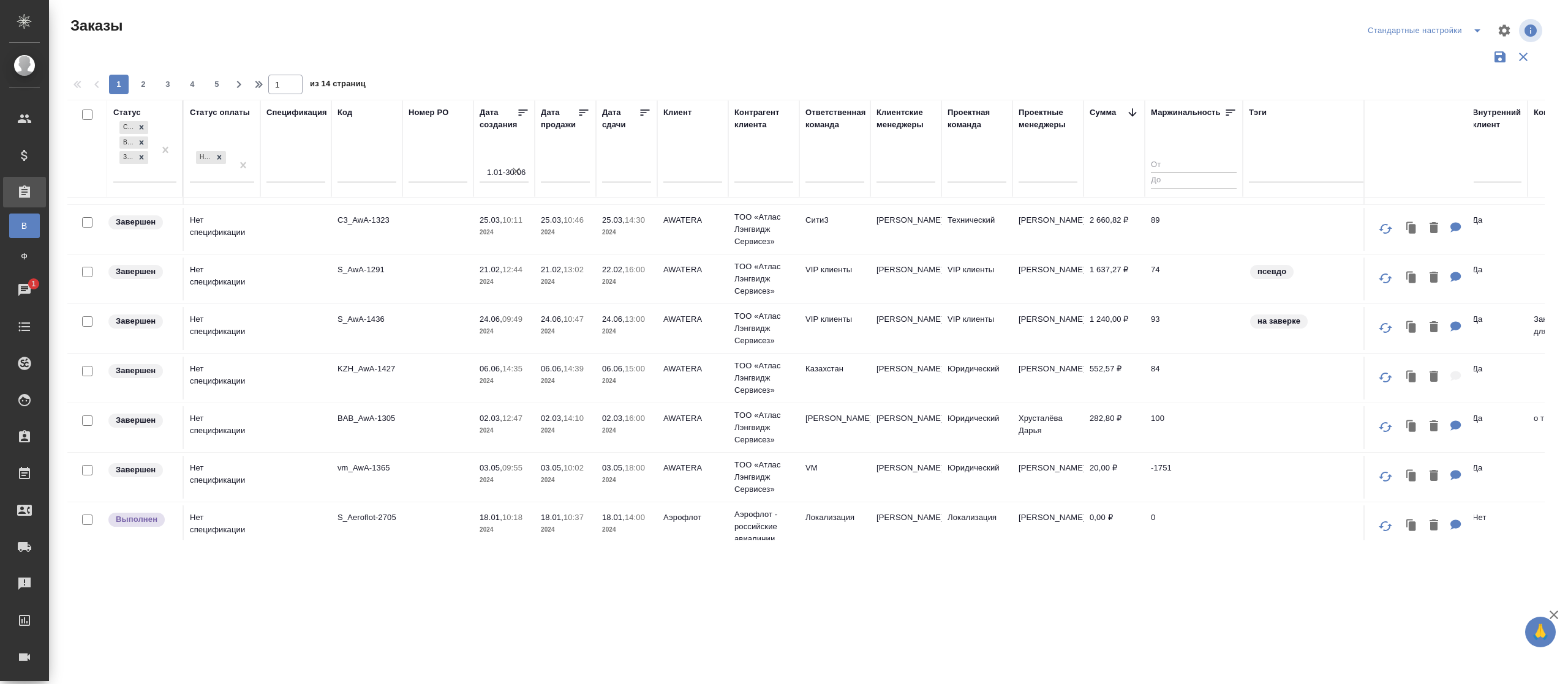
scroll to position [126, 0]
